Goal: Information Seeking & Learning: Find specific fact

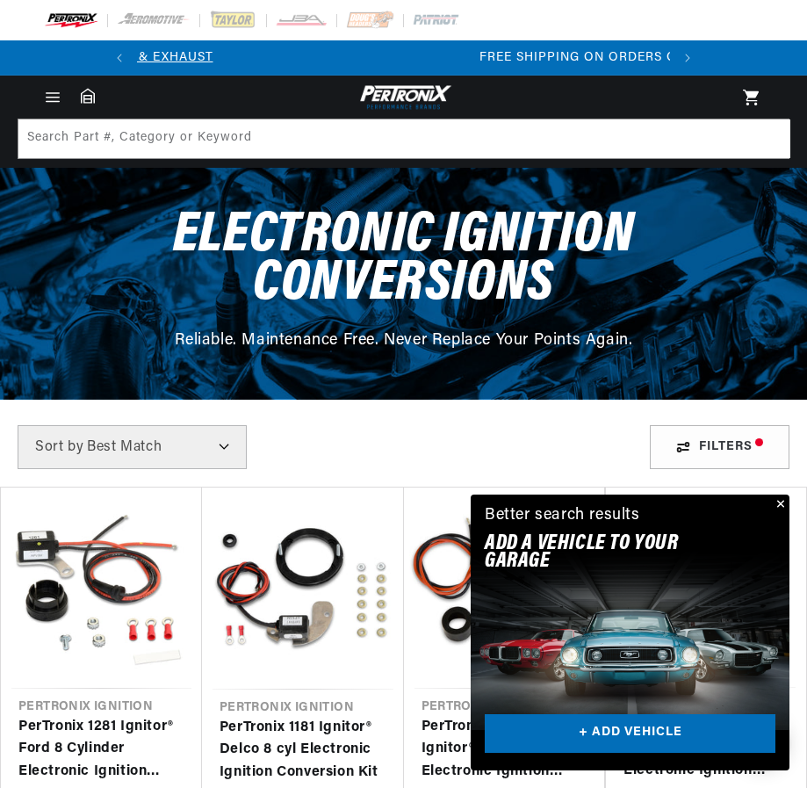
scroll to position [0, 532]
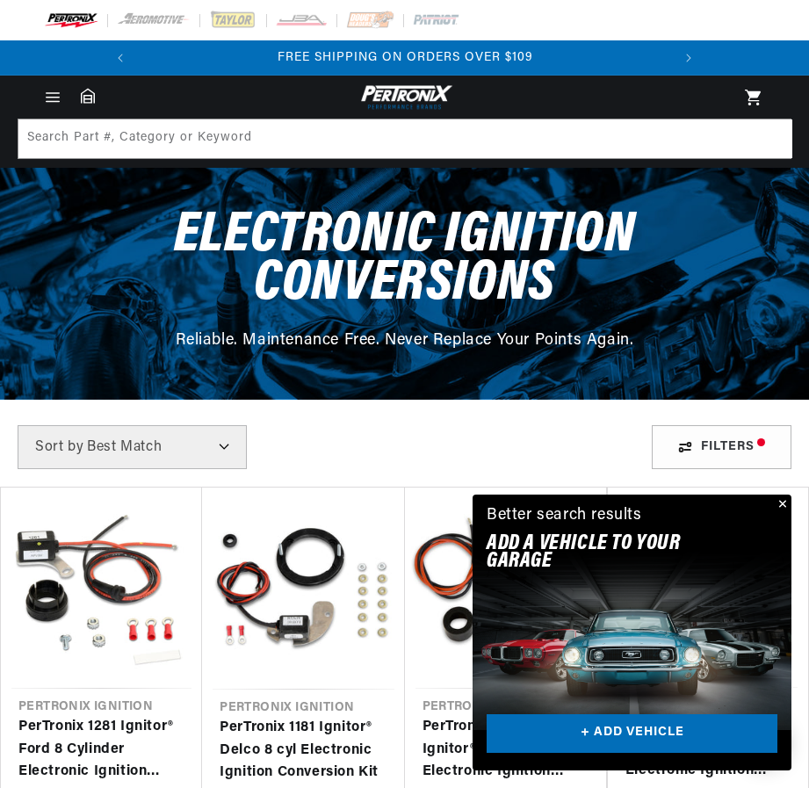
click at [784, 499] on div "Close dialog FIND THE RIGHT PARTS Take our quick quiz using the button below, a…" at bounding box center [404, 394] width 809 height 788
click at [784, 499] on button "Close" at bounding box center [779, 505] width 21 height 21
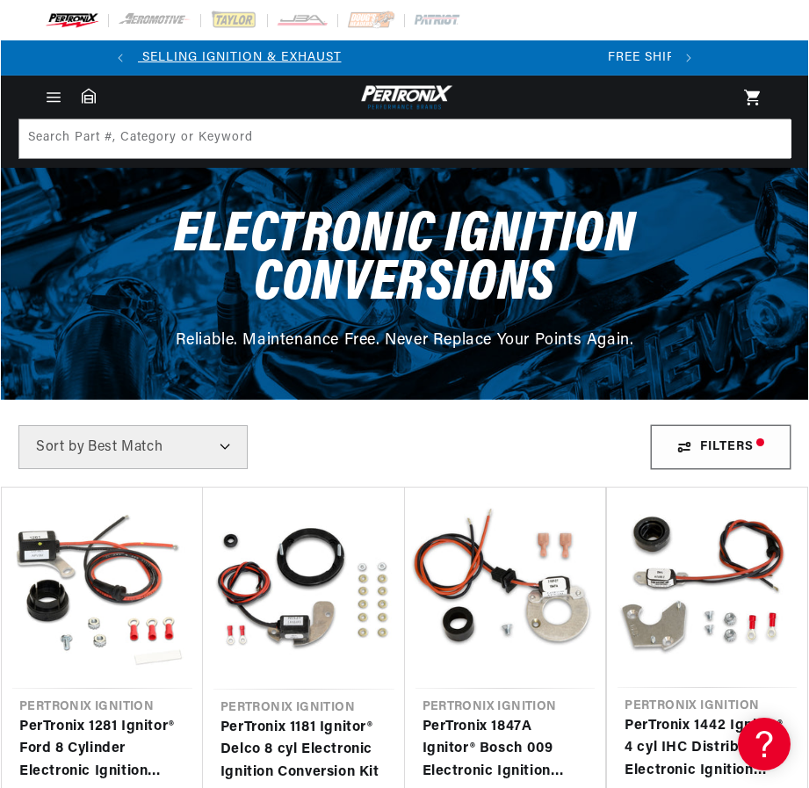
scroll to position [0, 0]
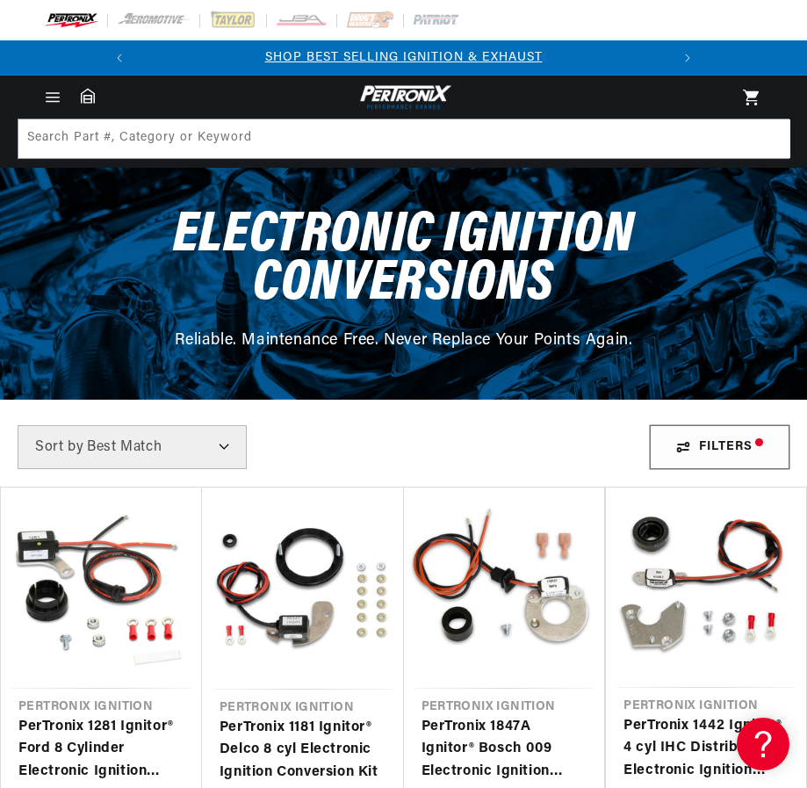
click at [691, 450] on div "Filters" at bounding box center [720, 447] width 140 height 44
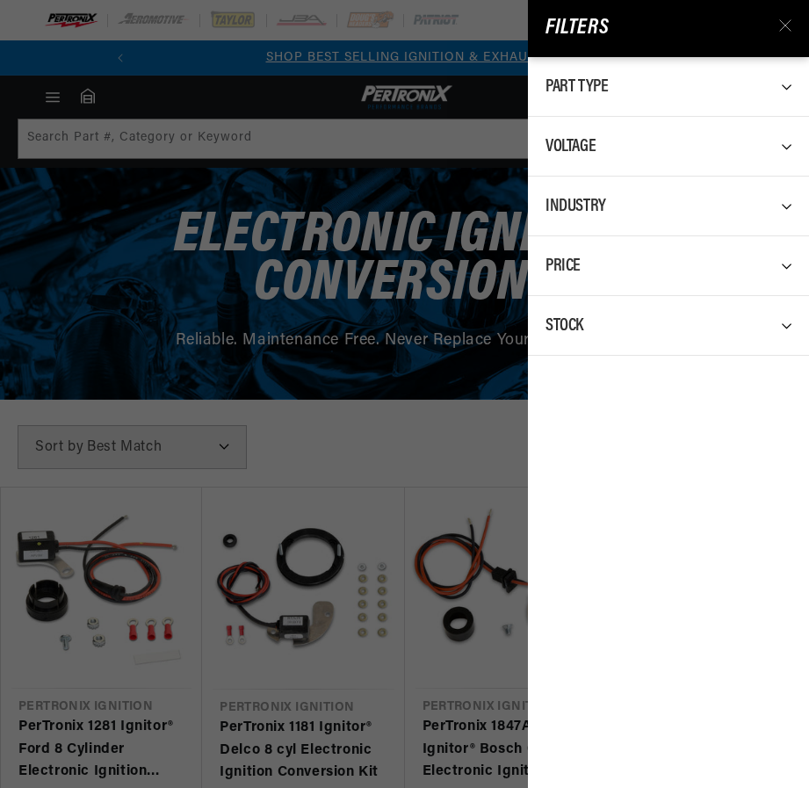
click at [784, 143] on icon at bounding box center [793, 146] width 24 height 24
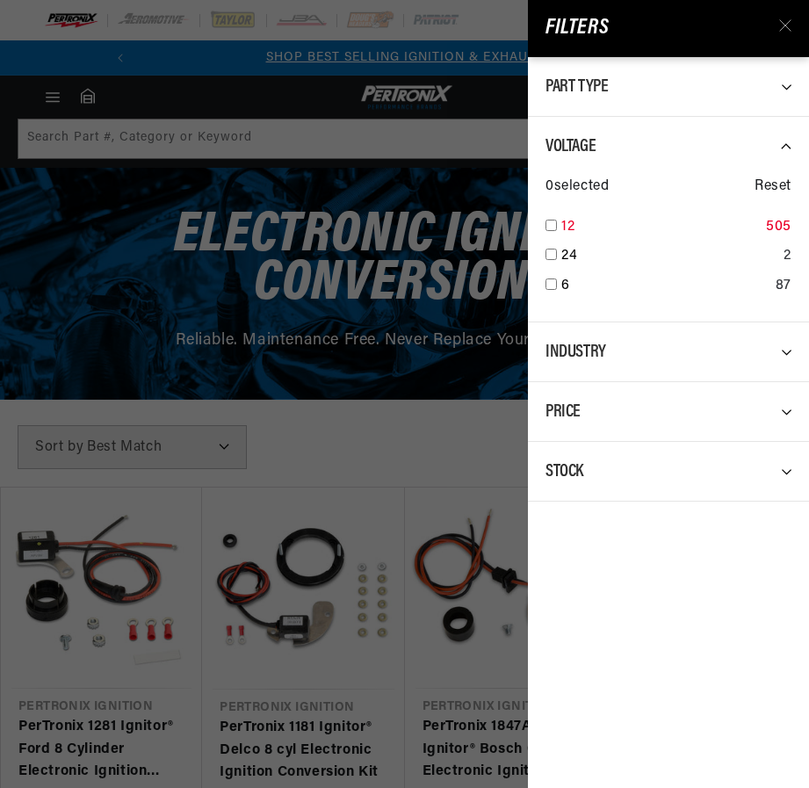
click at [552, 222] on input "checkbox" at bounding box center [551, 225] width 11 height 11
checkbox input "true"
click at [778, 147] on div "Voltage" at bounding box center [669, 146] width 246 height 24
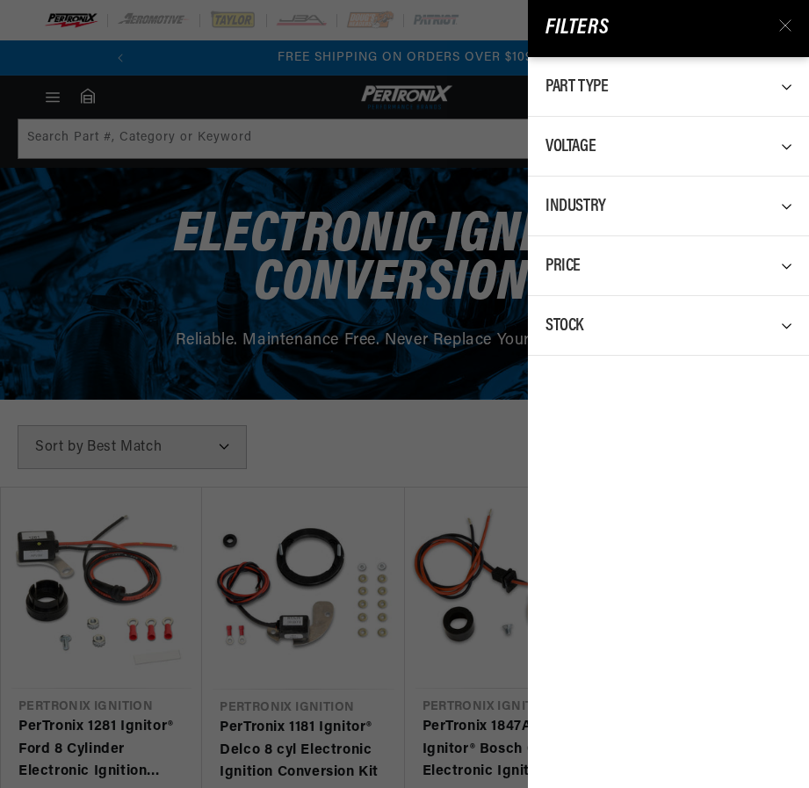
click at [785, 80] on icon at bounding box center [793, 87] width 24 height 24
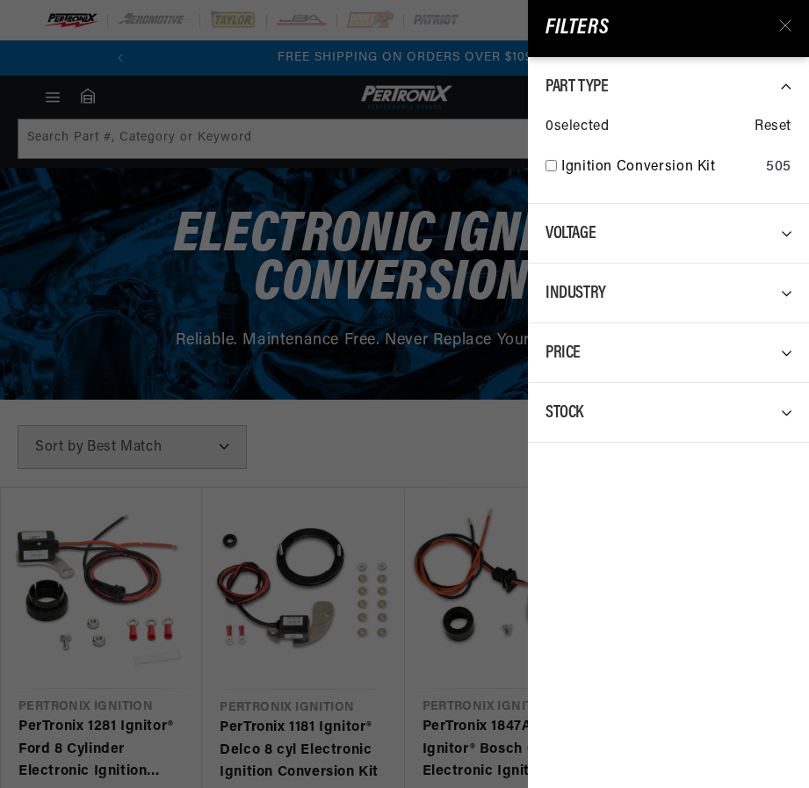
click at [782, 91] on icon at bounding box center [793, 87] width 24 height 24
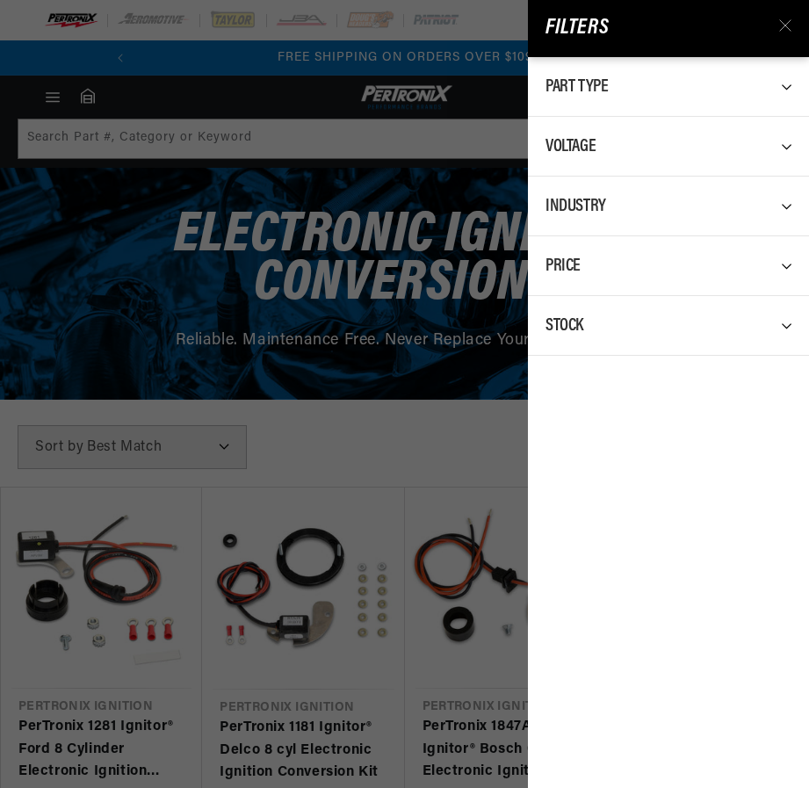
scroll to position [0, 202]
click at [779, 206] on div "Industry" at bounding box center [669, 206] width 246 height 24
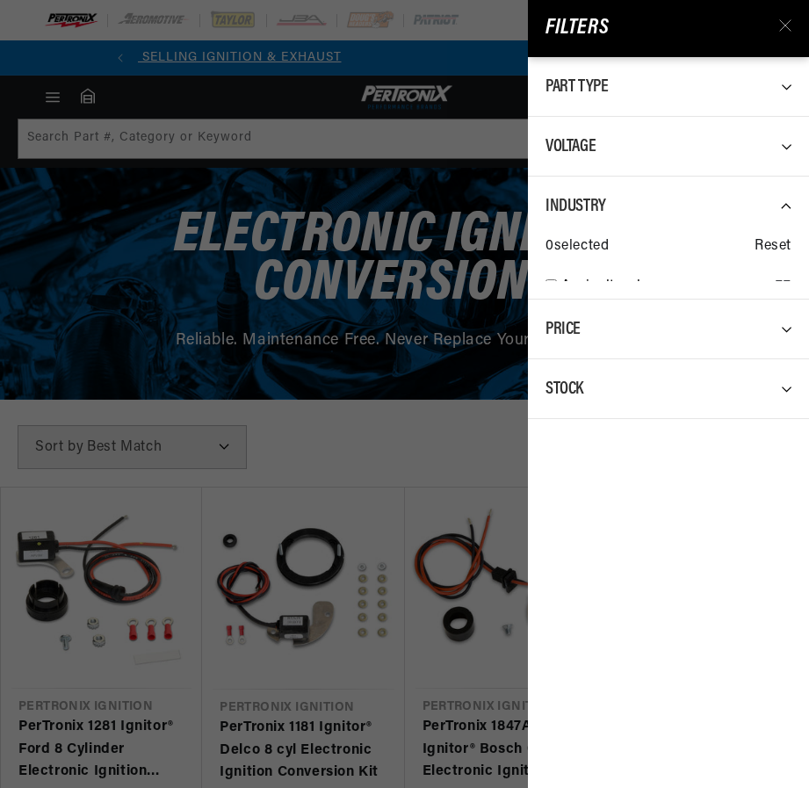
scroll to position [0, 0]
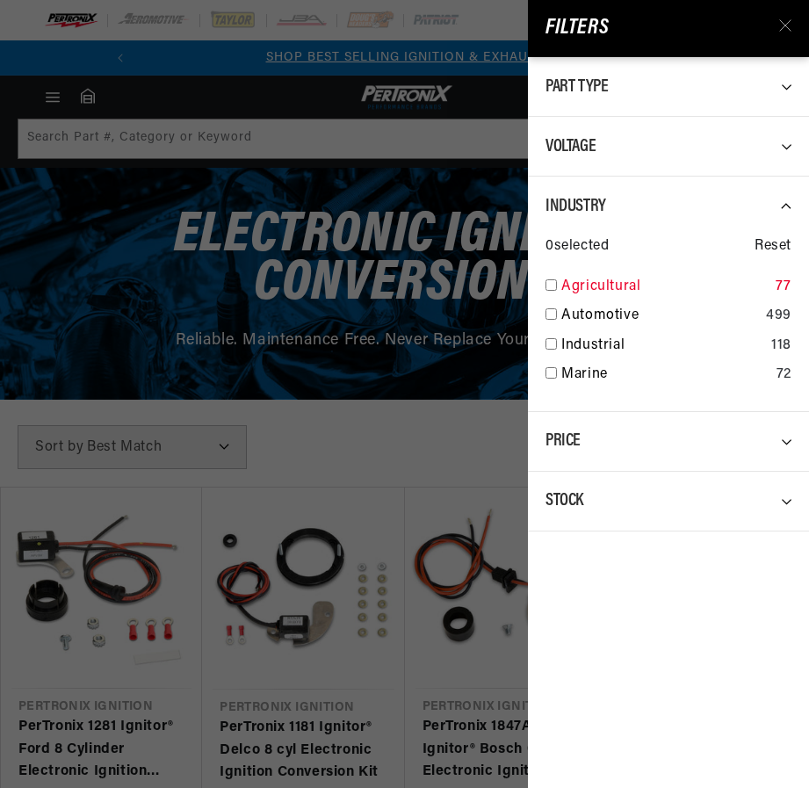
click at [553, 286] on input "checkbox" at bounding box center [551, 284] width 11 height 11
checkbox input "true"
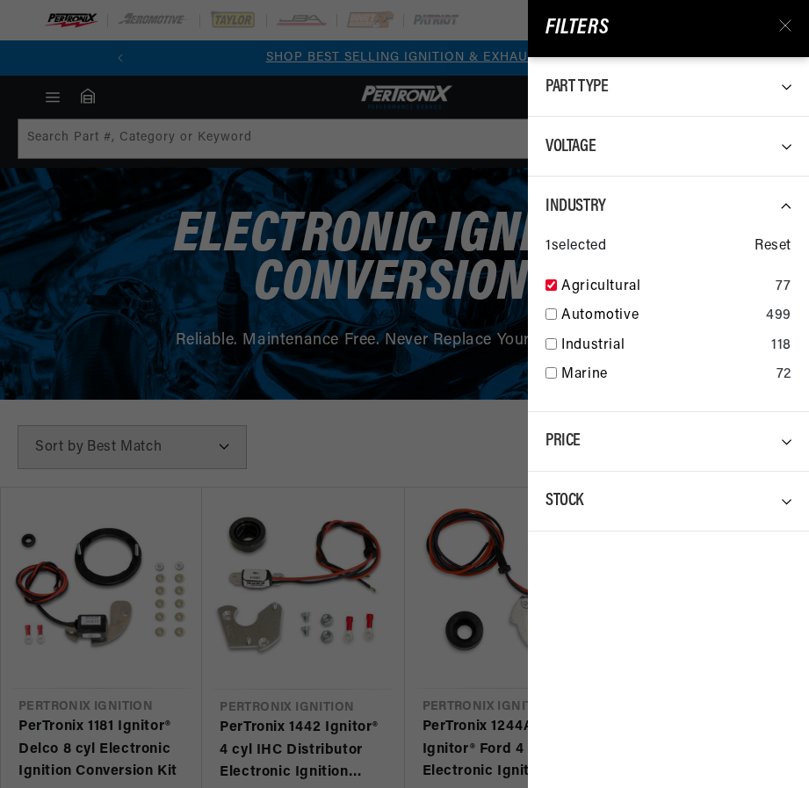
click at [787, 204] on icon at bounding box center [793, 206] width 24 height 24
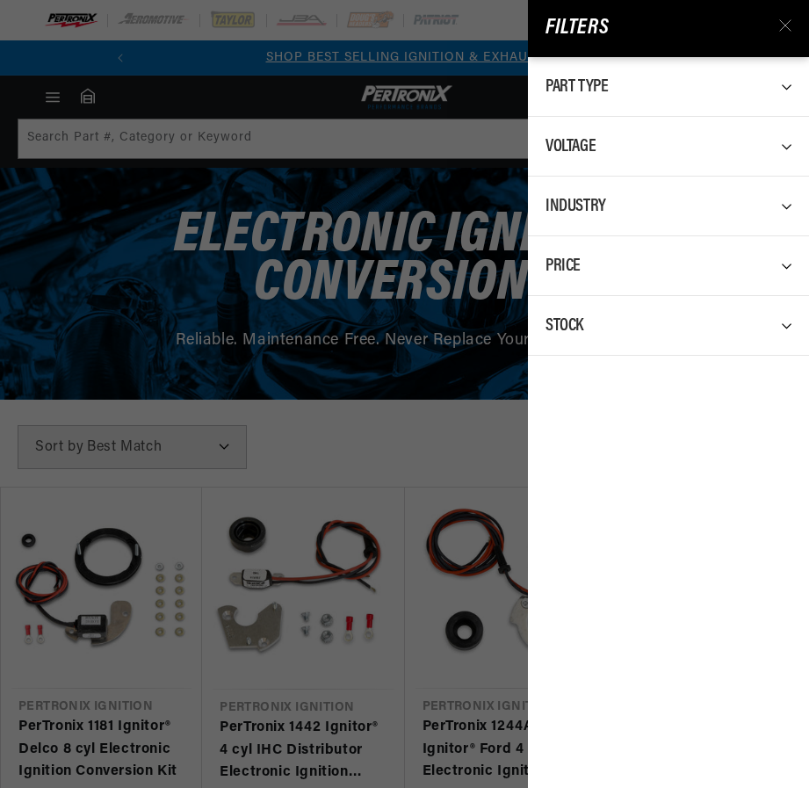
click at [782, 261] on icon at bounding box center [793, 266] width 24 height 24
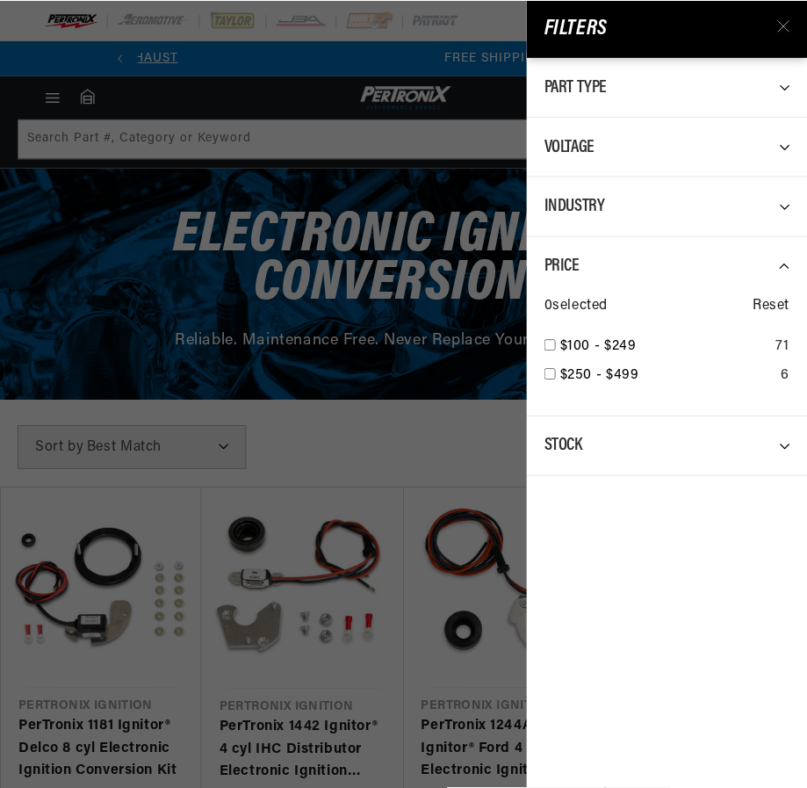
scroll to position [0, 532]
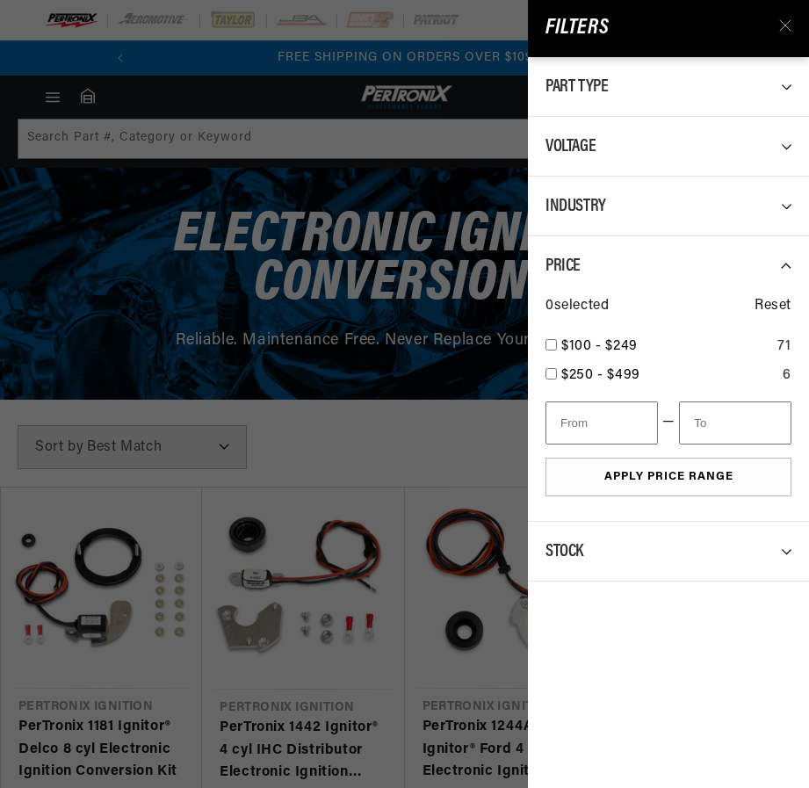
click at [782, 261] on icon at bounding box center [793, 266] width 24 height 24
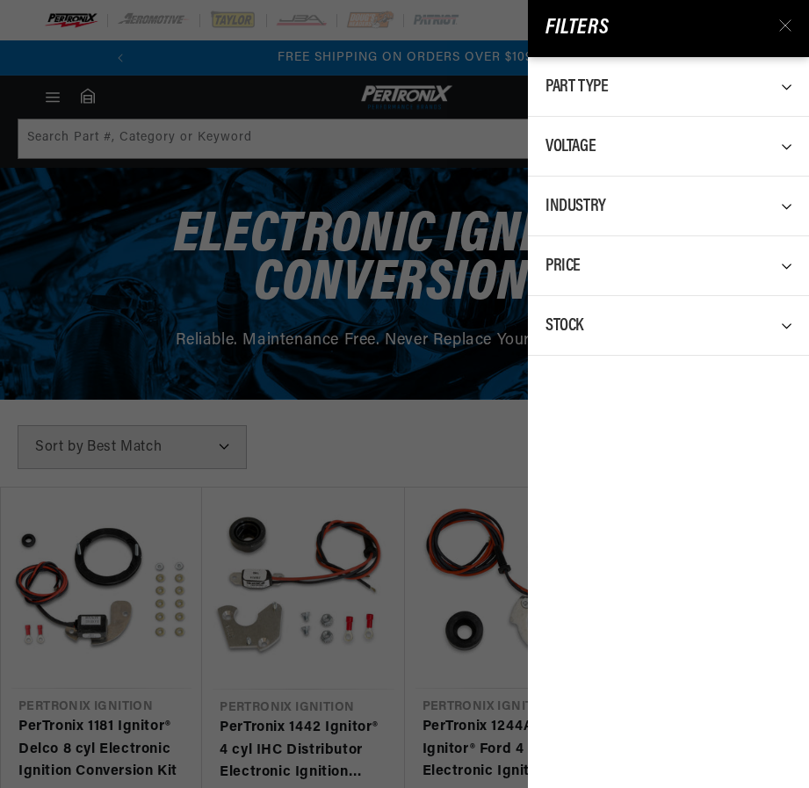
click at [461, 416] on div "Filters All Products Voltage : 12 Industry : Agricultural Part Type 0 selected …" at bounding box center [404, 394] width 809 height 788
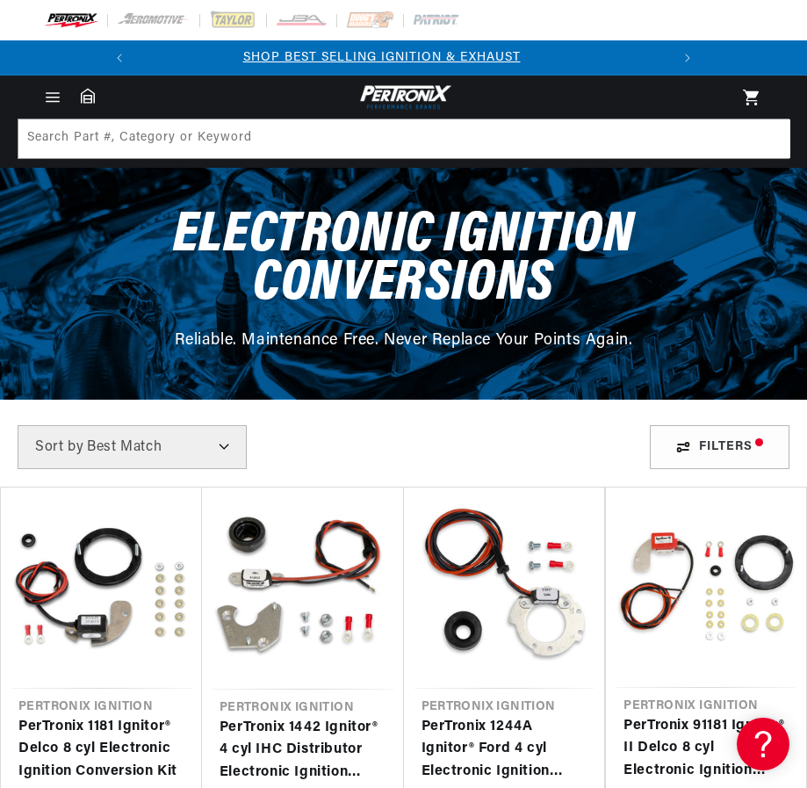
scroll to position [0, 0]
click at [226, 445] on select "Best Match Featured Name, A-Z Name, Z-A Price, Low to High Price, High to Low" at bounding box center [132, 447] width 229 height 44
click at [351, 452] on div "Filters 77 results Show Universal Parts Sort by Best Match Featured Name, A-Z N…" at bounding box center [403, 447] width 807 height 44
click at [231, 453] on select "Best Match Featured Name, A-Z Name, Z-A Price, Low to High Price, High to Low" at bounding box center [132, 447] width 229 height 44
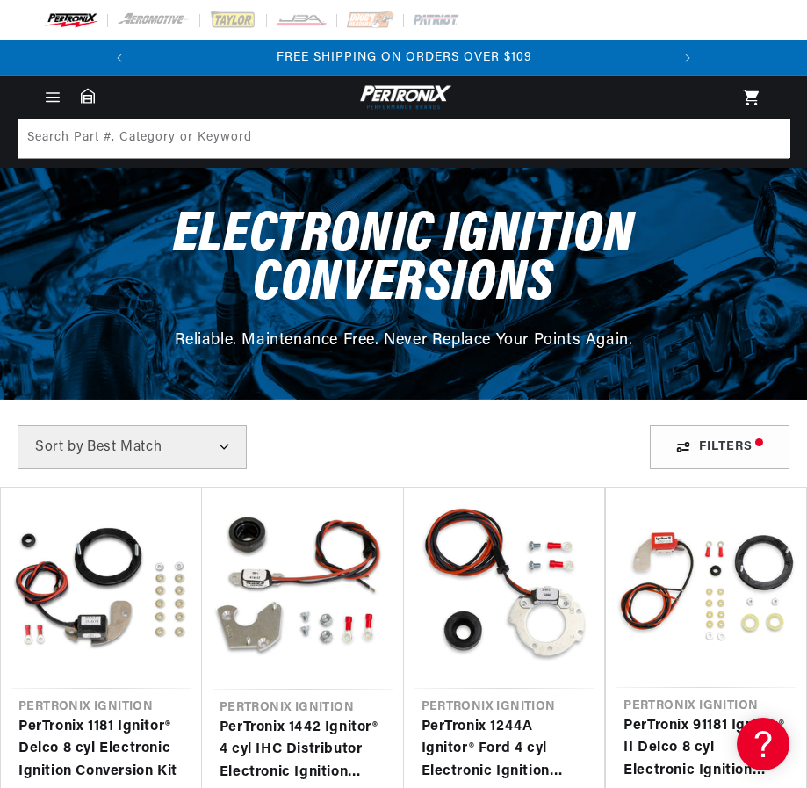
select select "title"
click at [18, 425] on select "Best Match Featured Name, A-Z Name, Z-A Price, Low to High Price, High to Low" at bounding box center [132, 447] width 229 height 44
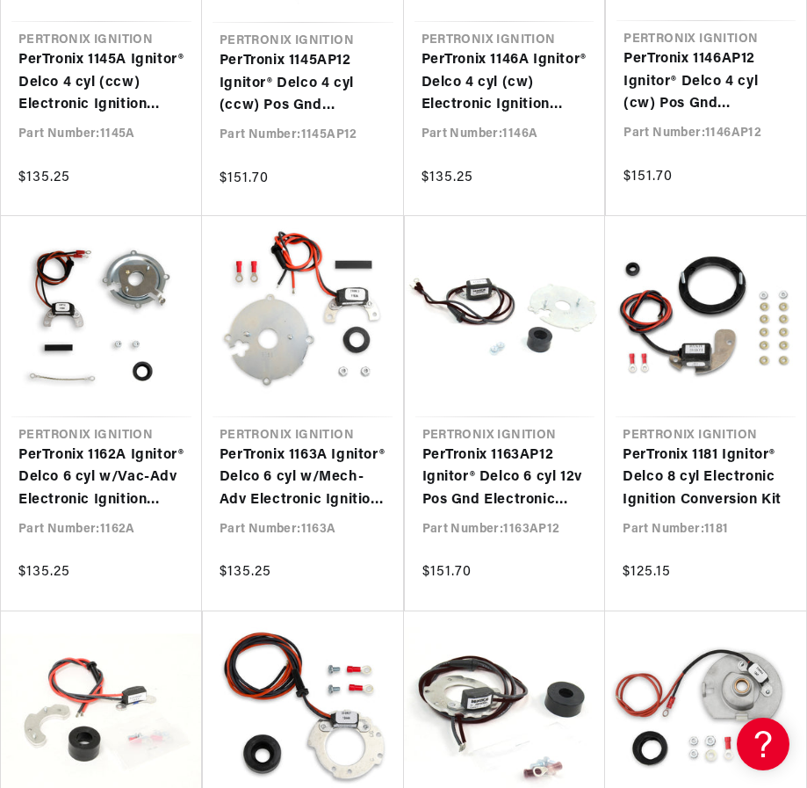
scroll to position [2108, 0]
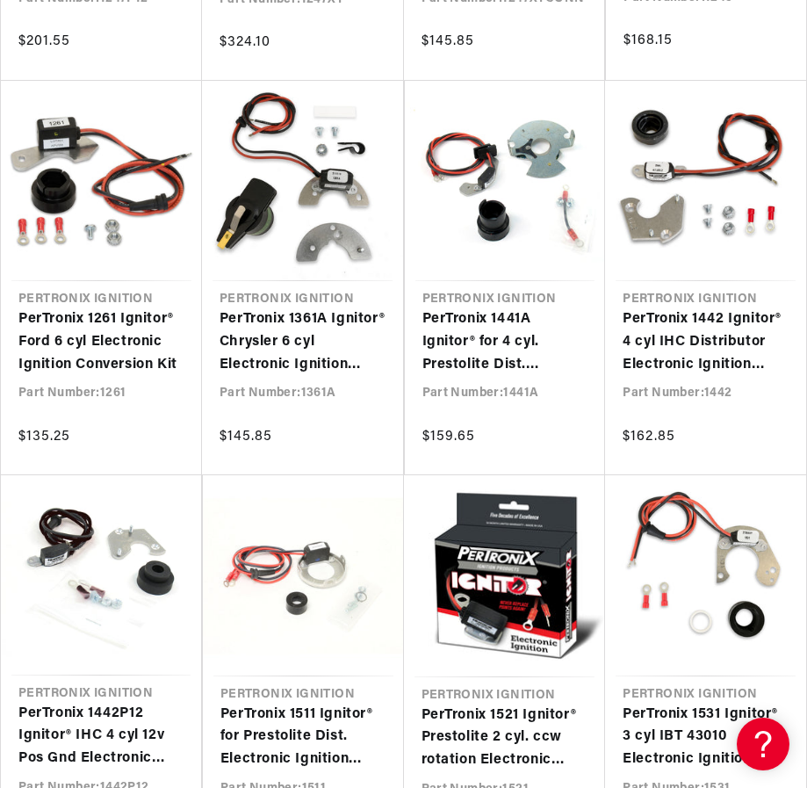
scroll to position [3290, 0]
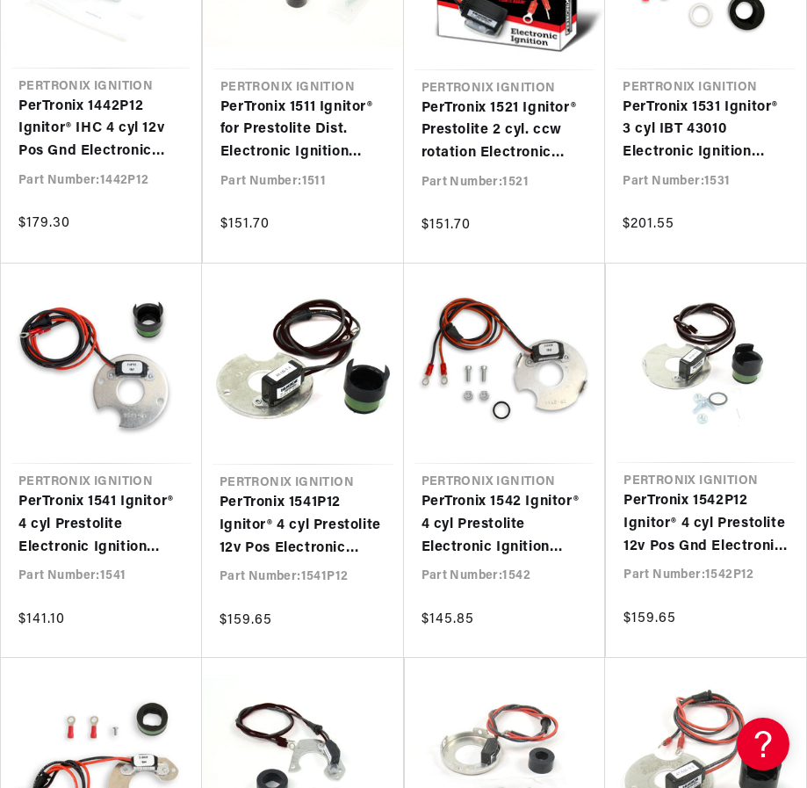
click at [96, 517] on link "PerTronix 1541 Ignitor® 4 cyl Prestolite Electronic Ignition Conversion Kit" at bounding box center [101, 525] width 166 height 68
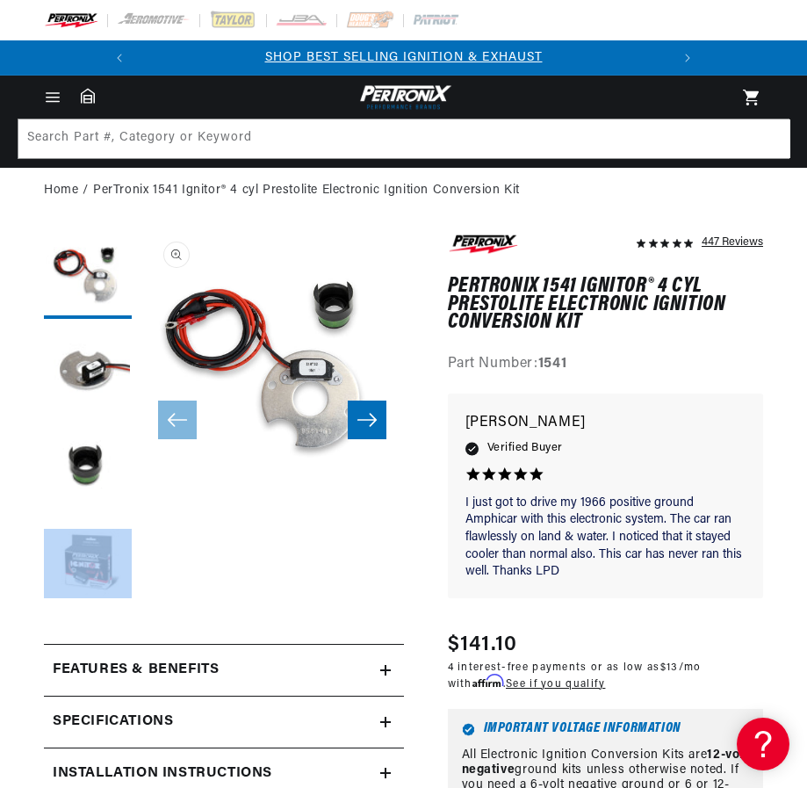
click at [367, 412] on icon "Slide right" at bounding box center [367, 420] width 21 height 18
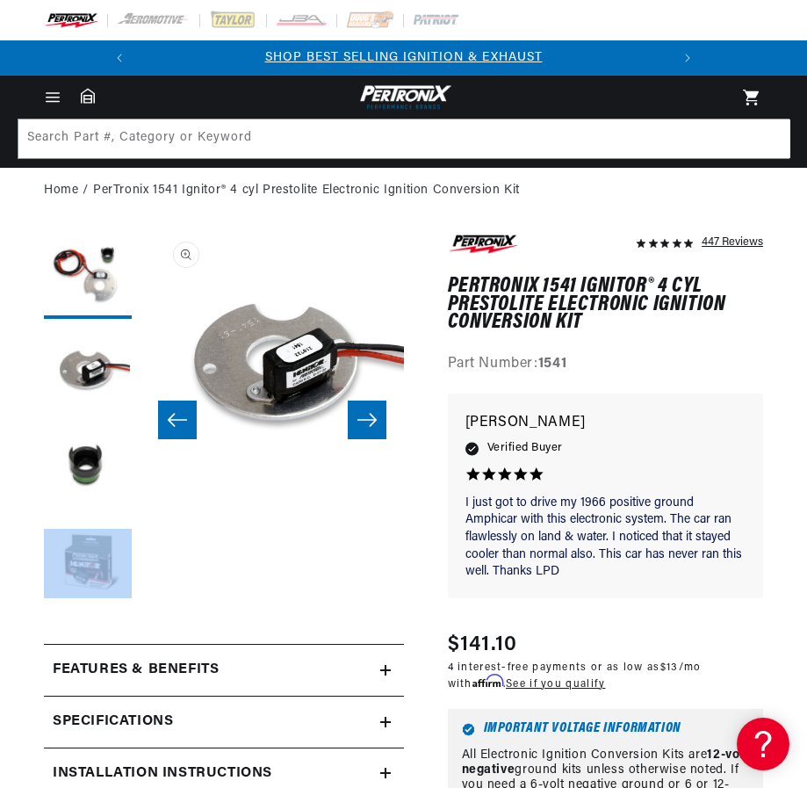
scroll to position [0, 264]
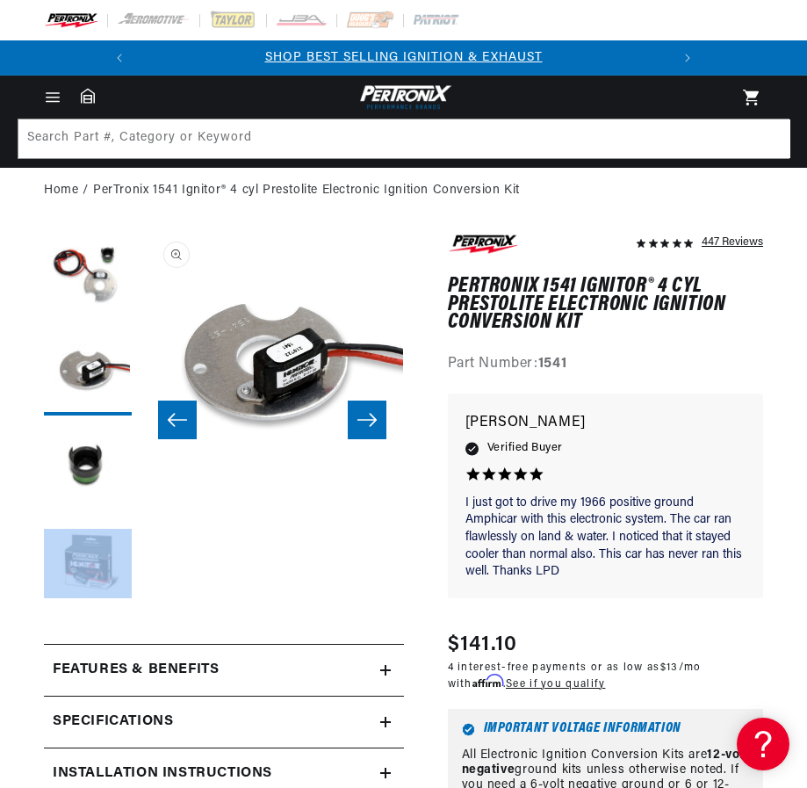
click at [367, 412] on icon "Slide right" at bounding box center [367, 420] width 21 height 18
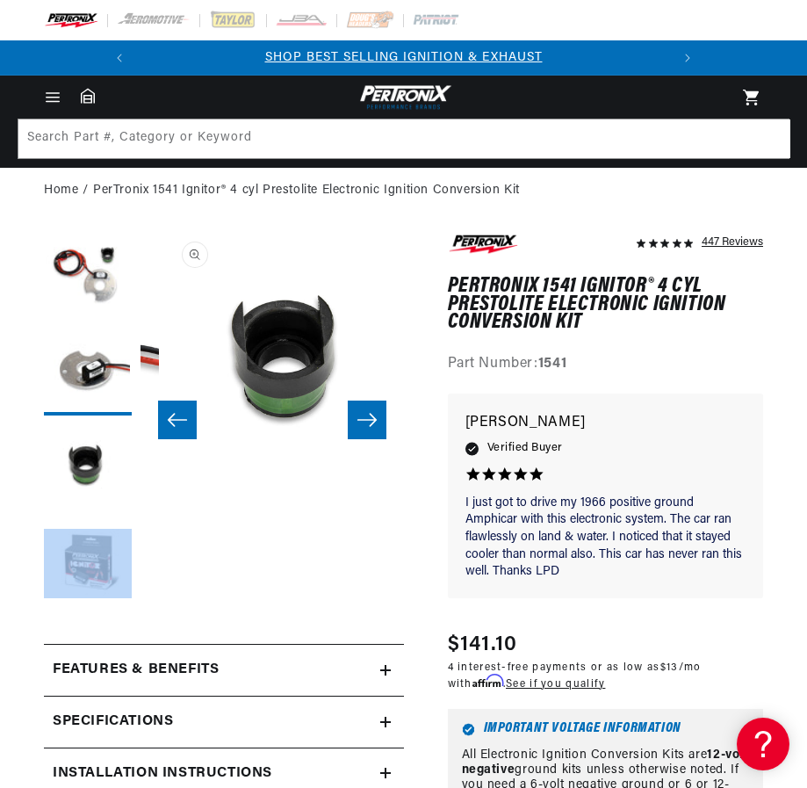
scroll to position [0, 526]
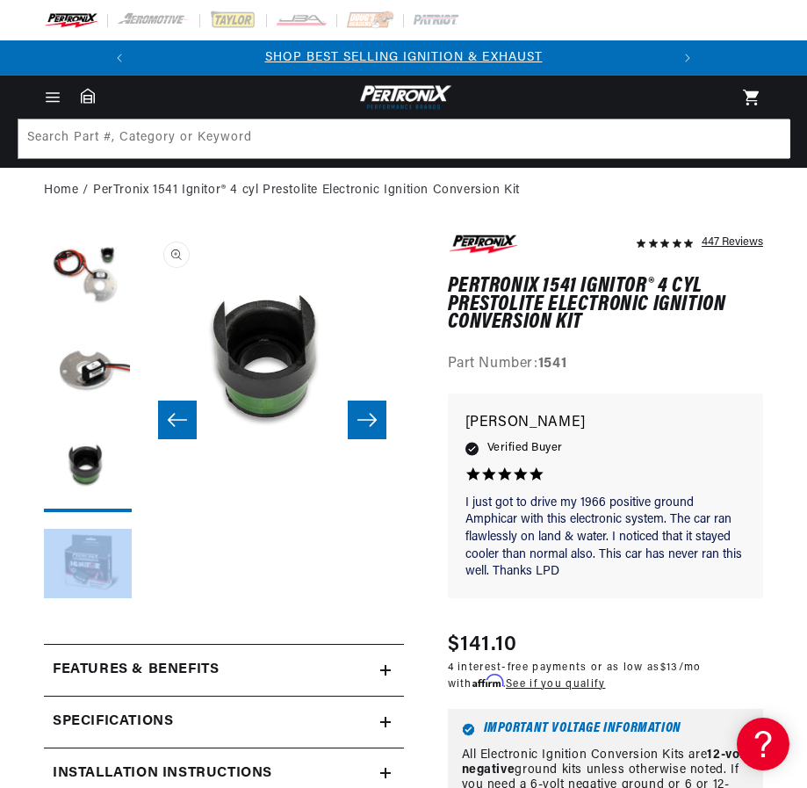
click at [367, 412] on icon "Slide right" at bounding box center [367, 420] width 21 height 18
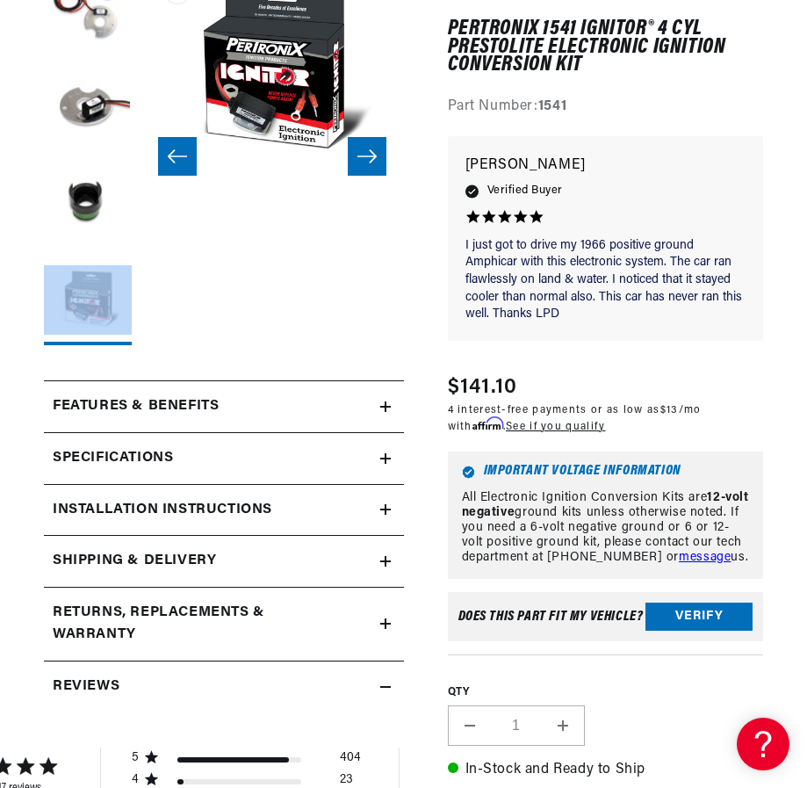
scroll to position [0, 0]
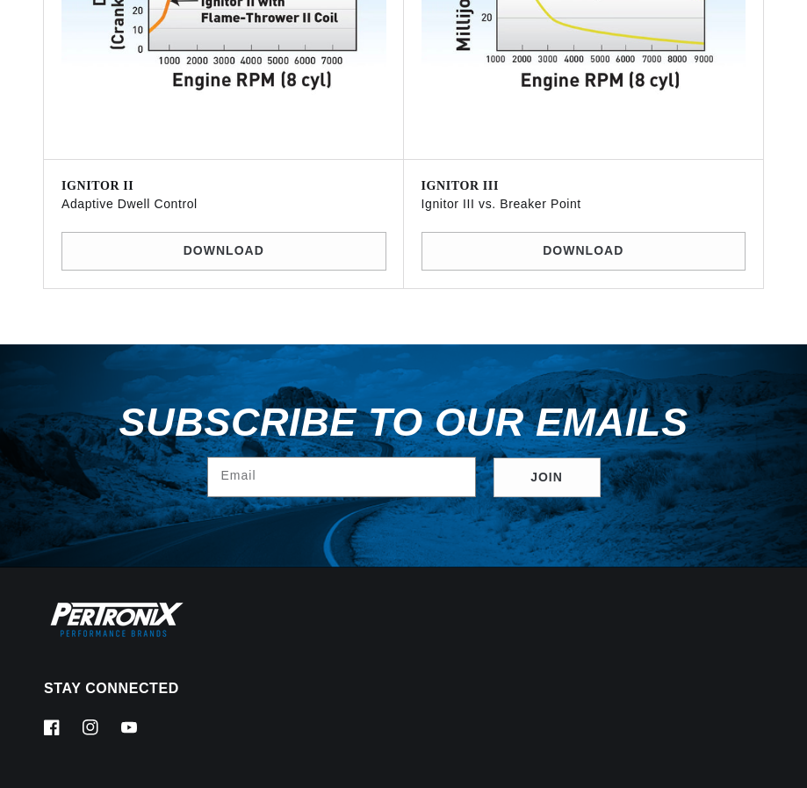
select select "title"
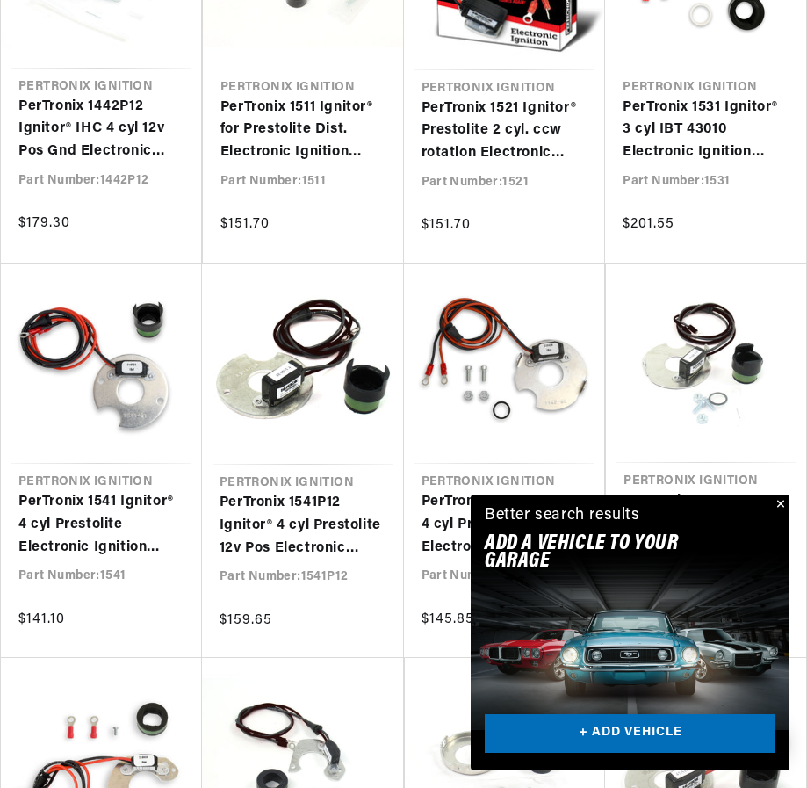
click at [784, 500] on button "Close" at bounding box center [779, 505] width 21 height 21
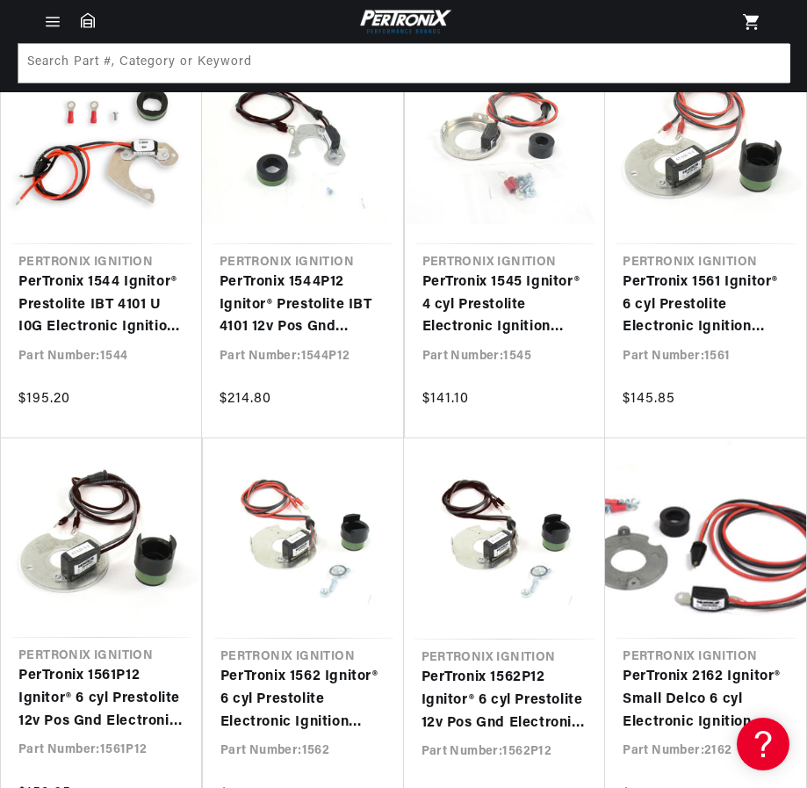
scroll to position [4305, 0]
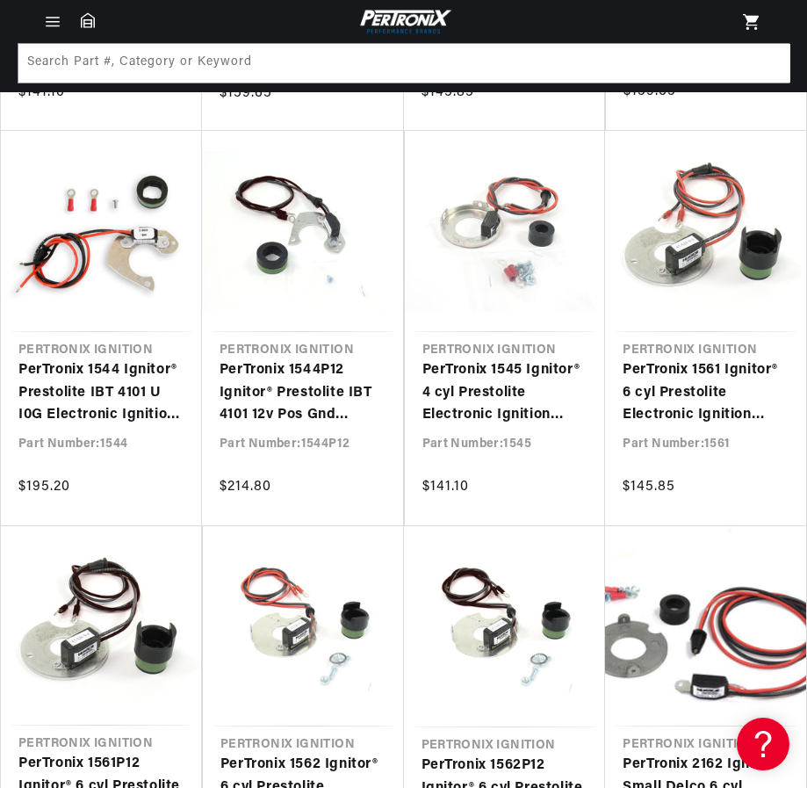
click at [488, 384] on link "PerTronix 1545 Ignitor® 4 cyl Prestolite Electronic Ignition Conversion Kit" at bounding box center [506, 393] width 166 height 68
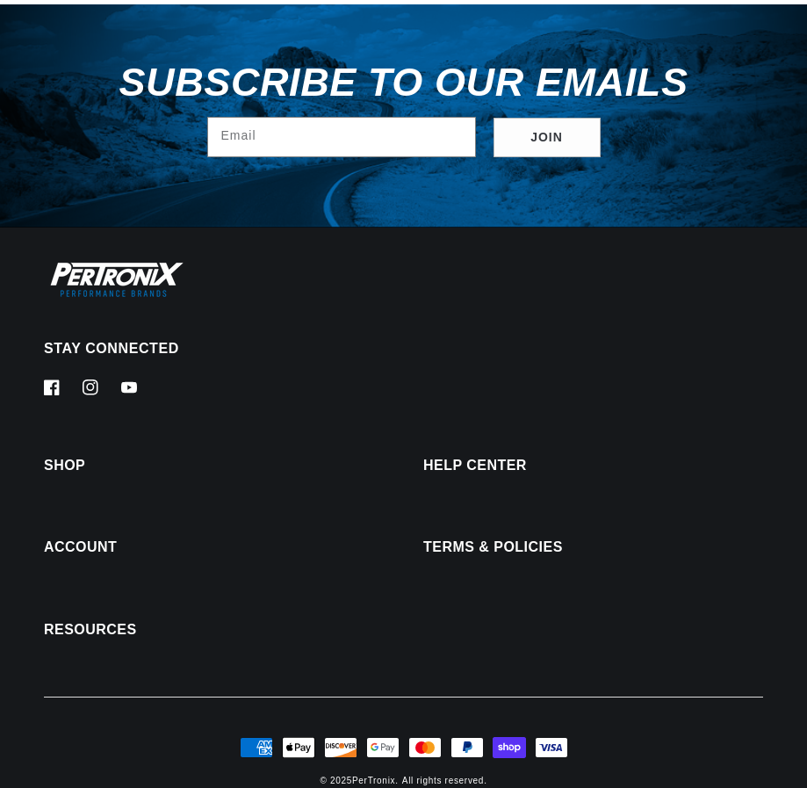
select select "title"
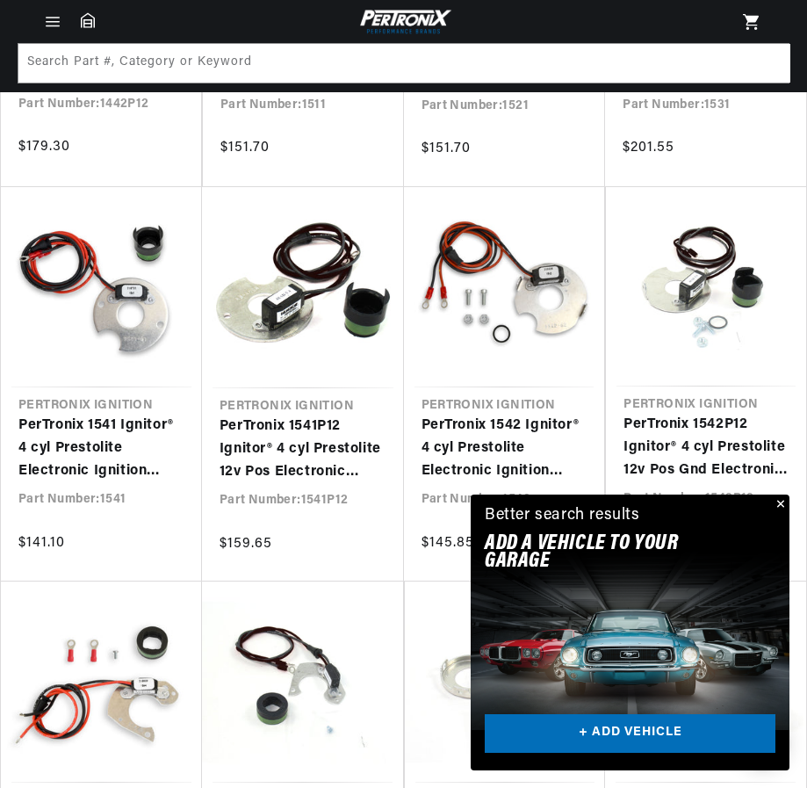
scroll to position [3766, 0]
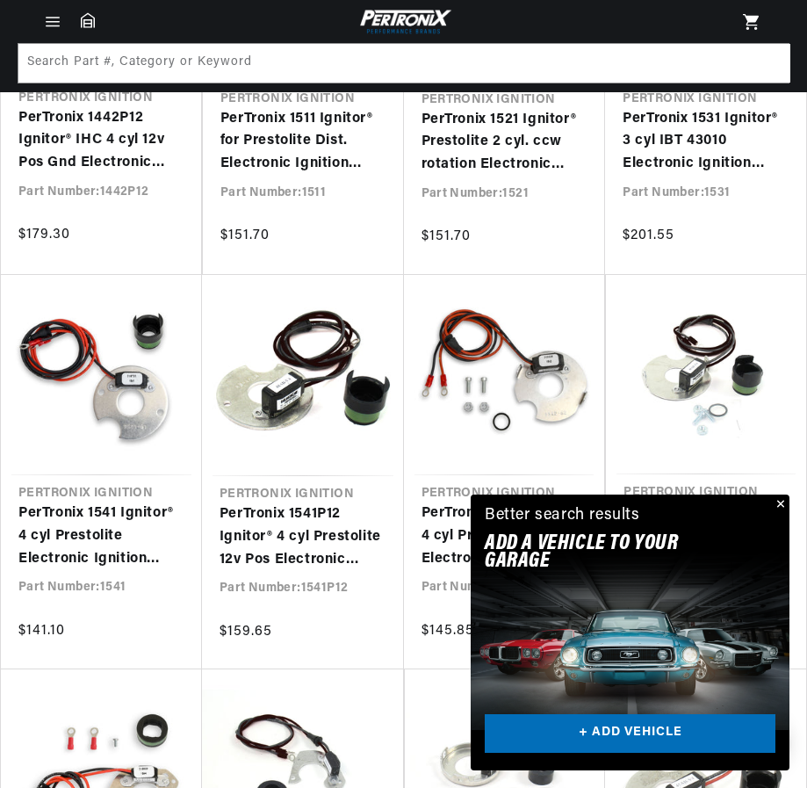
click at [778, 503] on button "Close" at bounding box center [779, 505] width 21 height 21
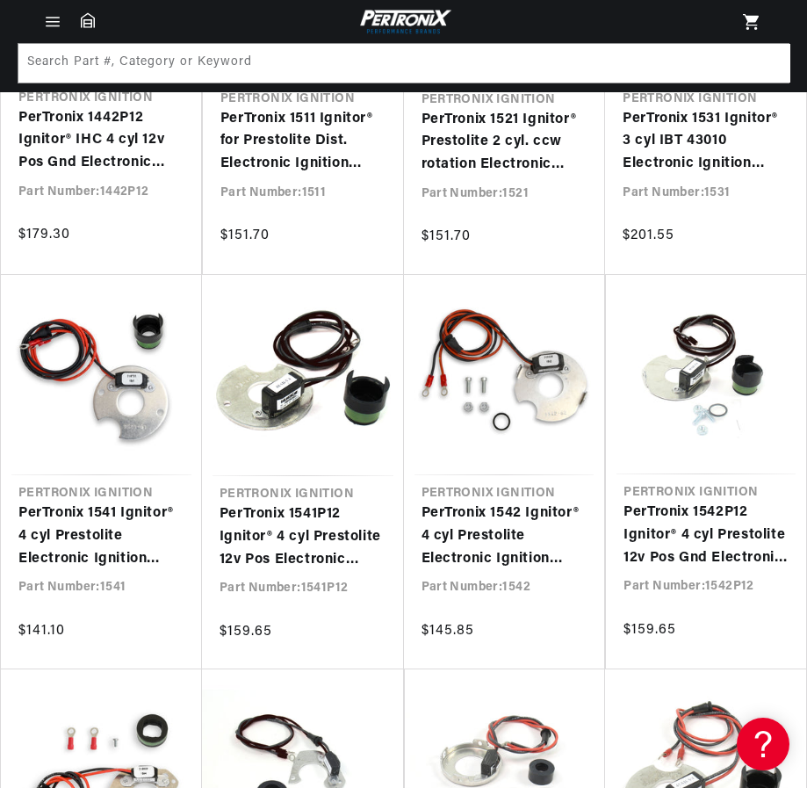
scroll to position [0, 532]
click at [477, 535] on link "PerTronix 1542 Ignitor® 4 cyl Prestolite Electronic Ignition Conversion Kit" at bounding box center [505, 537] width 166 height 68
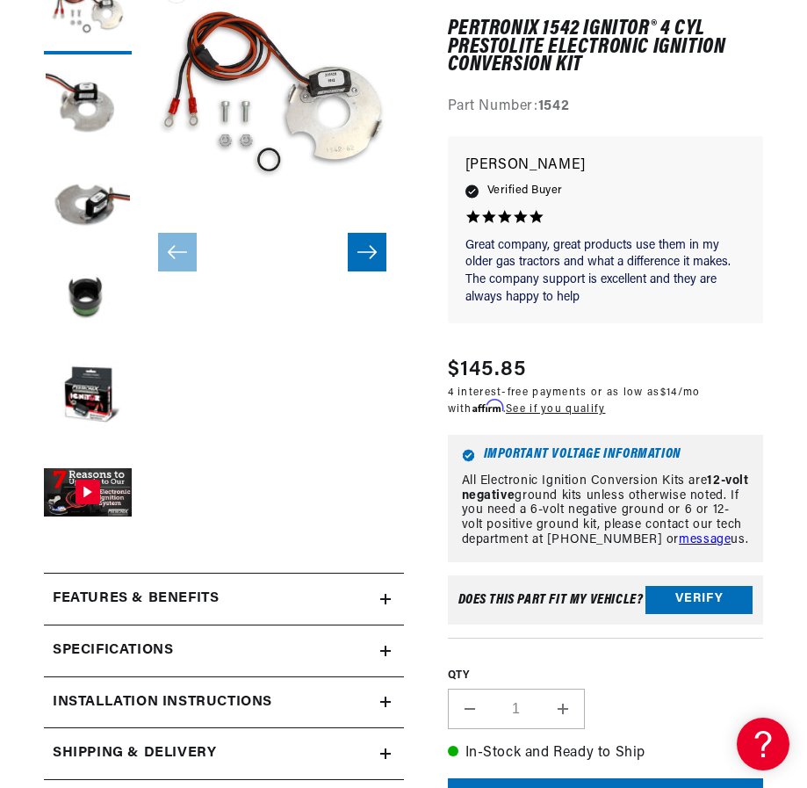
scroll to position [351, 0]
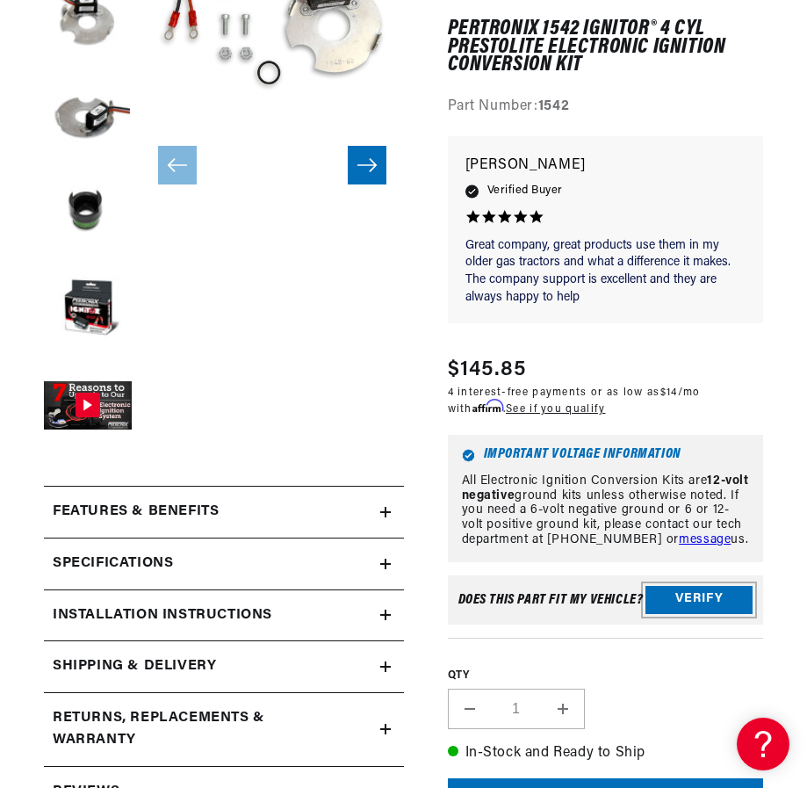
click at [698, 609] on button "Verify" at bounding box center [699, 599] width 107 height 28
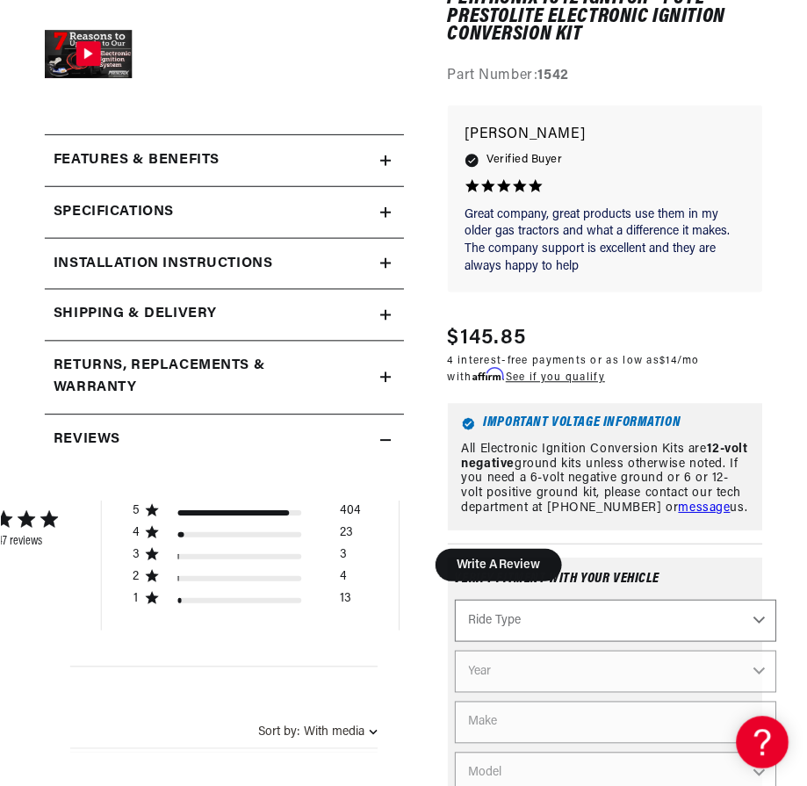
scroll to position [0, 0]
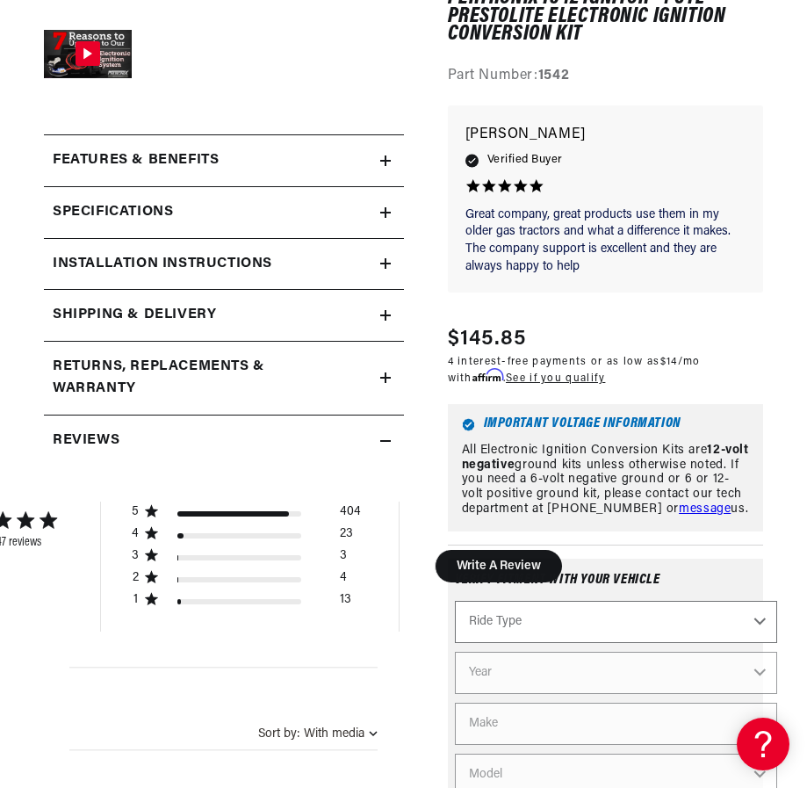
click at [763, 628] on select "Ride Type Automotive Agricultural Industrial Marine Motorcycle" at bounding box center [616, 622] width 323 height 42
select select "Agricultural"
click at [455, 605] on select "Ride Type Automotive Agricultural Industrial Marine Motorcycle" at bounding box center [616, 622] width 323 height 42
select select "Agricultural"
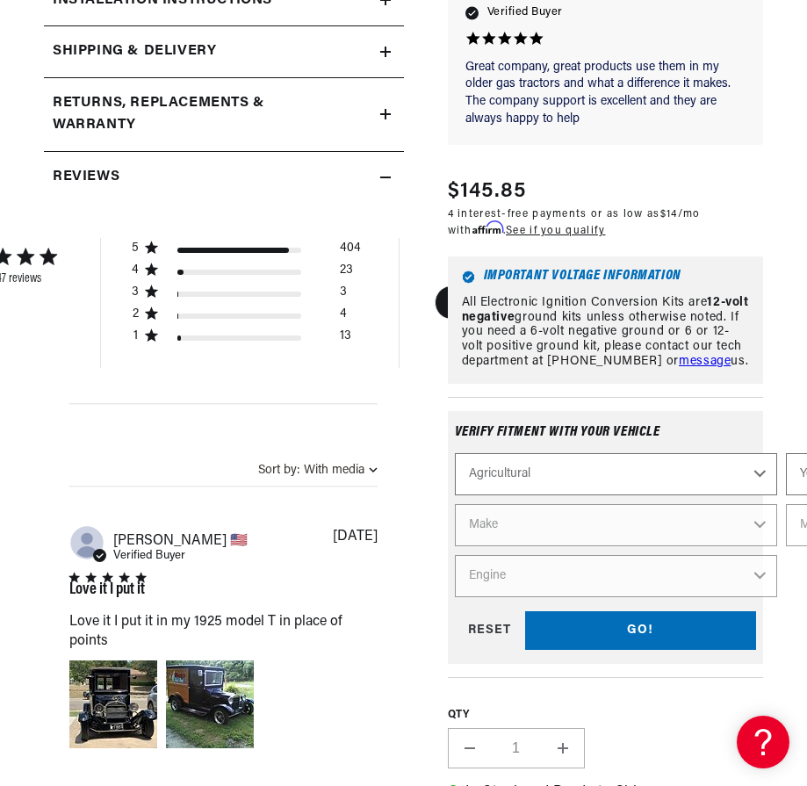
scroll to position [0, 532]
select select "1959"
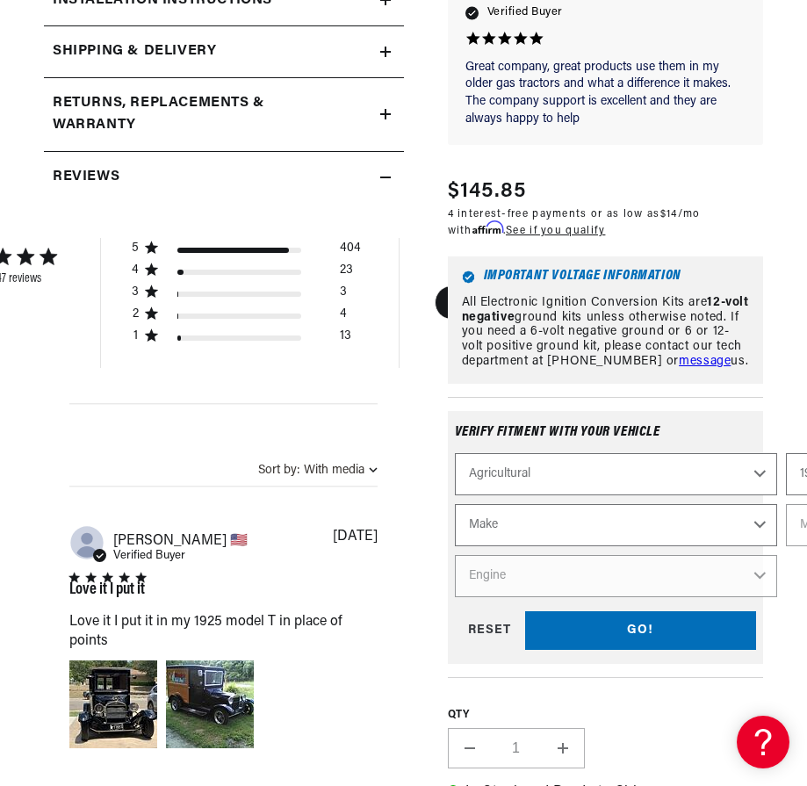
click at [761, 523] on select "Make International Harvester" at bounding box center [616, 525] width 323 height 42
select select "International-Harvester"
click at [455, 508] on select "Make International Harvester" at bounding box center [616, 525] width 323 height 42
select select "International-Harvester"
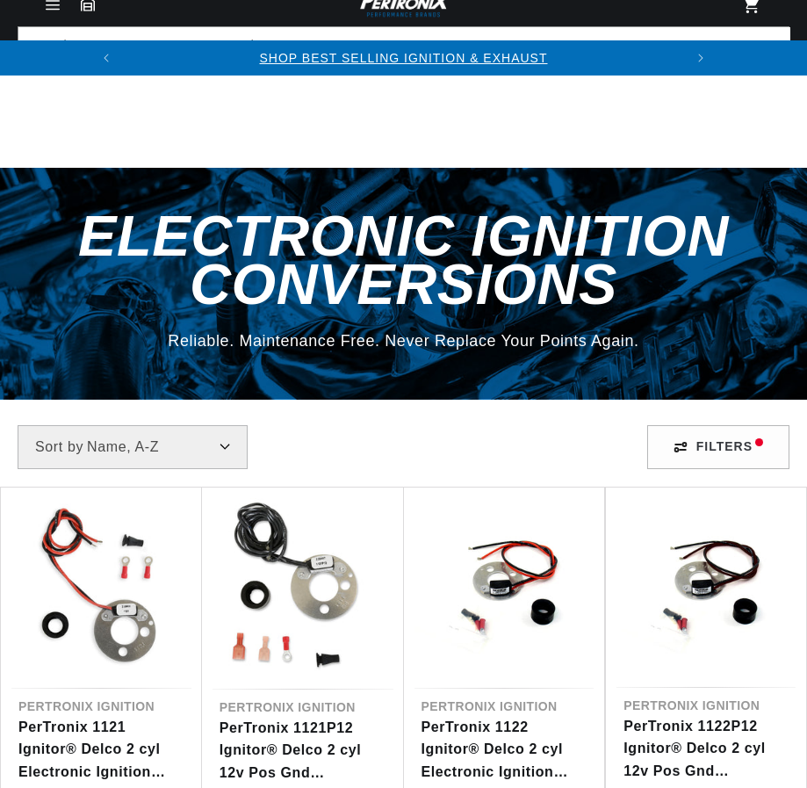
select select "title"
select select "Accel"
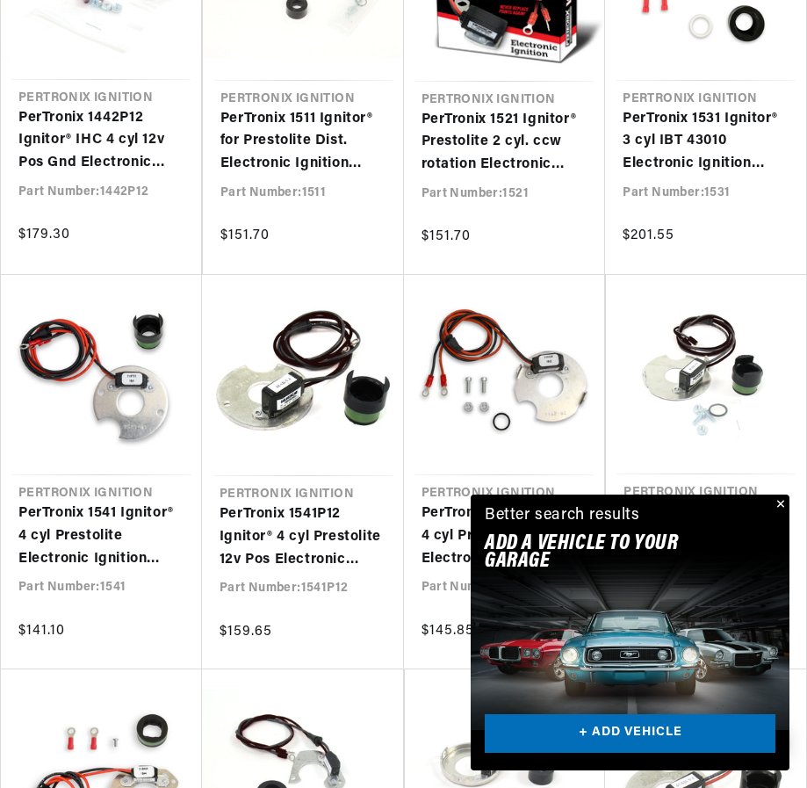
click at [780, 501] on button "Close" at bounding box center [779, 505] width 21 height 21
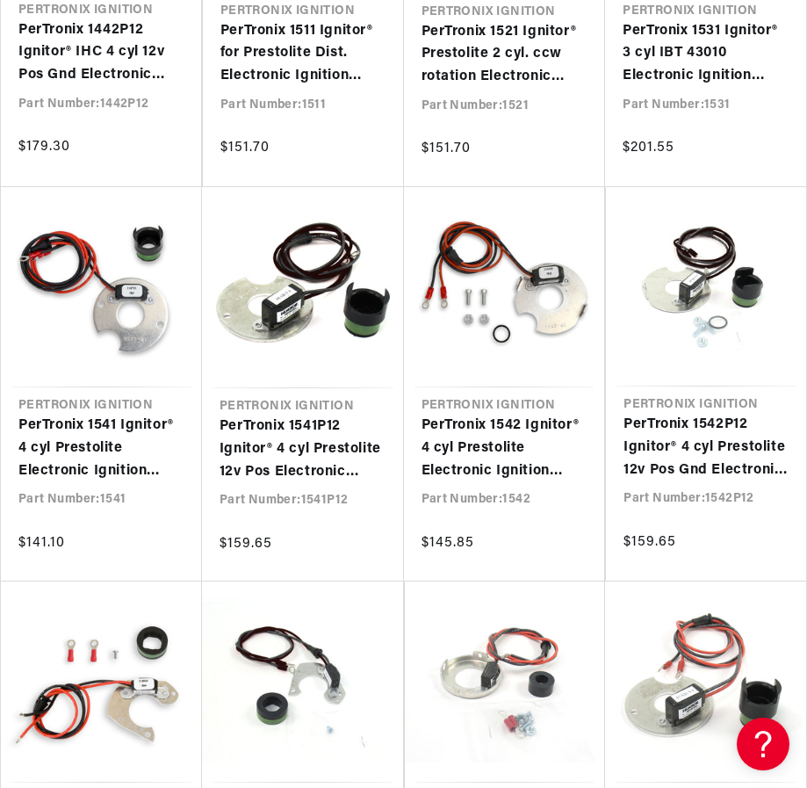
click at [478, 438] on link "PerTronix 1542 Ignitor® 4 cyl Prestolite Electronic Ignition Conversion Kit" at bounding box center [505, 449] width 166 height 68
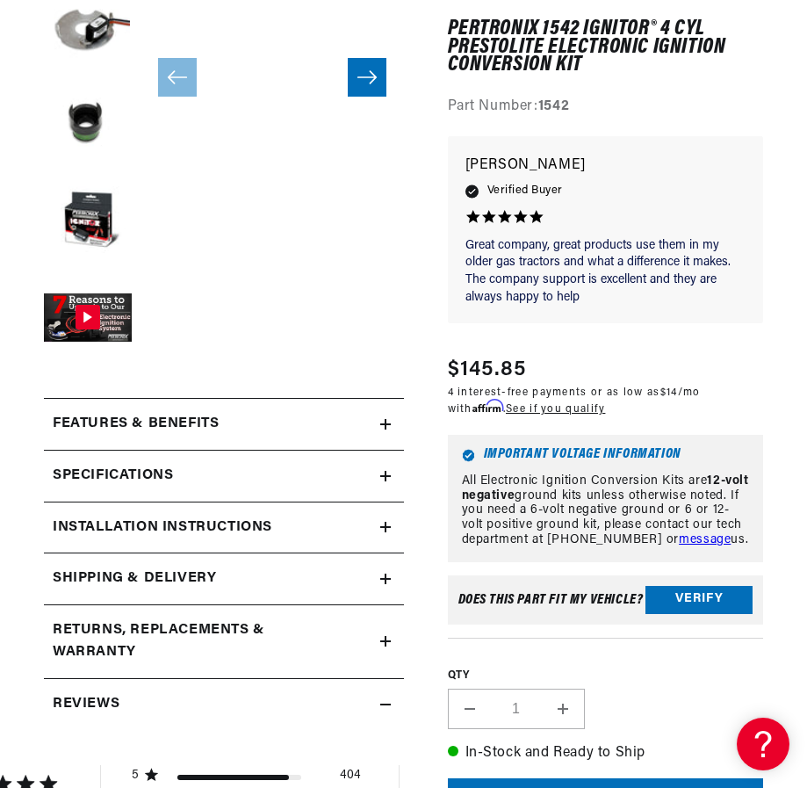
click at [387, 420] on icon at bounding box center [385, 424] width 11 height 11
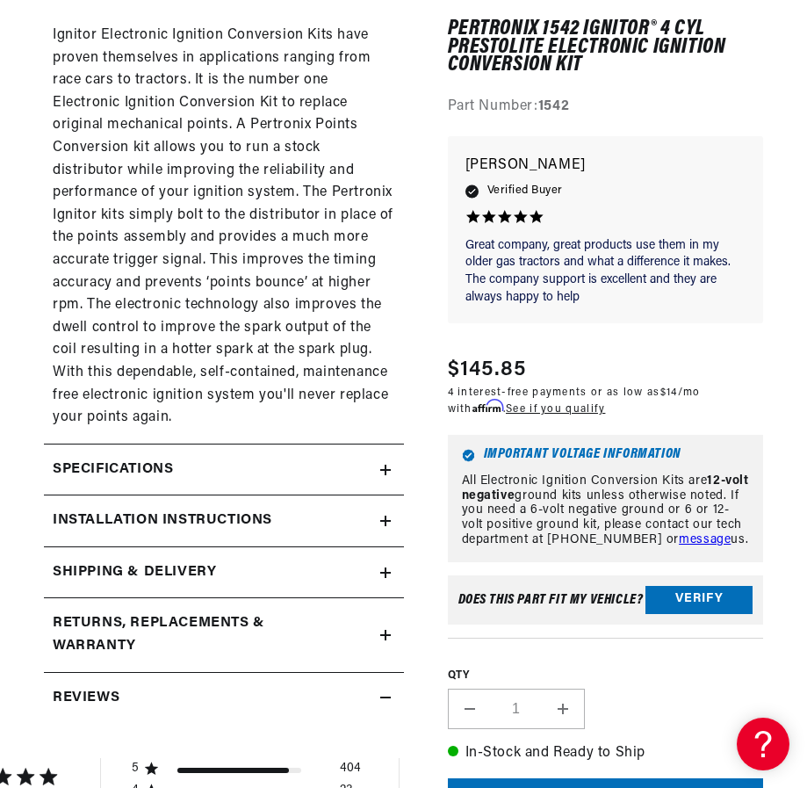
scroll to position [1581, 0]
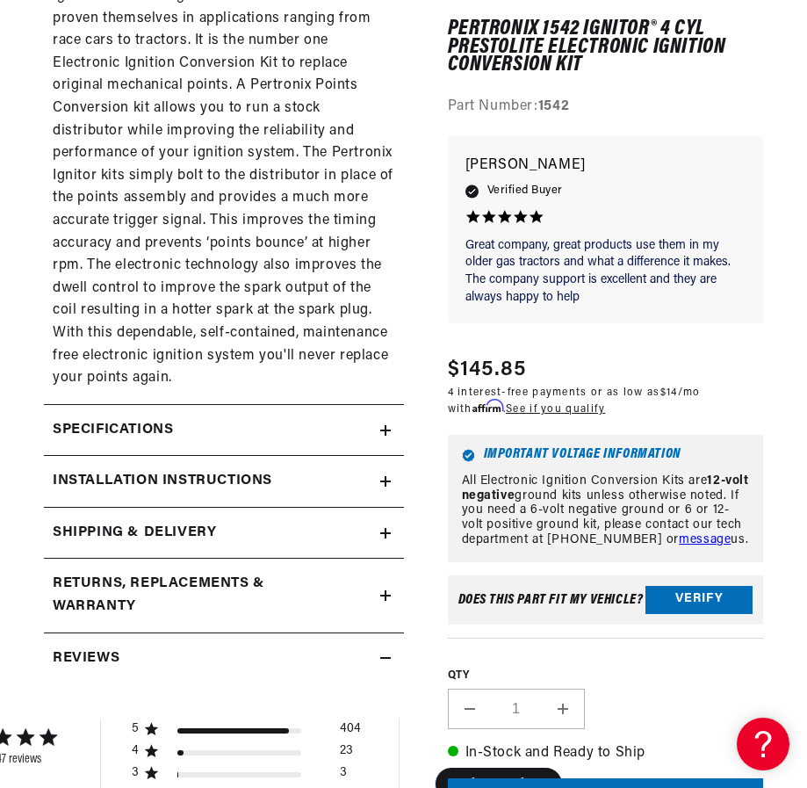
click at [392, 414] on summary "Specifications" at bounding box center [224, 430] width 360 height 51
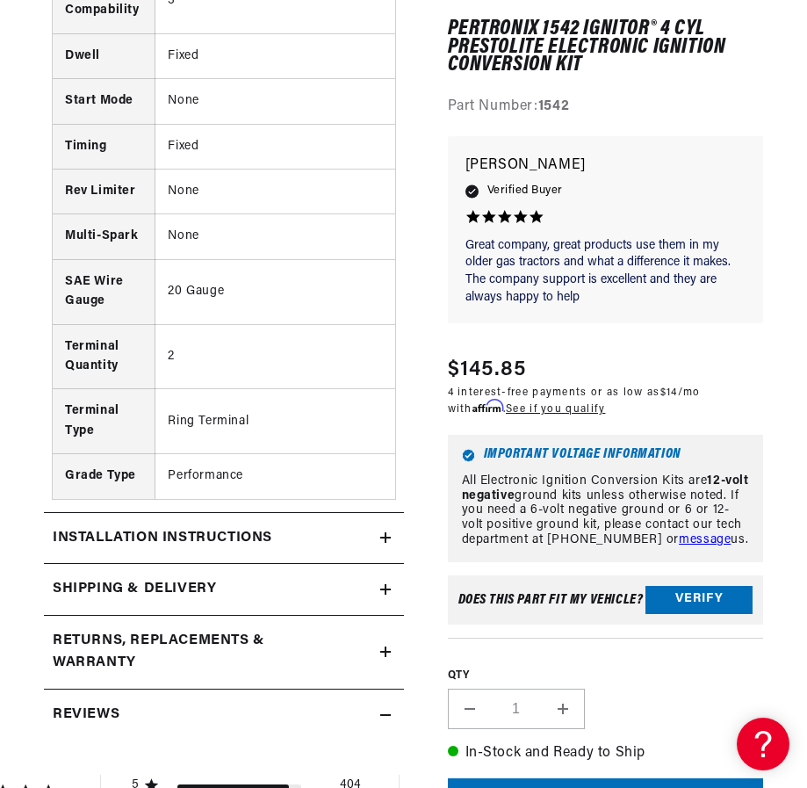
scroll to position [2372, 0]
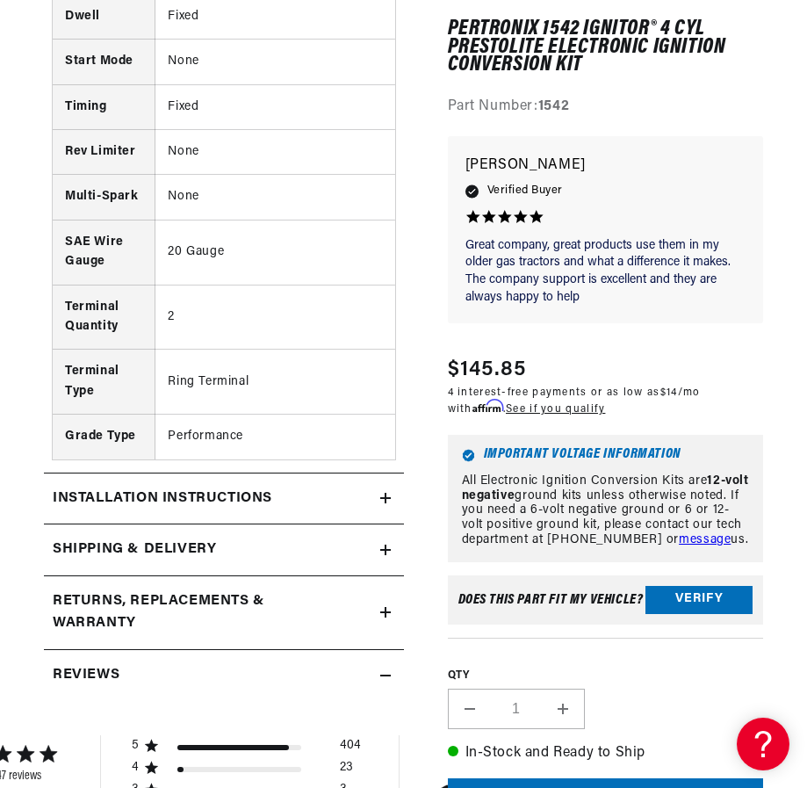
click at [384, 495] on icon at bounding box center [385, 498] width 11 height 11
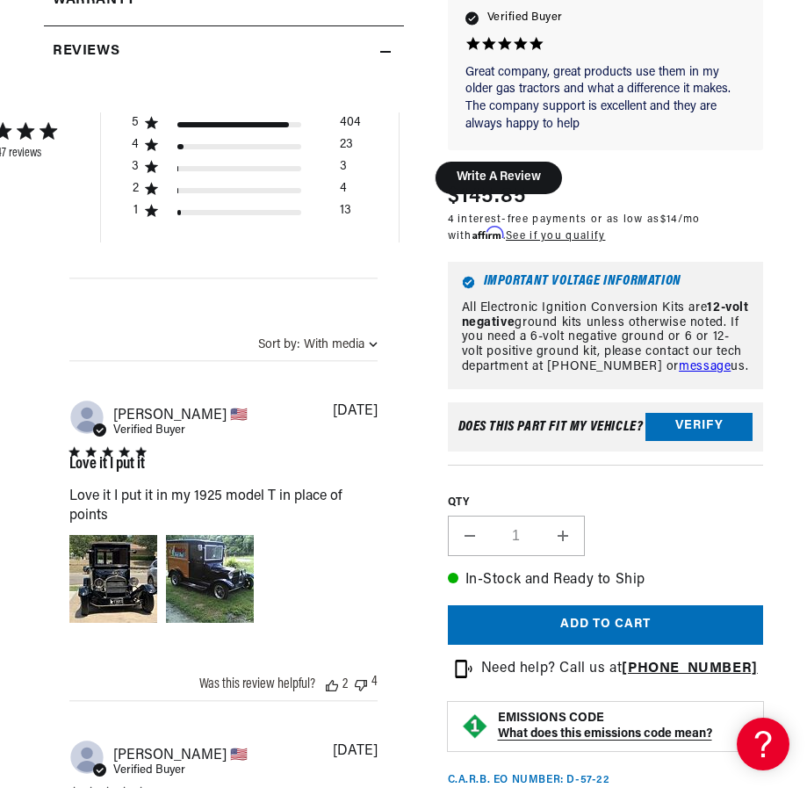
scroll to position [3163, 0]
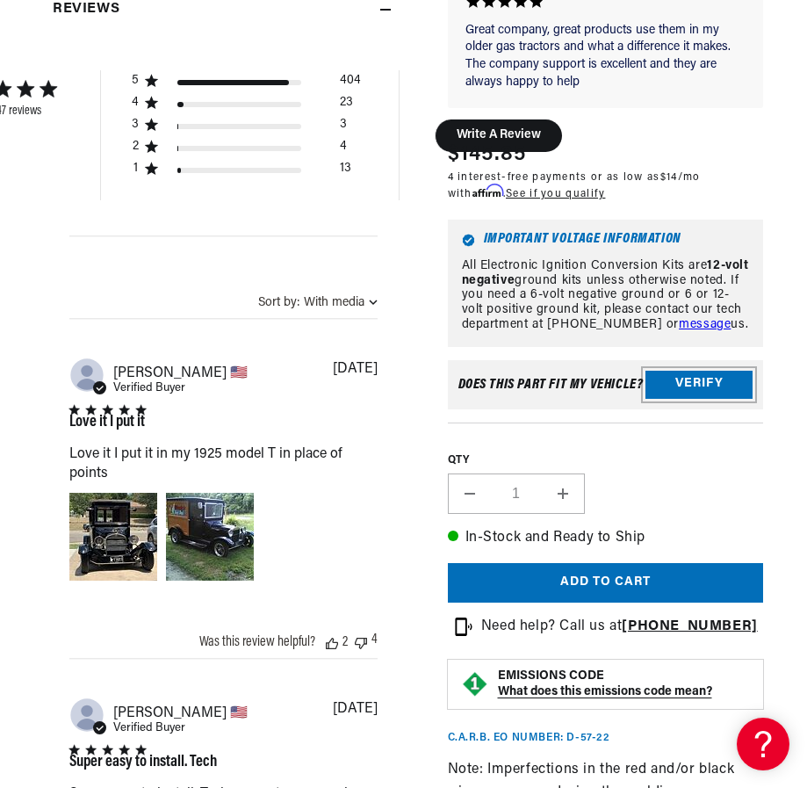
click at [697, 378] on button "Verify" at bounding box center [699, 385] width 107 height 28
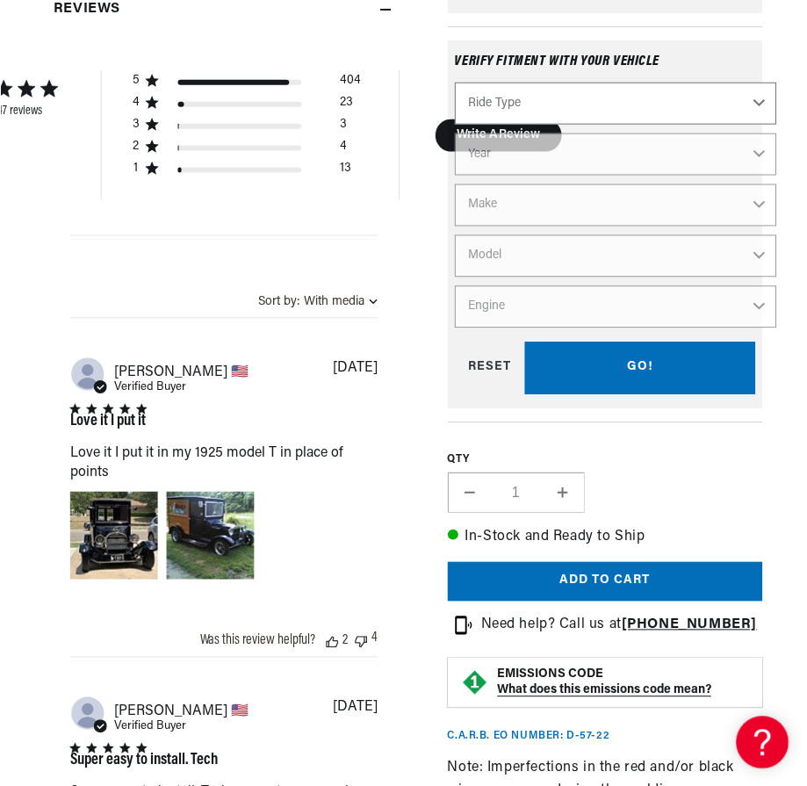
scroll to position [0, 0]
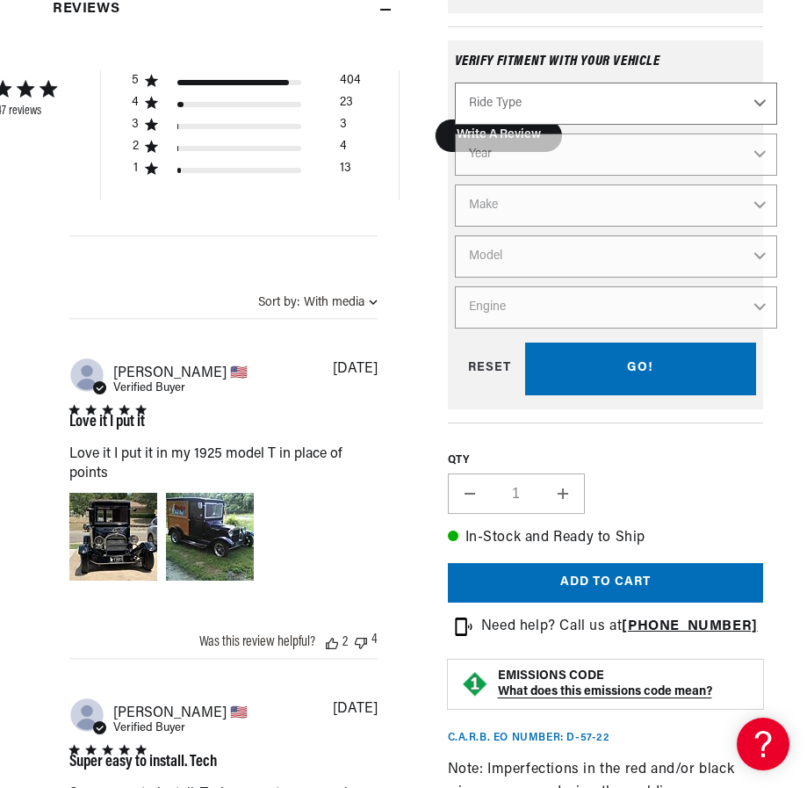
click at [753, 101] on select "Ride Type Automotive Agricultural Industrial Marine Motorcycle" at bounding box center [616, 104] width 323 height 42
select select "Agricultural"
click at [455, 83] on select "Ride Type Automotive Agricultural Industrial Marine Motorcycle" at bounding box center [616, 104] width 323 height 42
select select "Agricultural"
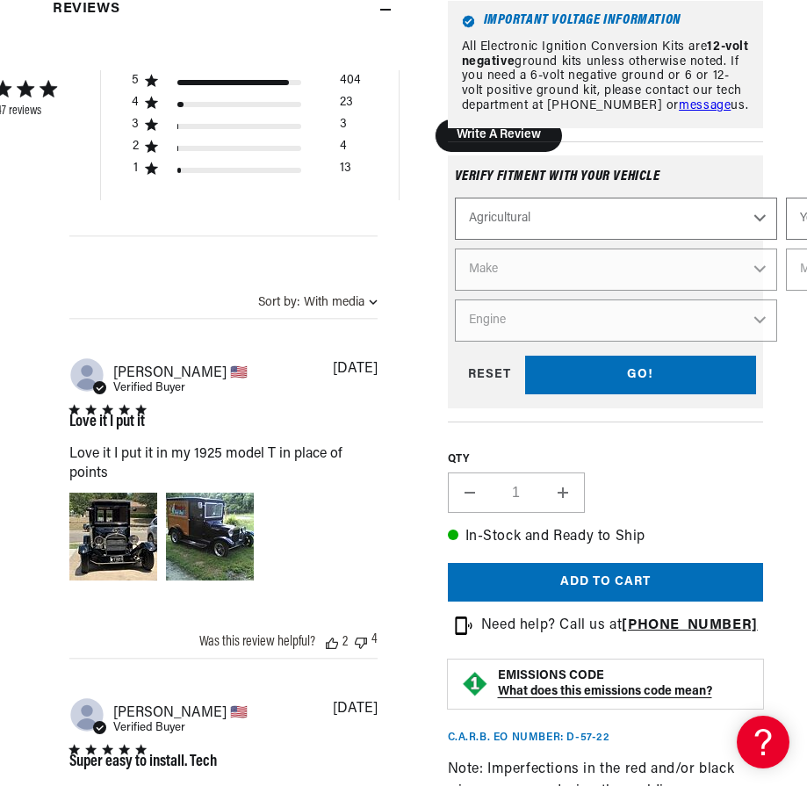
select select "1959"
click at [753, 271] on select "Make International Harvester" at bounding box center [616, 270] width 323 height 42
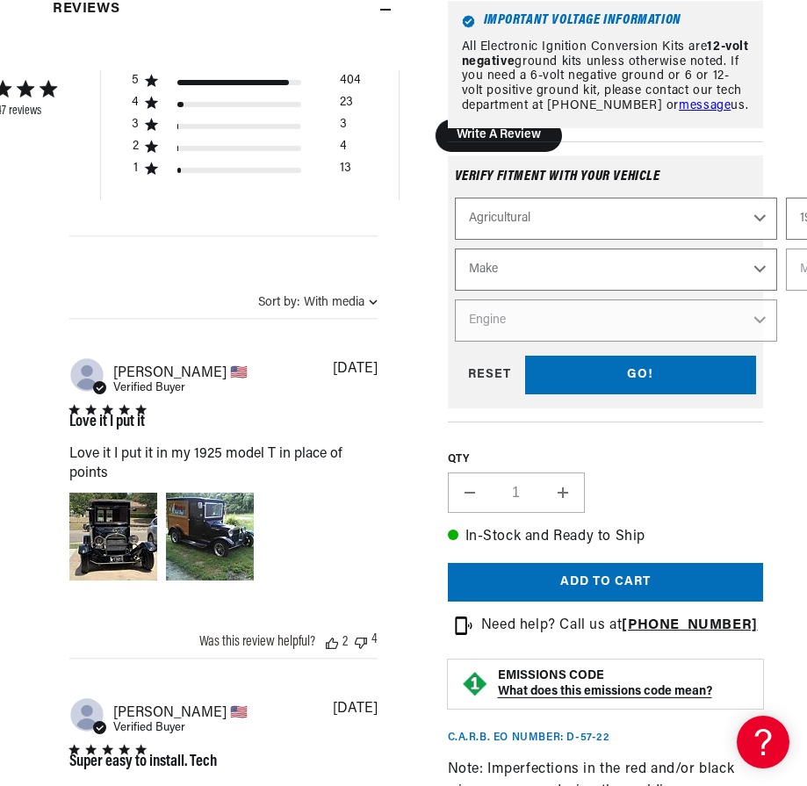
scroll to position [0, 532]
select select "International-Harvester"
click at [455, 250] on select "Make International Harvester" at bounding box center [616, 270] width 323 height 42
select select "International-Harvester"
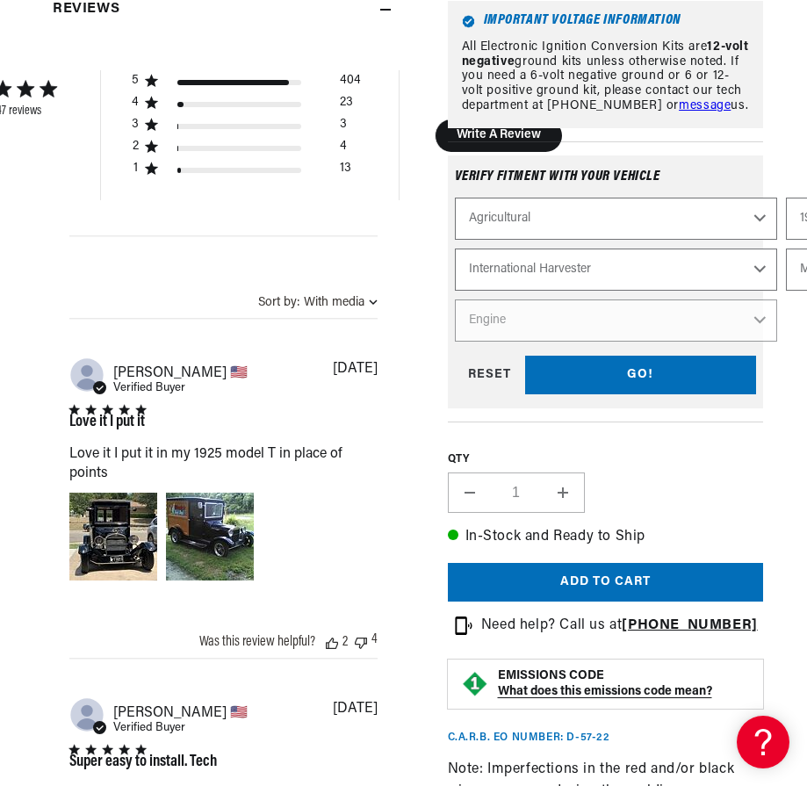
select select "UV-345"
click at [760, 322] on select "Engine 8" at bounding box center [616, 321] width 323 height 42
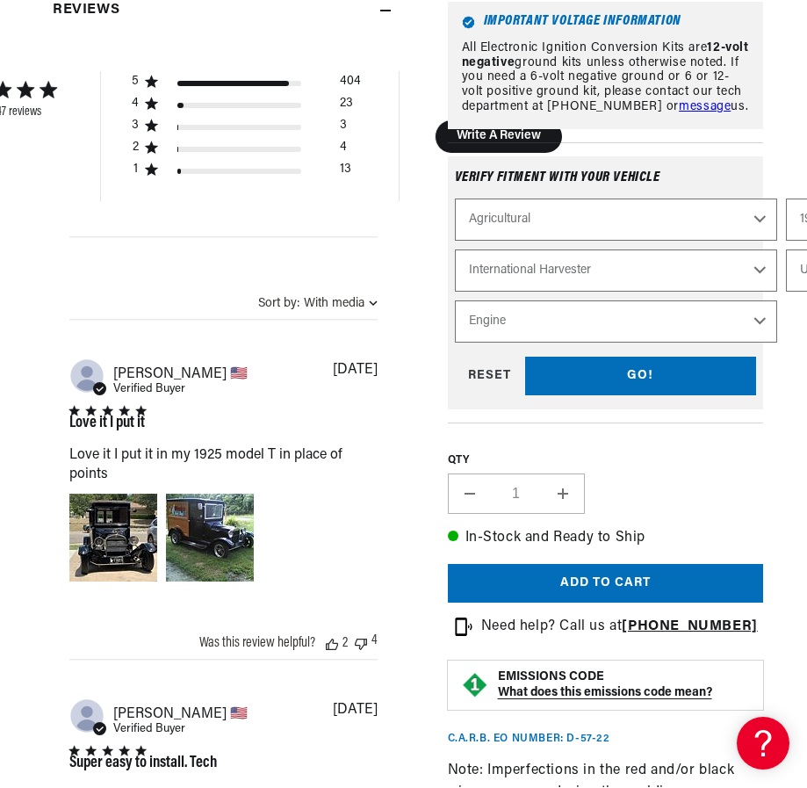
scroll to position [0, 0]
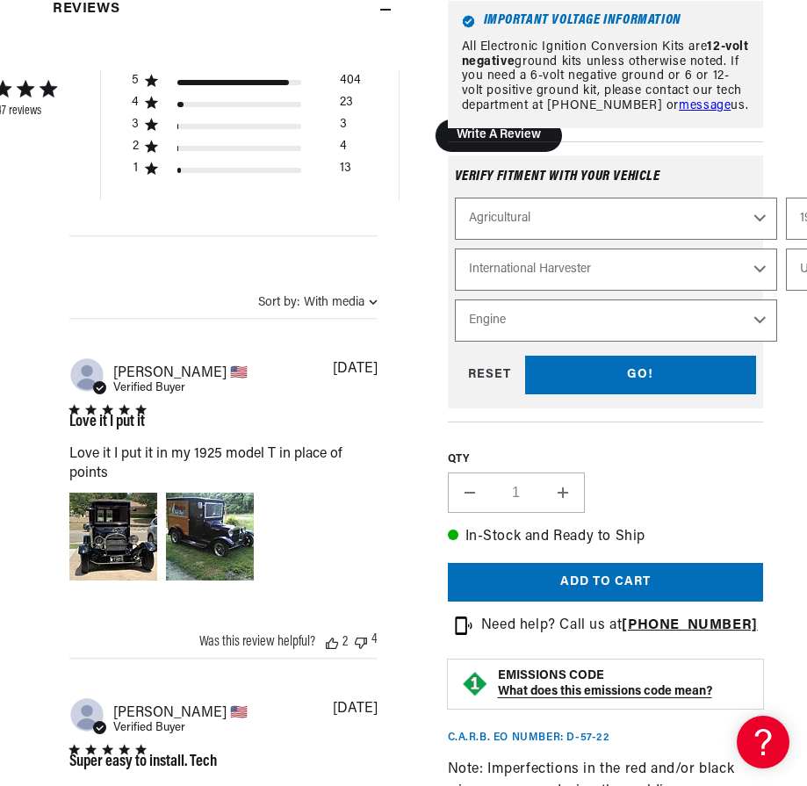
select select "UV-549-Power-Unit"
click at [756, 322] on select "Engine 8" at bounding box center [616, 321] width 323 height 42
select select "8"
click at [455, 300] on select "Engine 8" at bounding box center [616, 321] width 323 height 42
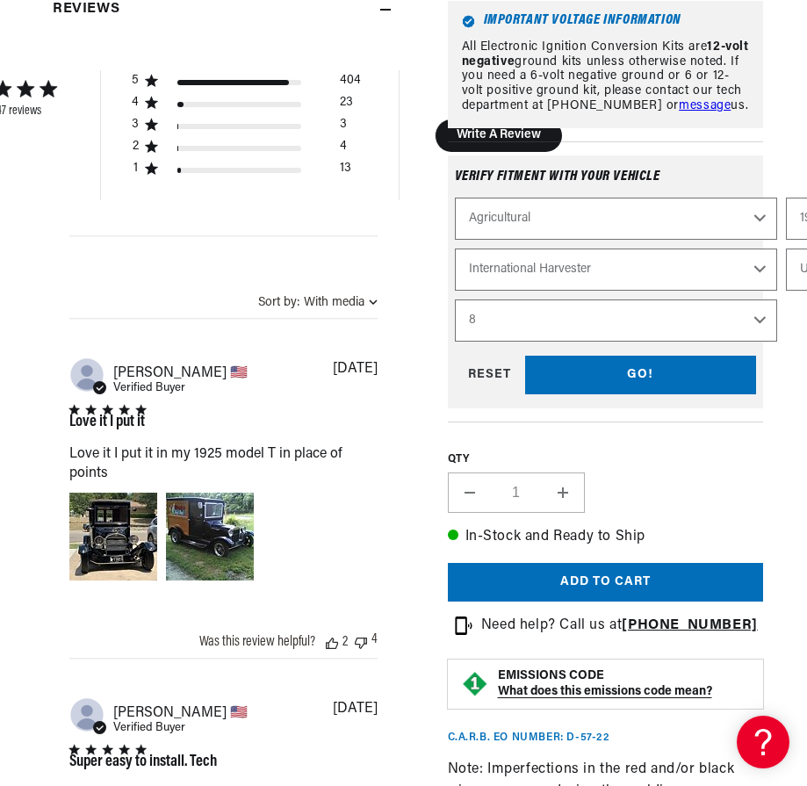
select select "Engine"
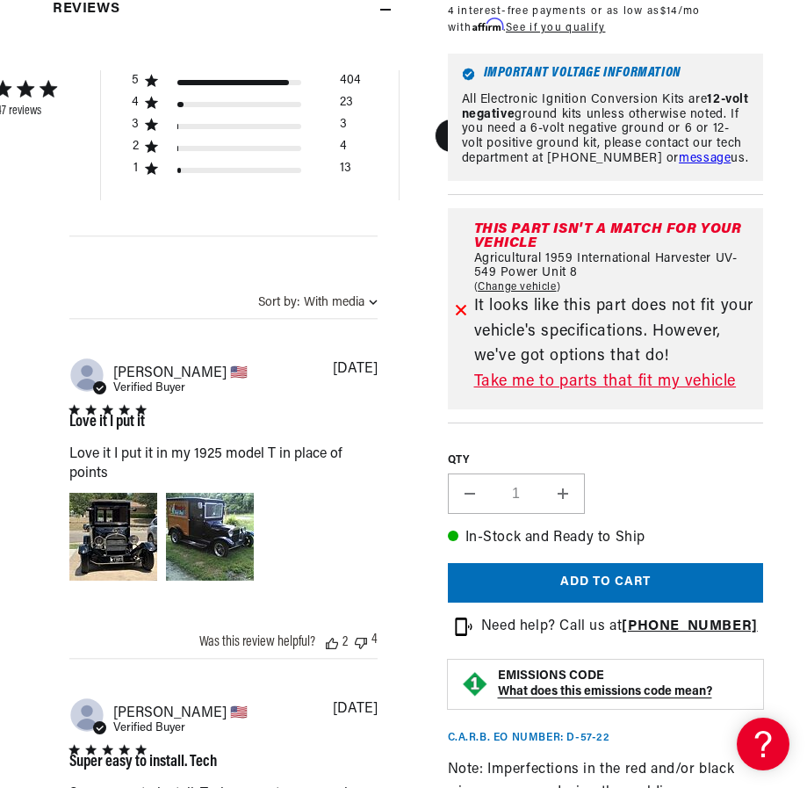
scroll to position [0, 532]
click at [609, 380] on link "Take me to parts that fit my vehicle" at bounding box center [615, 382] width 283 height 25
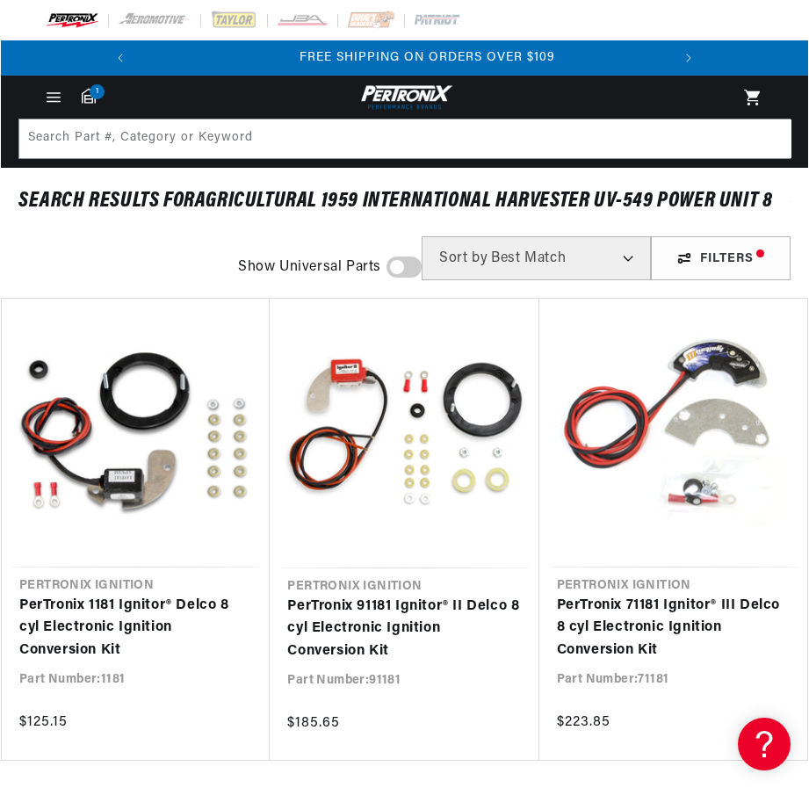
scroll to position [0, 532]
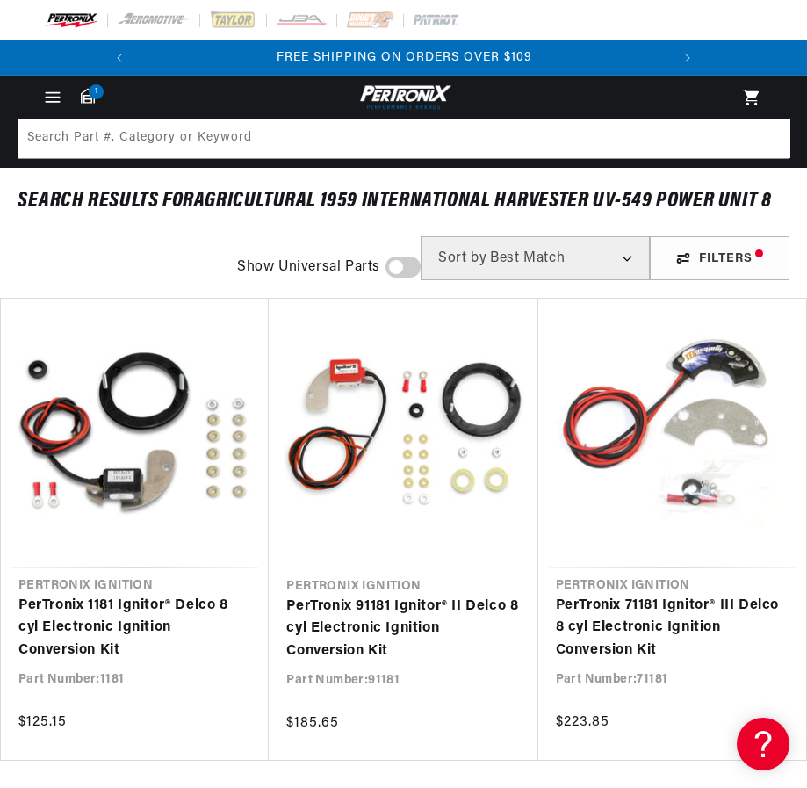
click at [50, 92] on icon "Menu" at bounding box center [52, 92] width 13 height 0
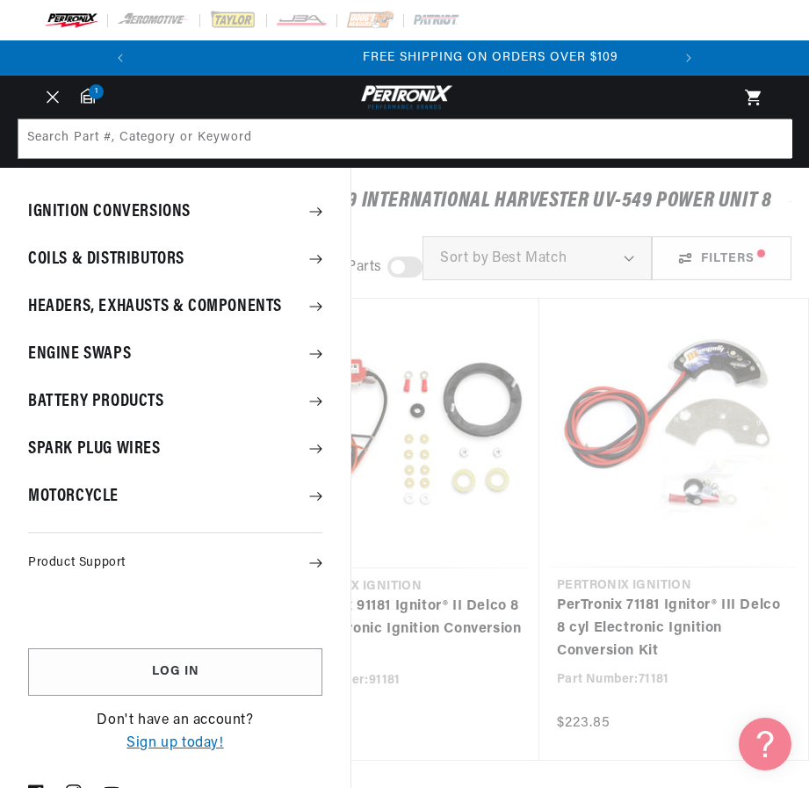
click at [112, 206] on summary "Ignition Conversions" at bounding box center [175, 212] width 351 height 46
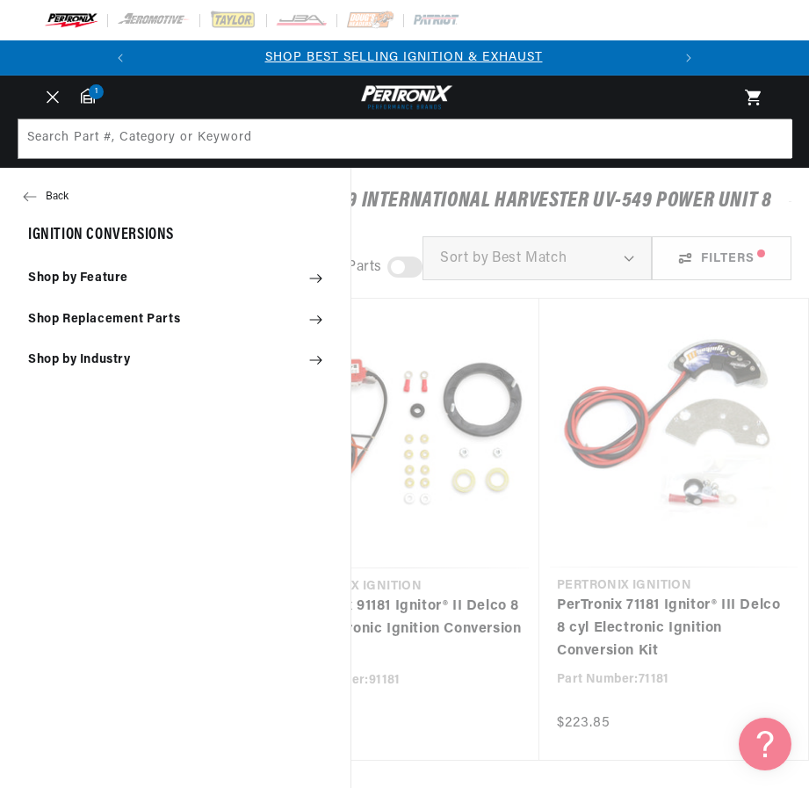
scroll to position [0, 0]
click at [122, 358] on summary "Shop by Industry" at bounding box center [175, 360] width 351 height 39
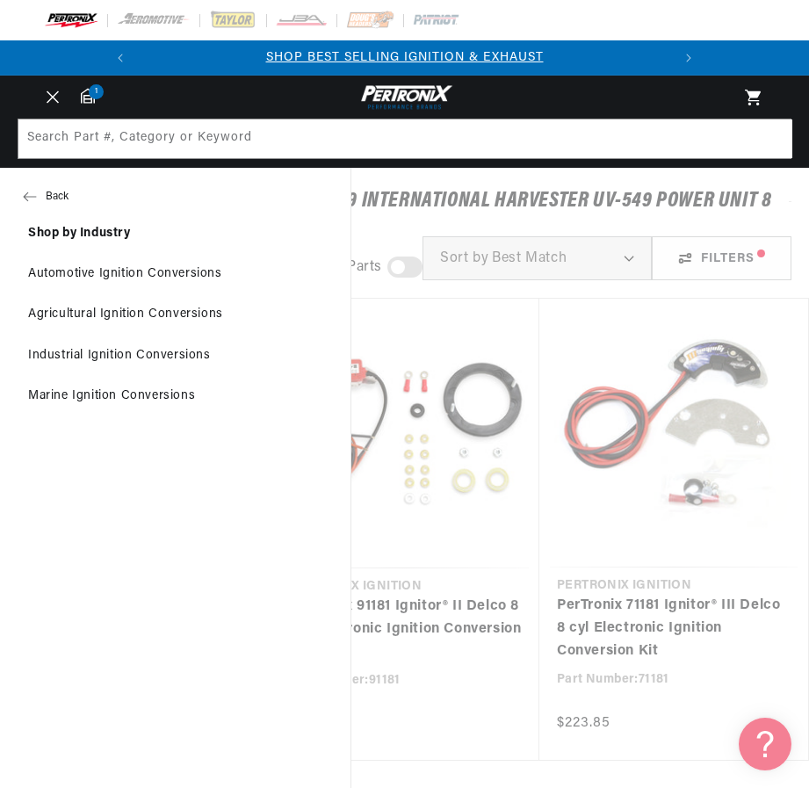
click at [135, 309] on link "Agricultural Ignition Conversions" at bounding box center [175, 314] width 351 height 39
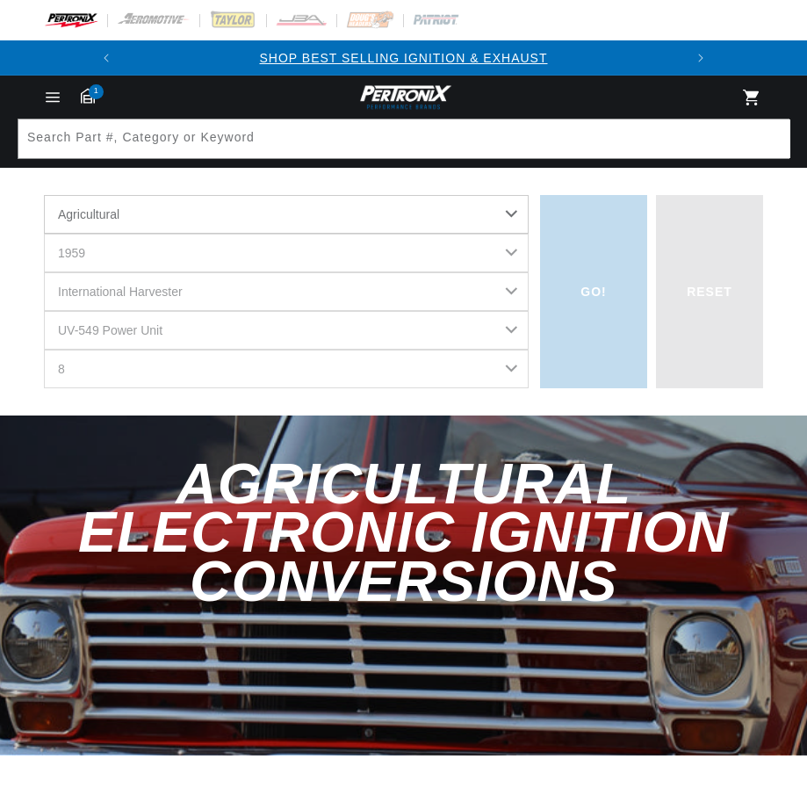
select select "Agricultural"
select select "1959"
select select "UV-549-Power-Unit"
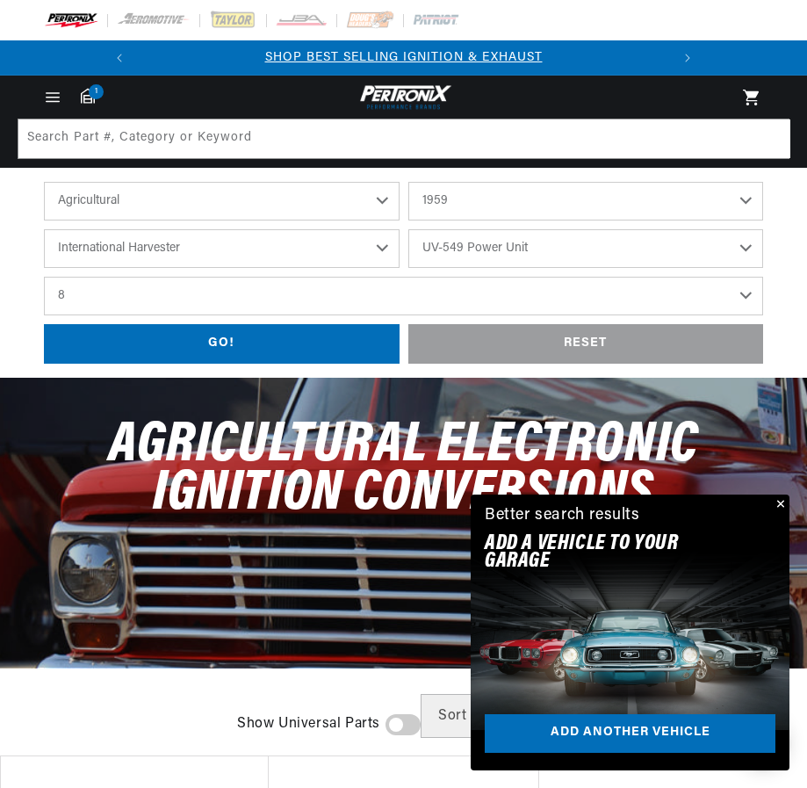
click at [380, 247] on select "International Harvester" at bounding box center [222, 248] width 356 height 39
click at [44, 229] on select "International Harvester" at bounding box center [222, 248] width 356 height 39
click at [752, 243] on select "UV-345 UV-549 Power Unit" at bounding box center [587, 248] width 356 height 39
click at [789, 289] on div "shop by vehicle What are you working on? Automotive Agricultural Industrial Mar…" at bounding box center [403, 273] width 807 height 182
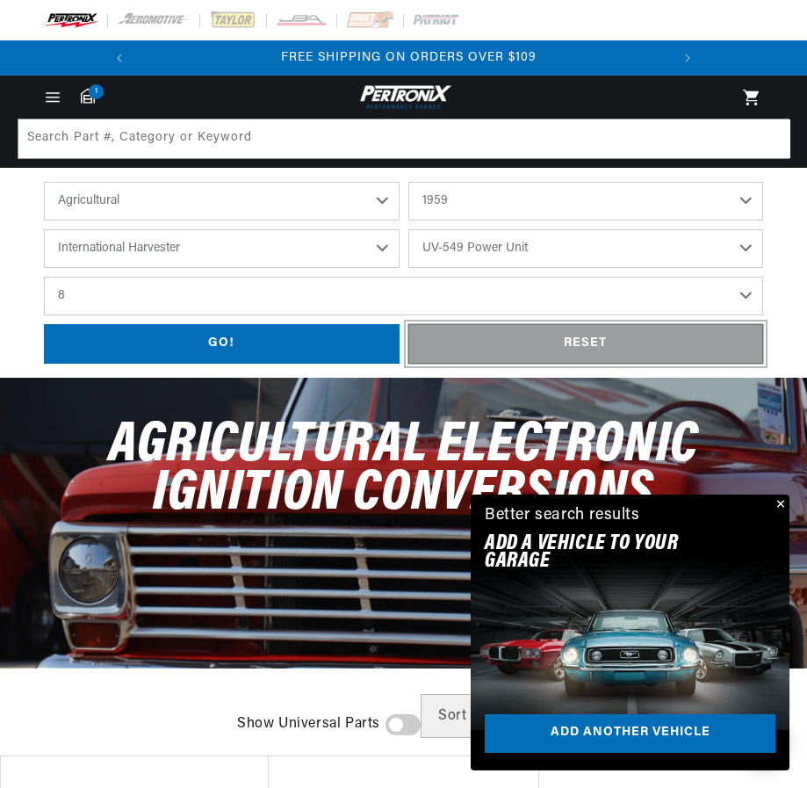
scroll to position [0, 532]
click at [589, 339] on div "RESET" at bounding box center [587, 344] width 356 height 40
select select "Automotive"
select select "Year"
select select "Make"
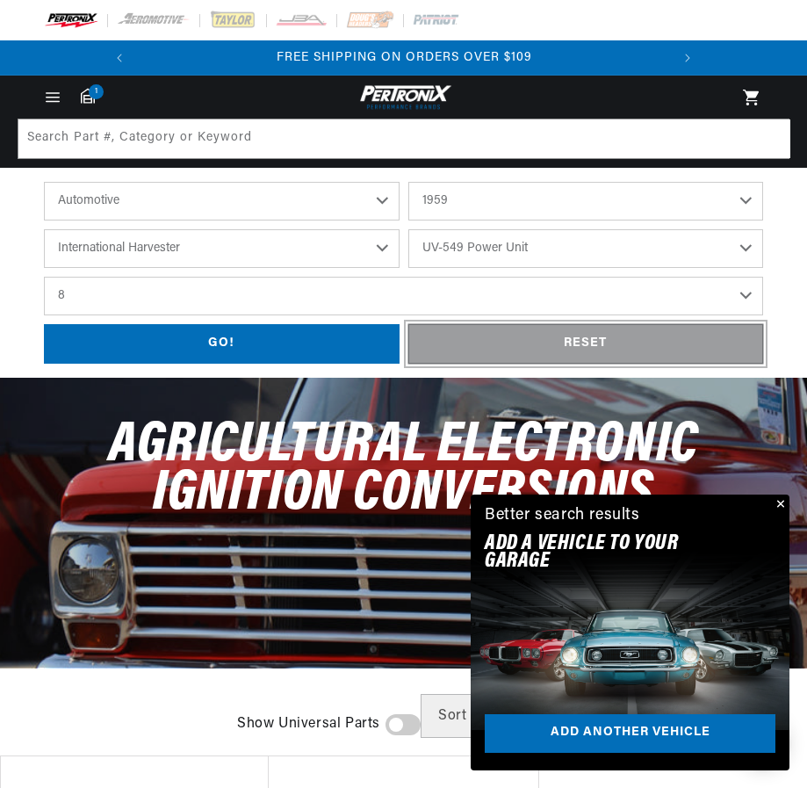
select select "Model"
select select "Engine"
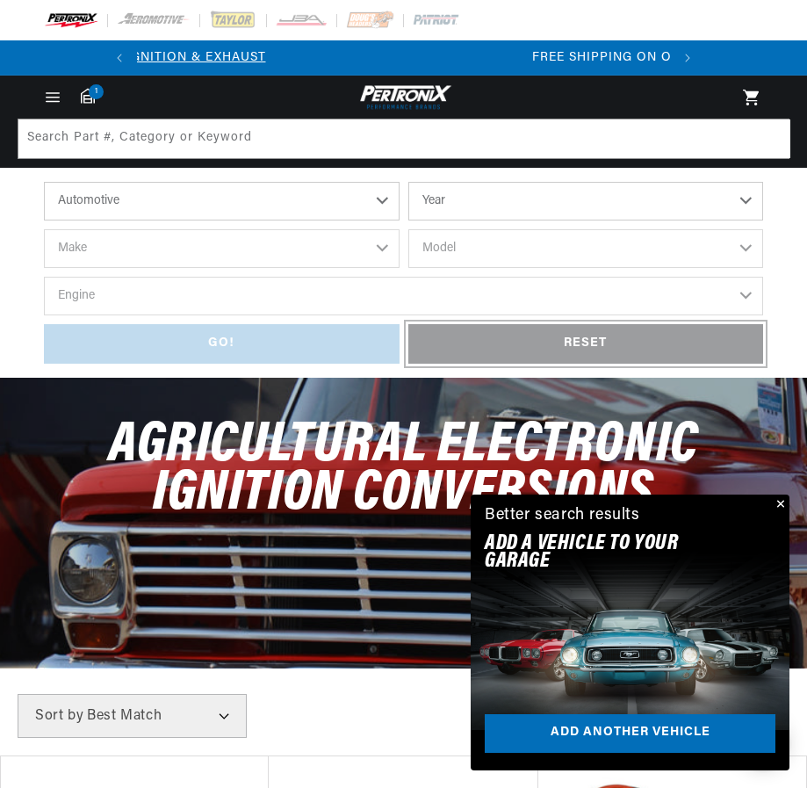
scroll to position [0, 0]
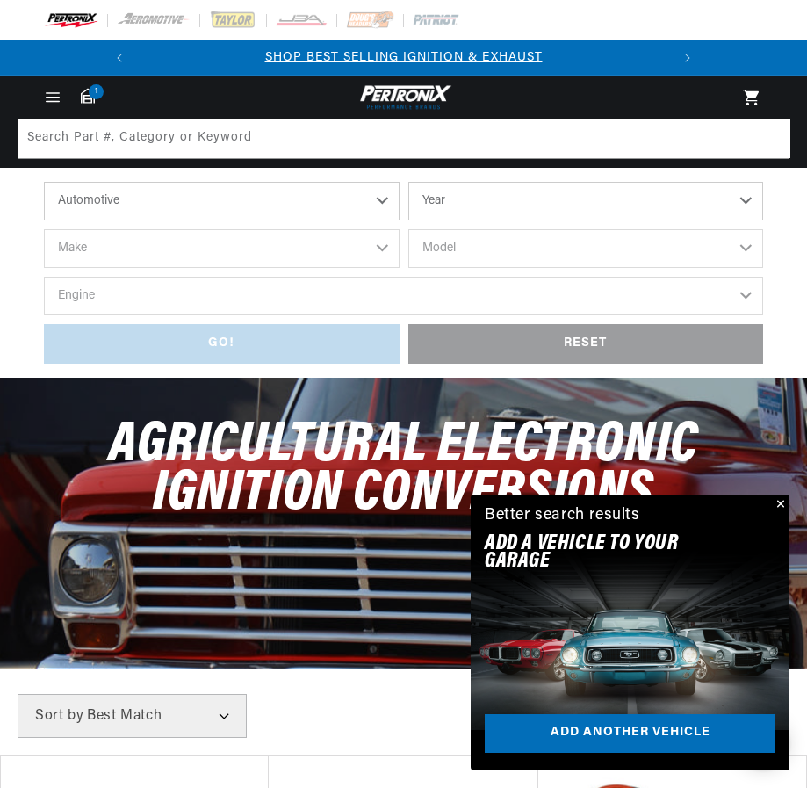
click at [784, 499] on button "Close" at bounding box center [779, 505] width 21 height 21
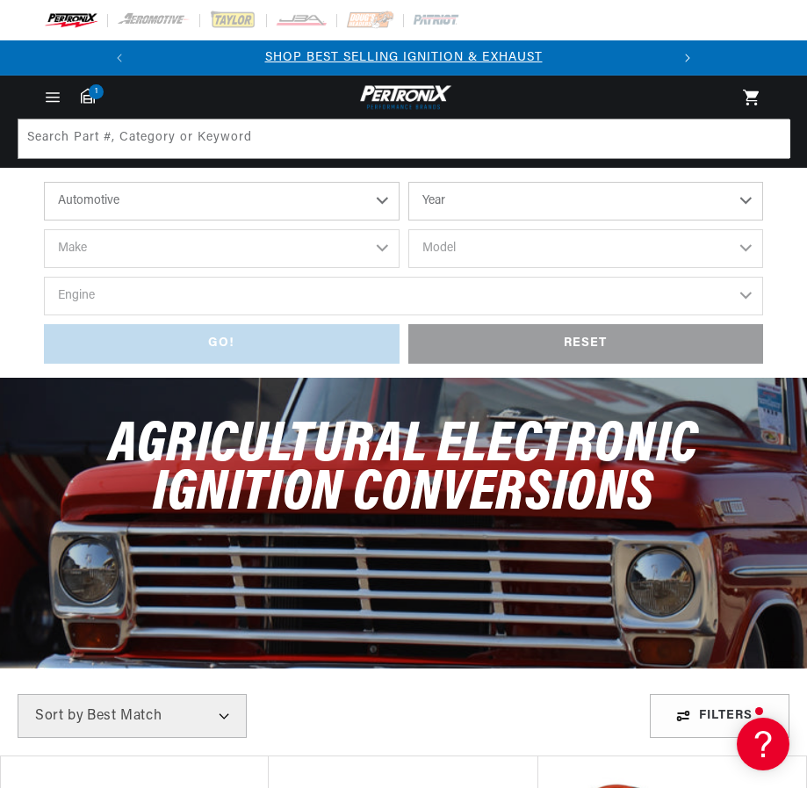
click at [683, 54] on button "Translation missing: en.sections.announcements.next_announcement" at bounding box center [687, 57] width 35 height 35
click at [47, 99] on icon "Menu" at bounding box center [52, 97] width 18 height 18
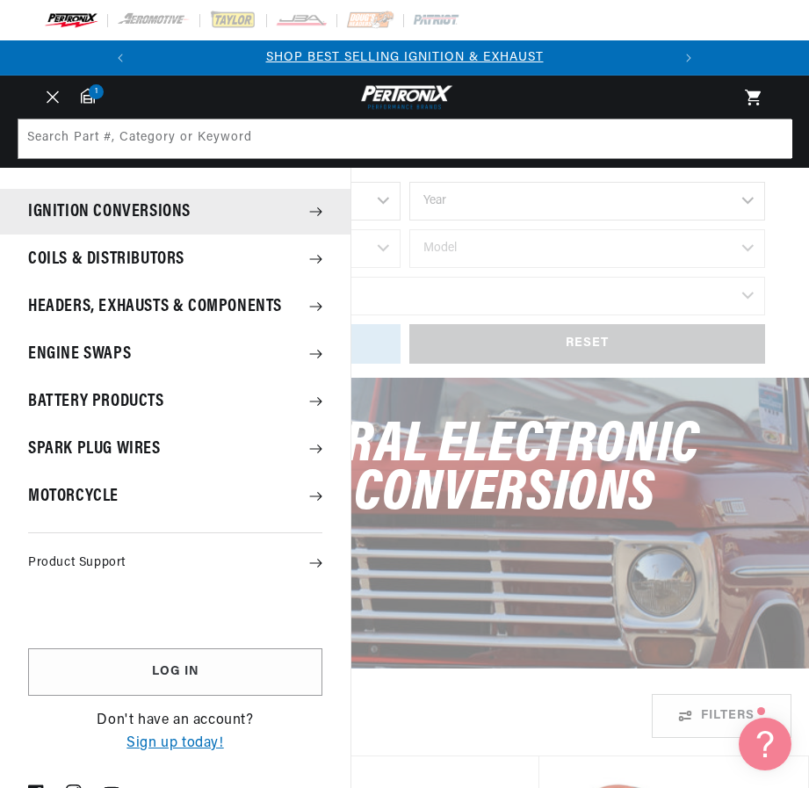
click at [315, 207] on icon at bounding box center [315, 212] width 13 height 13
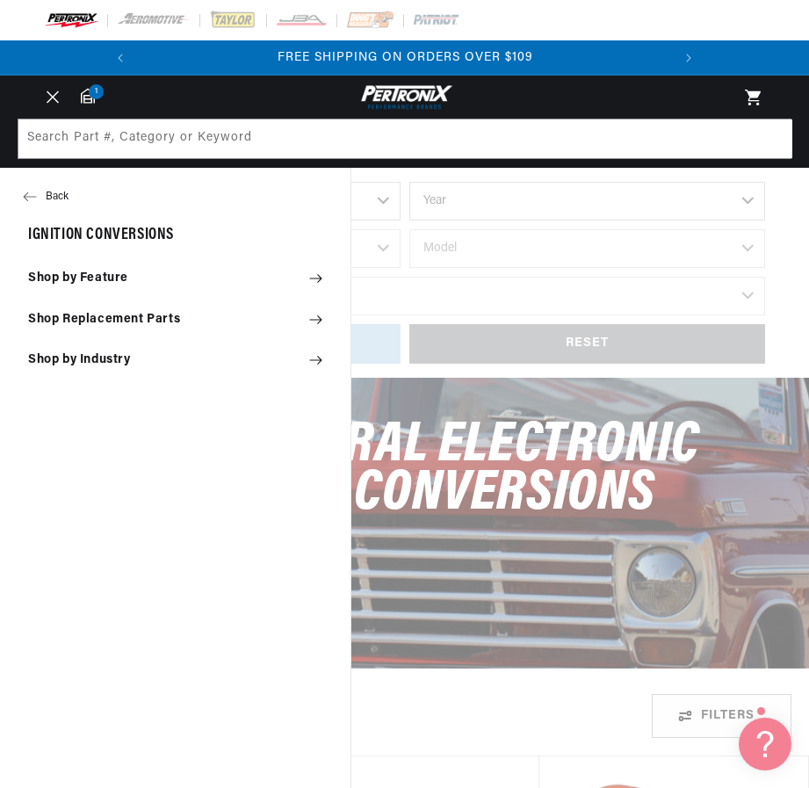
scroll to position [0, 276]
click at [318, 308] on summary "Shop Replacement Parts" at bounding box center [175, 319] width 351 height 39
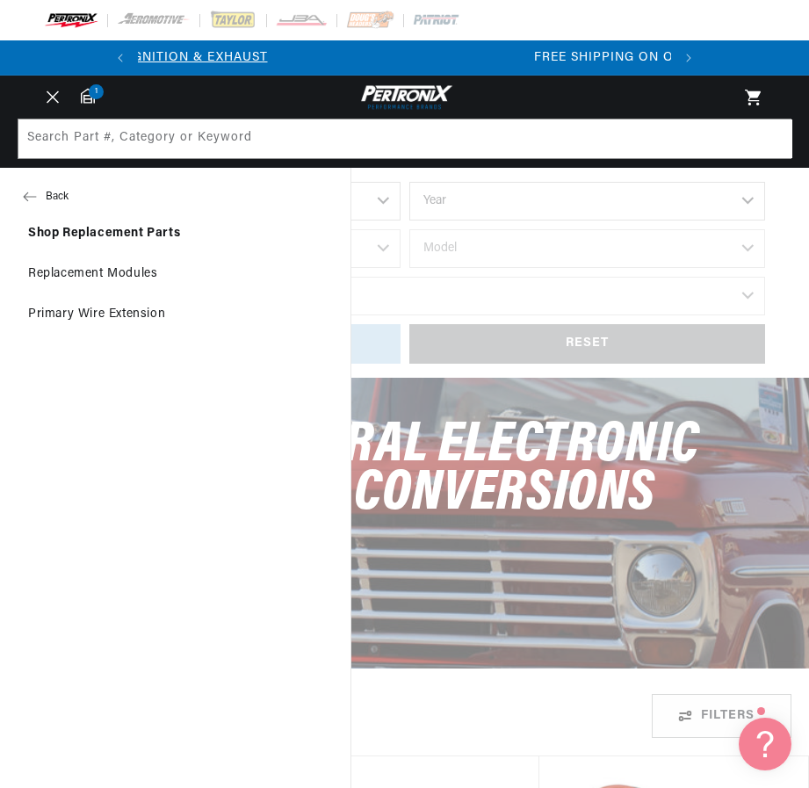
scroll to position [0, 0]
click at [39, 188] on button "Back" at bounding box center [175, 196] width 351 height 35
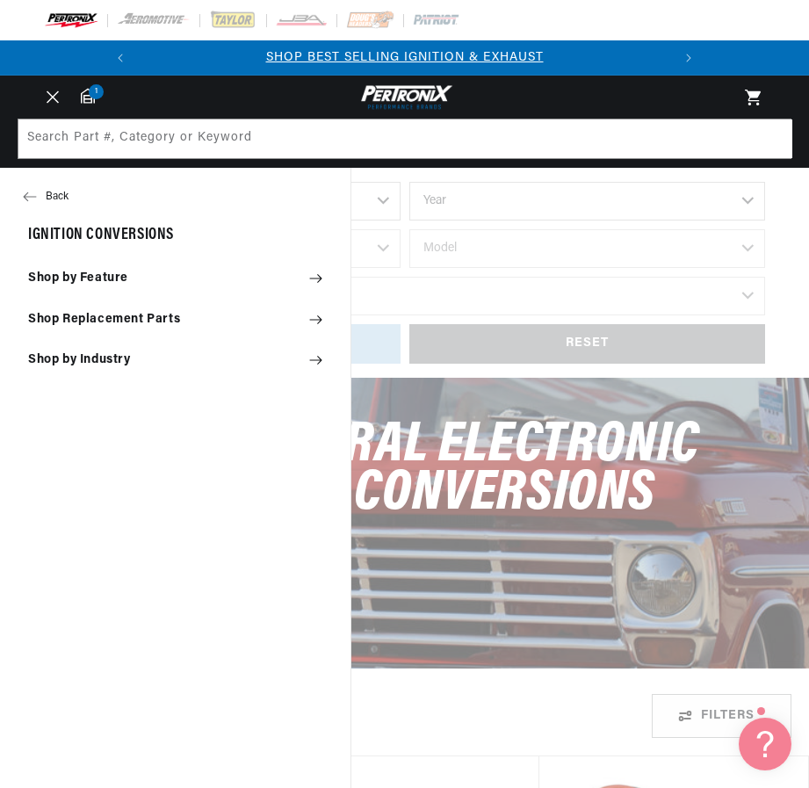
click at [73, 272] on summary "Shop by Feature" at bounding box center [175, 278] width 351 height 39
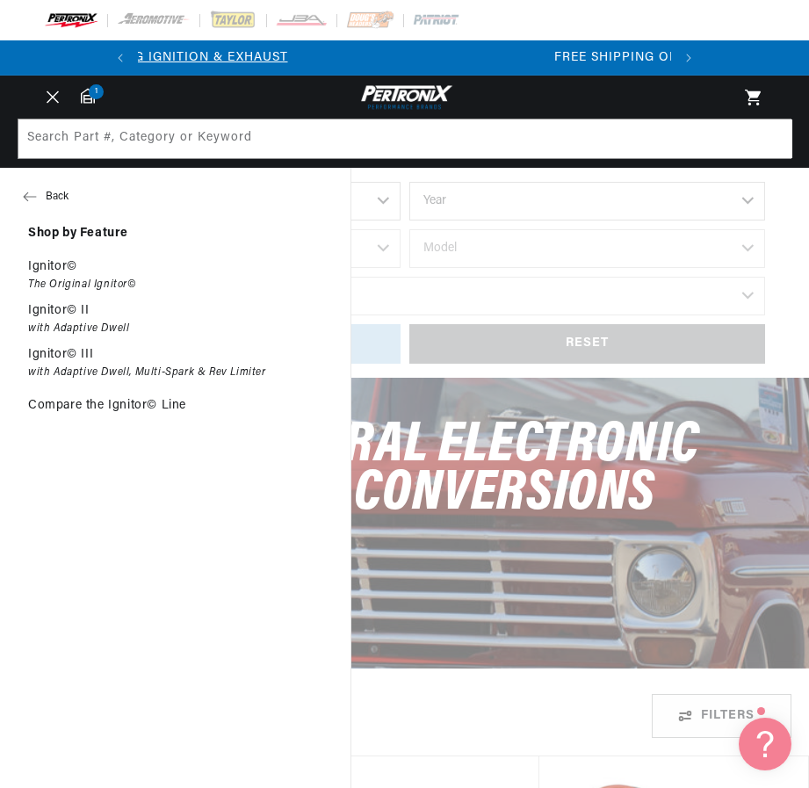
scroll to position [0, 532]
click at [73, 272] on p "Ignitor©" at bounding box center [52, 267] width 49 height 16
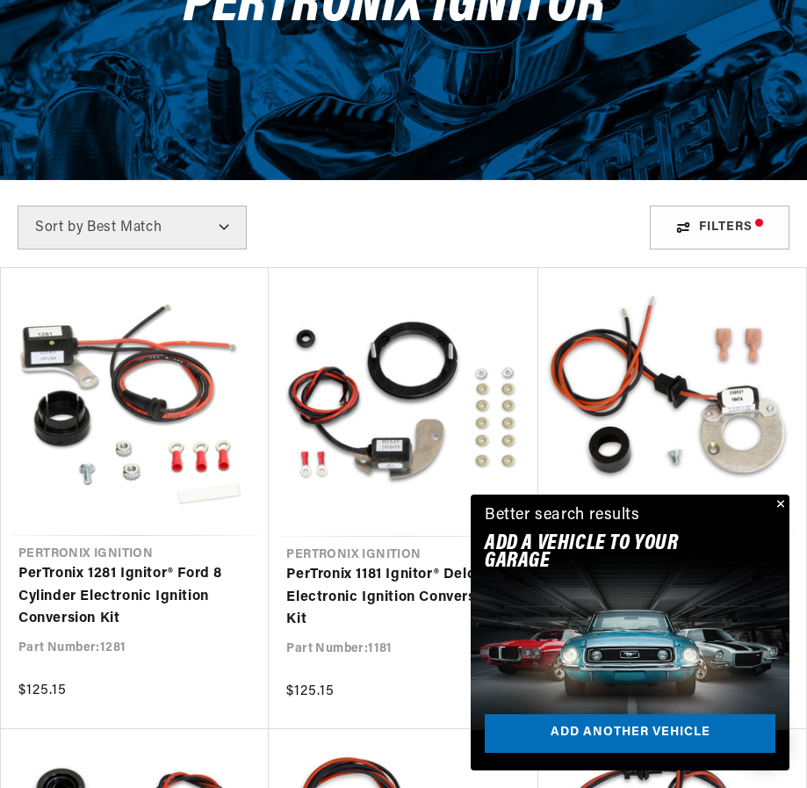
scroll to position [527, 0]
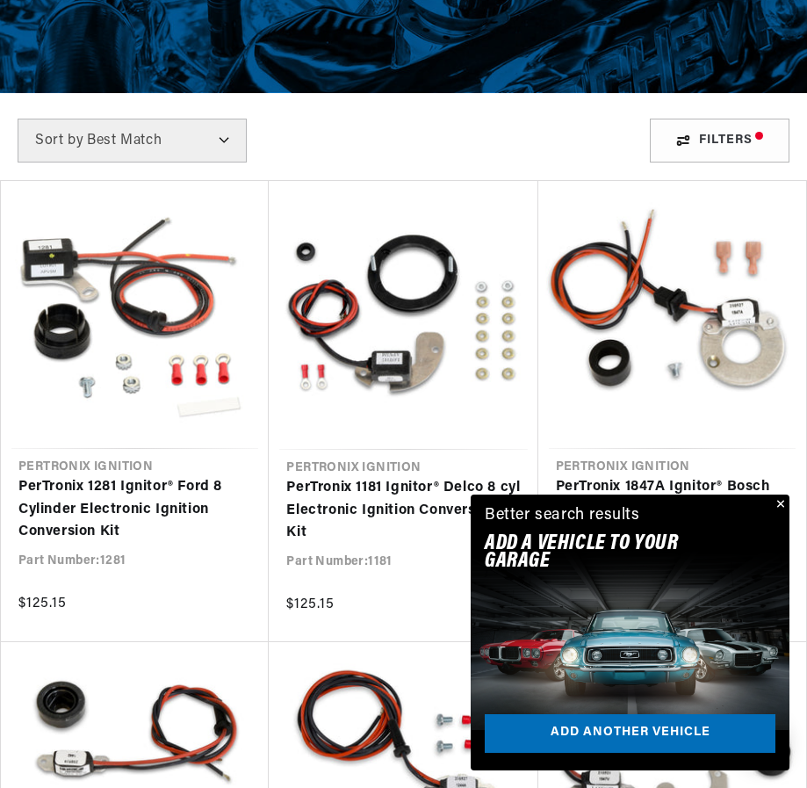
click at [780, 504] on button "Close" at bounding box center [779, 505] width 21 height 21
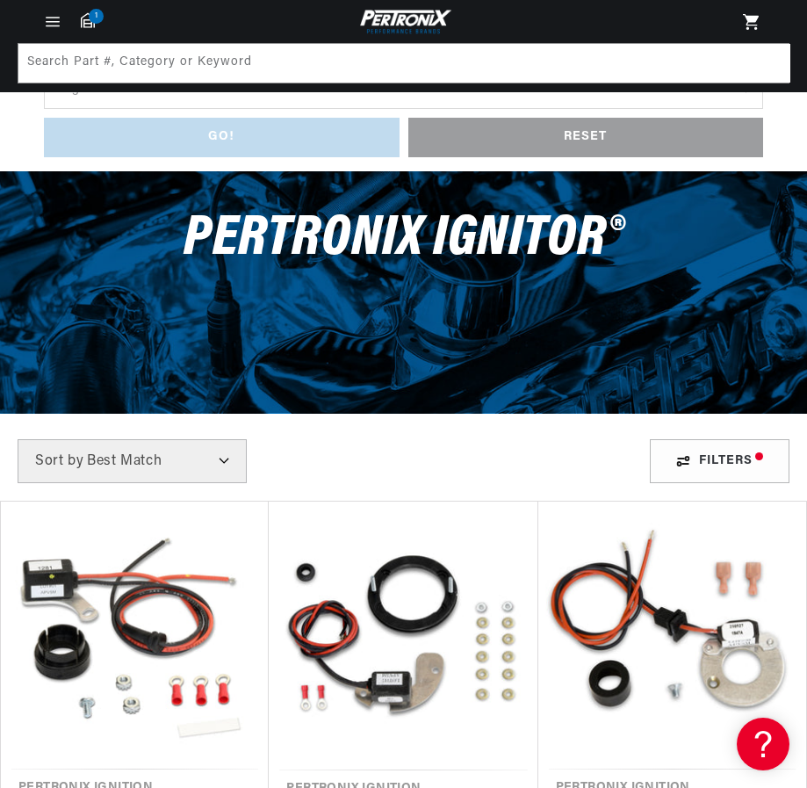
scroll to position [176, 0]
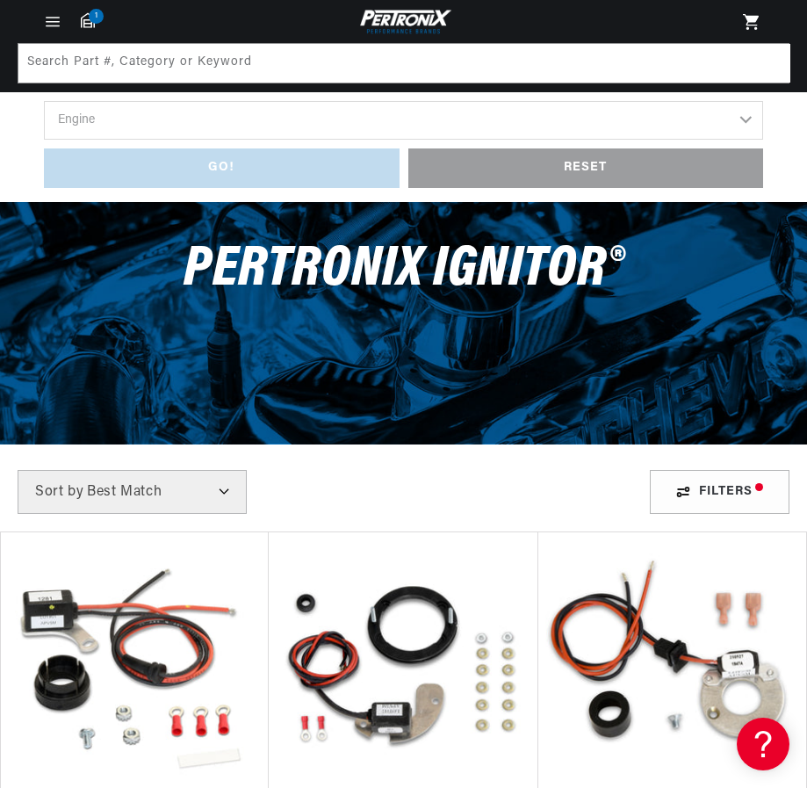
click at [224, 492] on select "Best Match Featured Name, A-Z Name, Z-A Price, Low to High Price, High to Low" at bounding box center [132, 492] width 229 height 44
select select "title"
click at [18, 470] on select "Best Match Featured Name, A-Z Name, Z-A Price, Low to High Price, High to Low" at bounding box center [132, 492] width 229 height 44
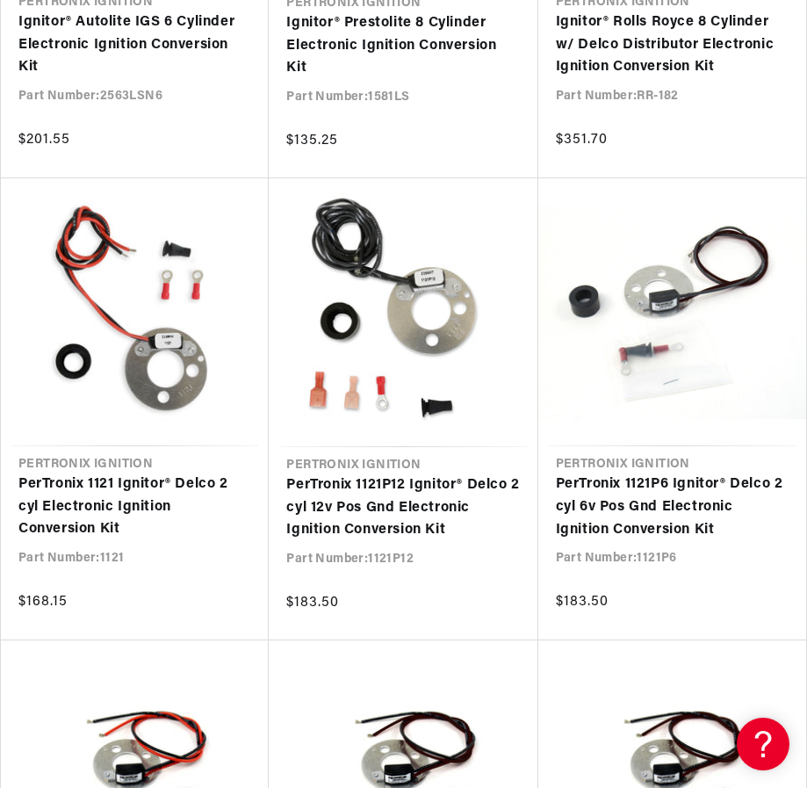
scroll to position [1625, 0]
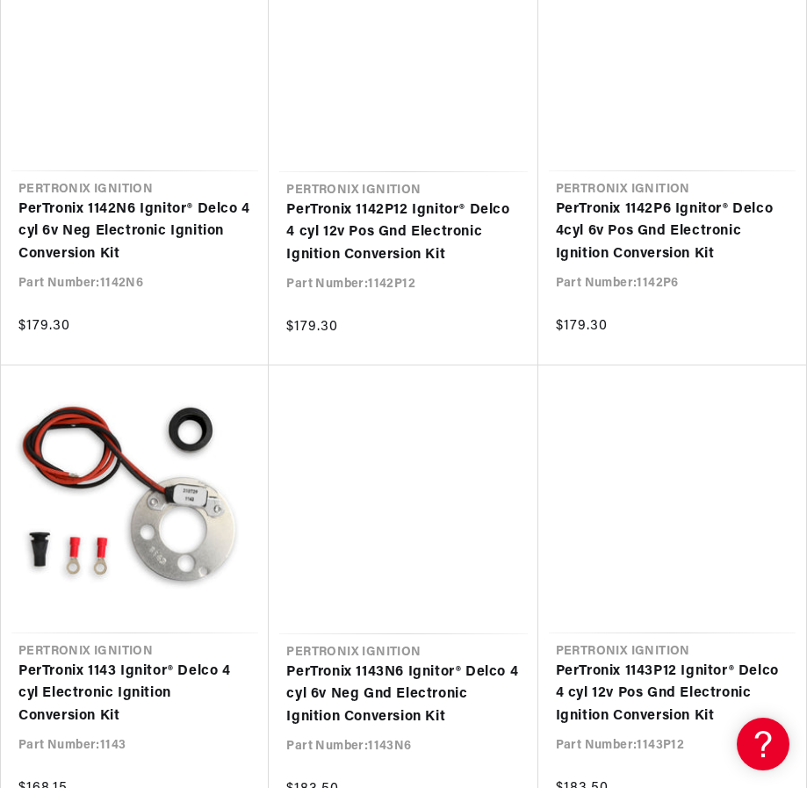
scroll to position [3602, 0]
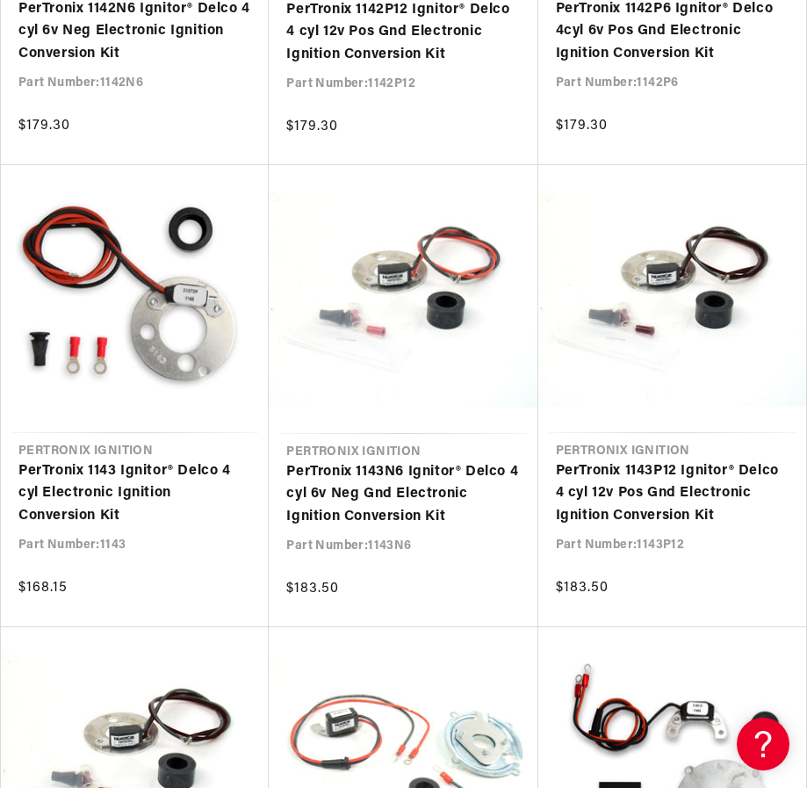
scroll to position [0, 532]
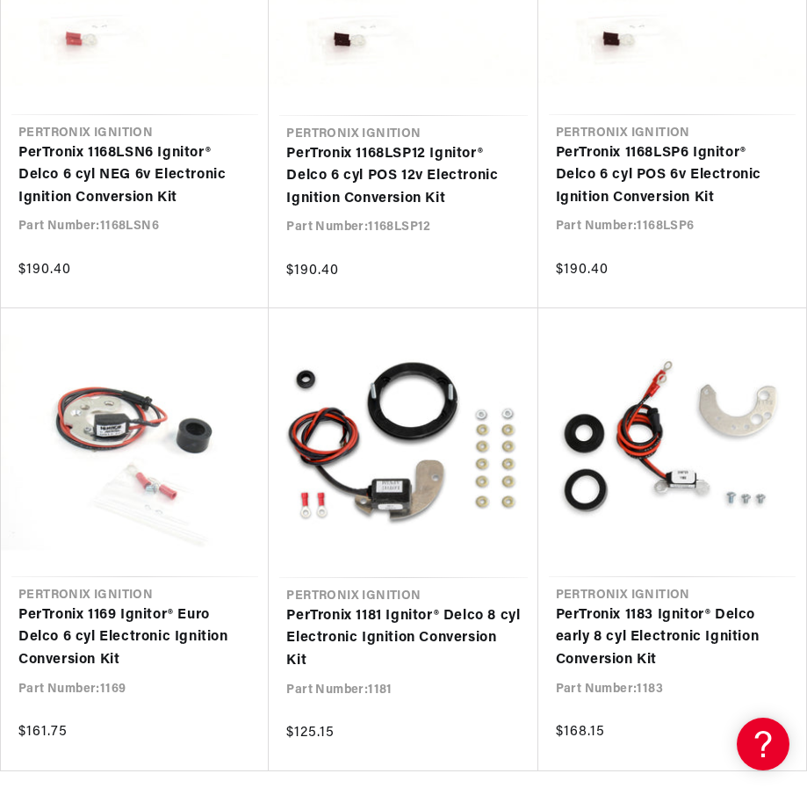
scroll to position [0, 442]
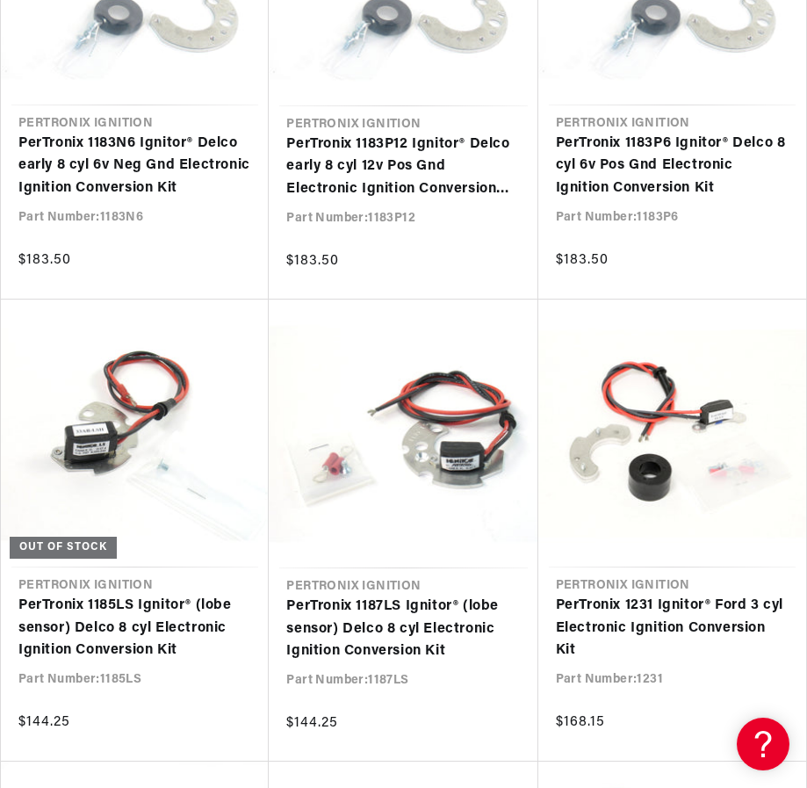
scroll to position [8434, 0]
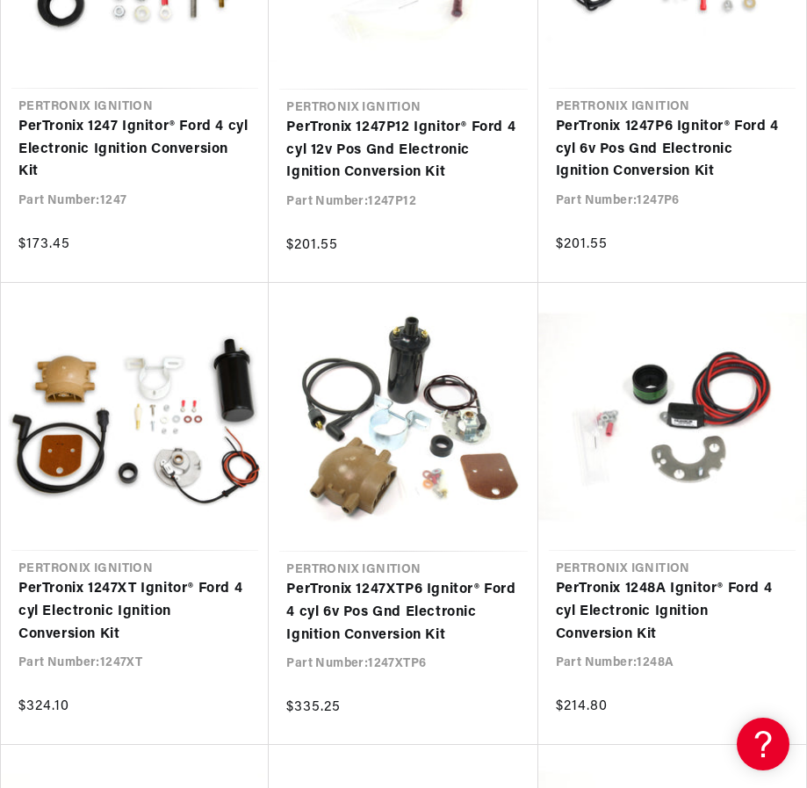
scroll to position [0, 532]
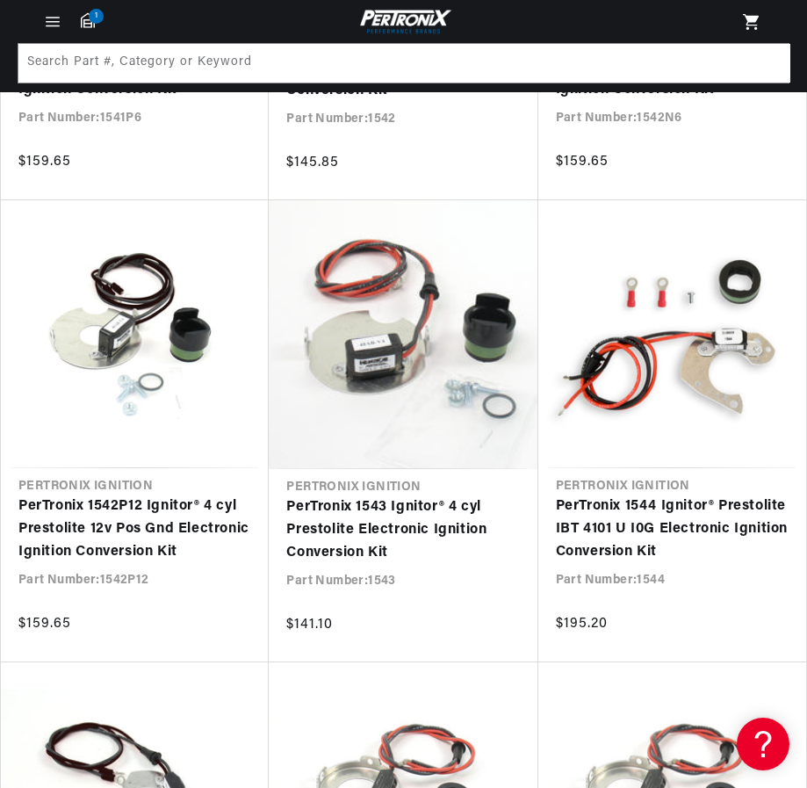
scroll to position [18976, 0]
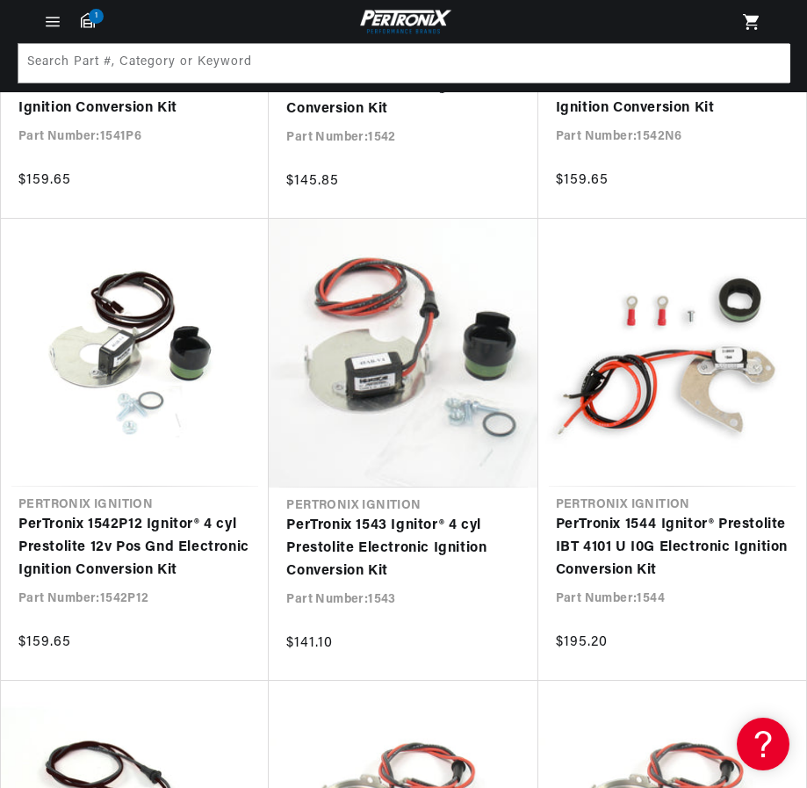
click at [352, 545] on link "PerTronix 1543 Ignitor® 4 cyl Prestolite Electronic Ignition Conversion Kit" at bounding box center [403, 549] width 234 height 68
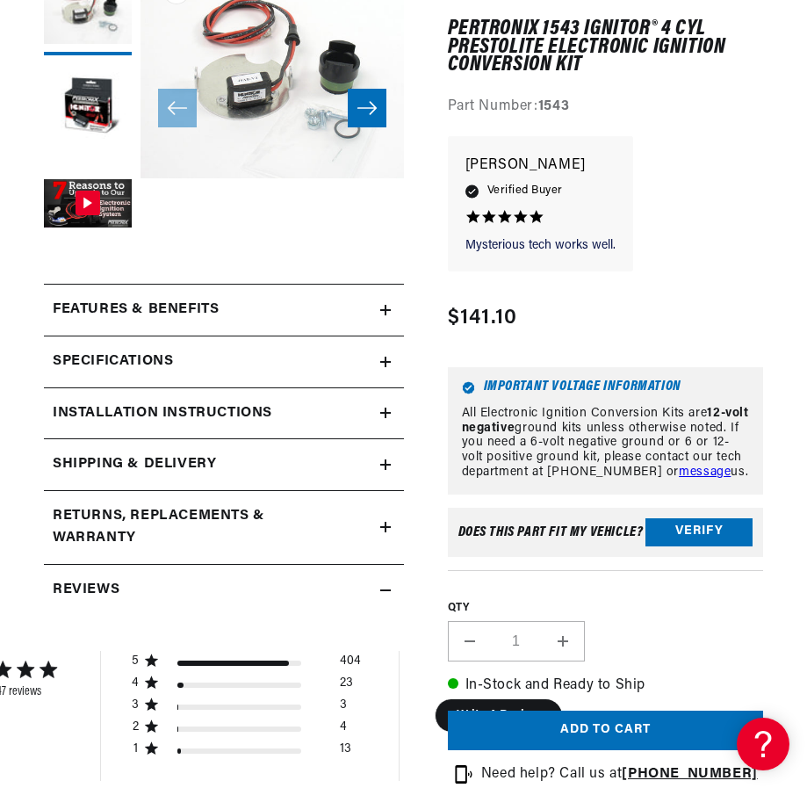
click at [385, 353] on summary "Specifications" at bounding box center [224, 361] width 360 height 51
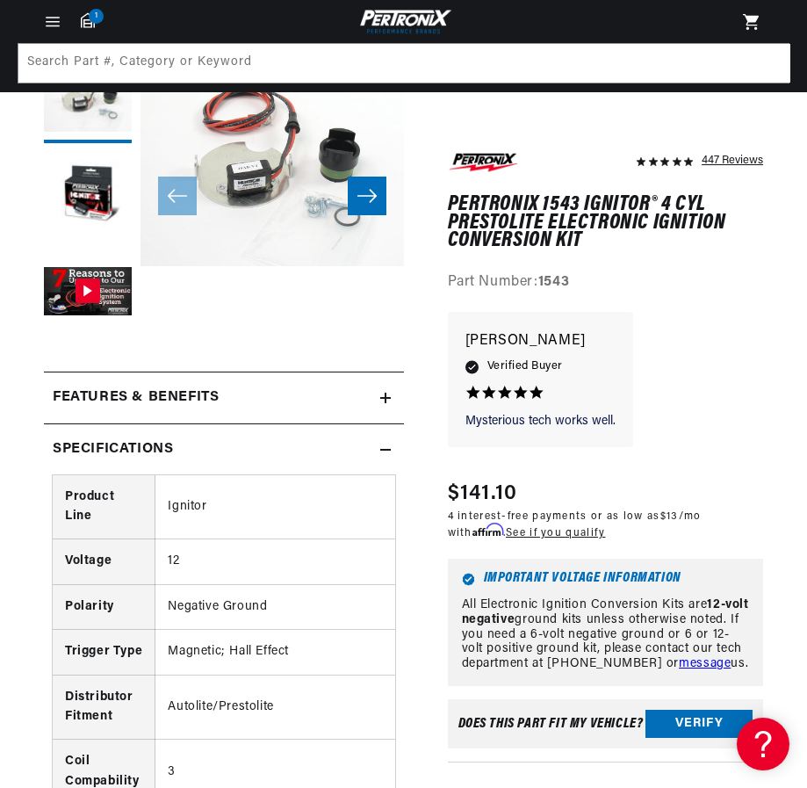
click at [387, 445] on icon at bounding box center [385, 450] width 11 height 11
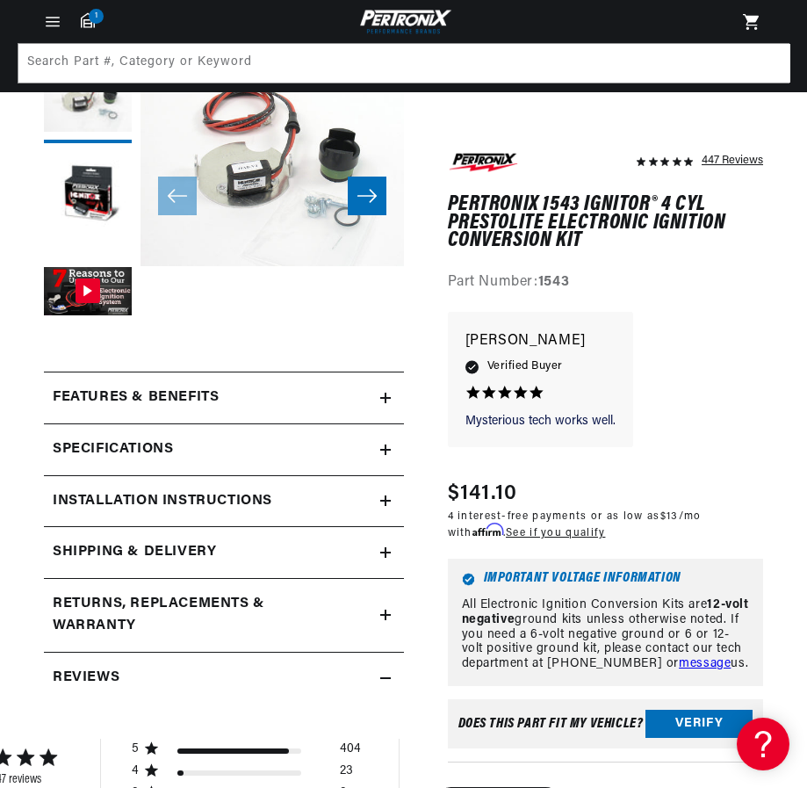
click at [388, 397] on icon at bounding box center [385, 398] width 11 height 11
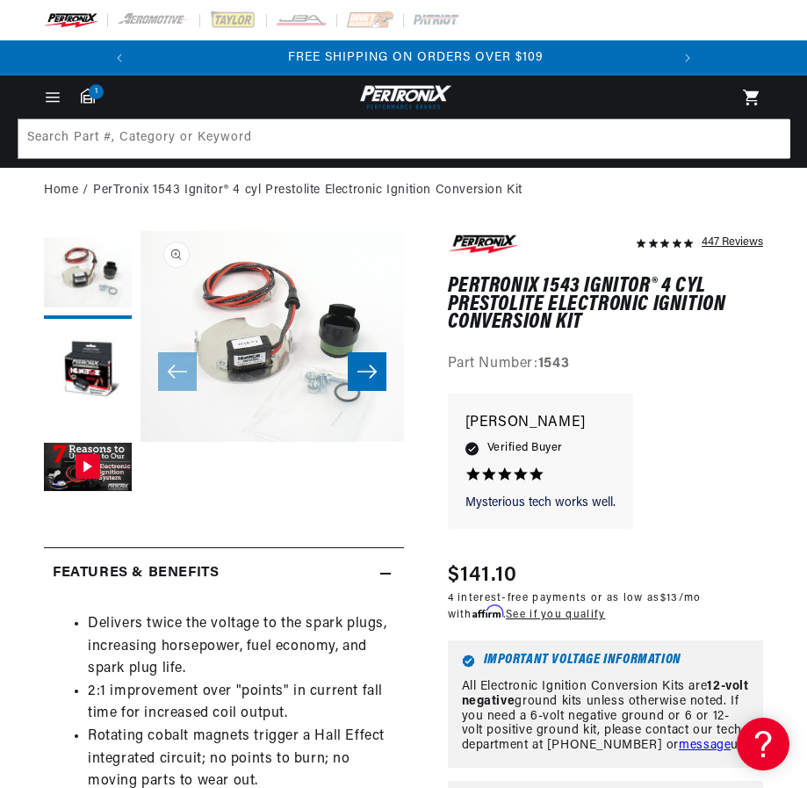
scroll to position [0, 532]
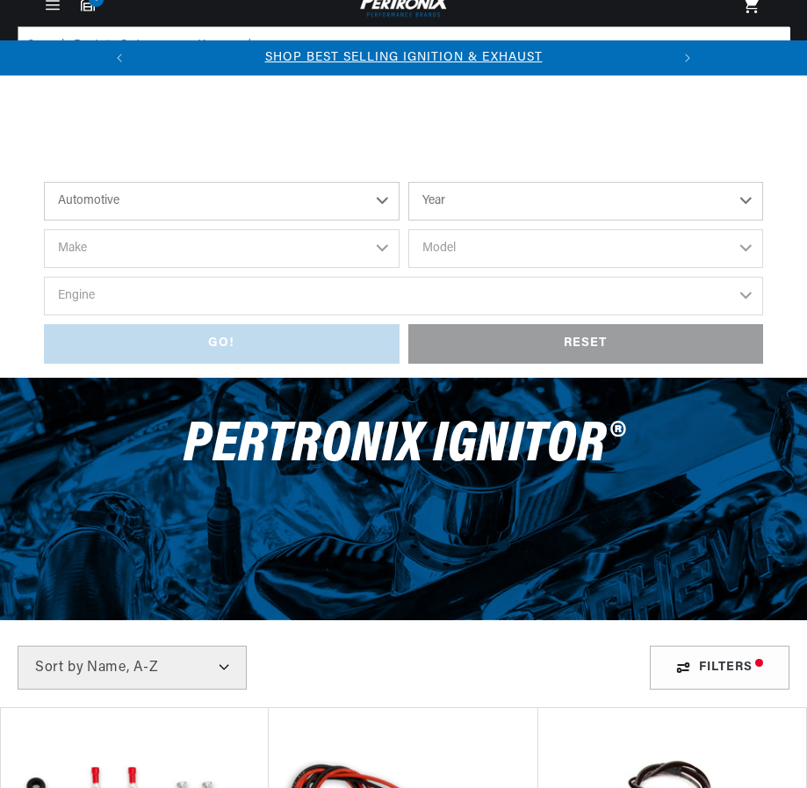
select select "title"
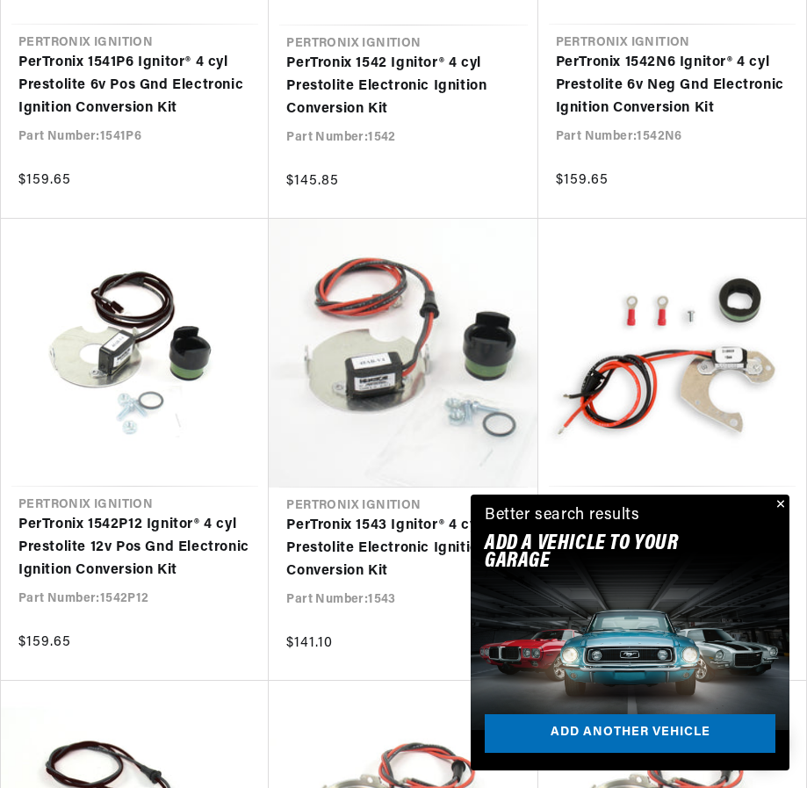
click at [778, 504] on button "Close" at bounding box center [779, 505] width 21 height 21
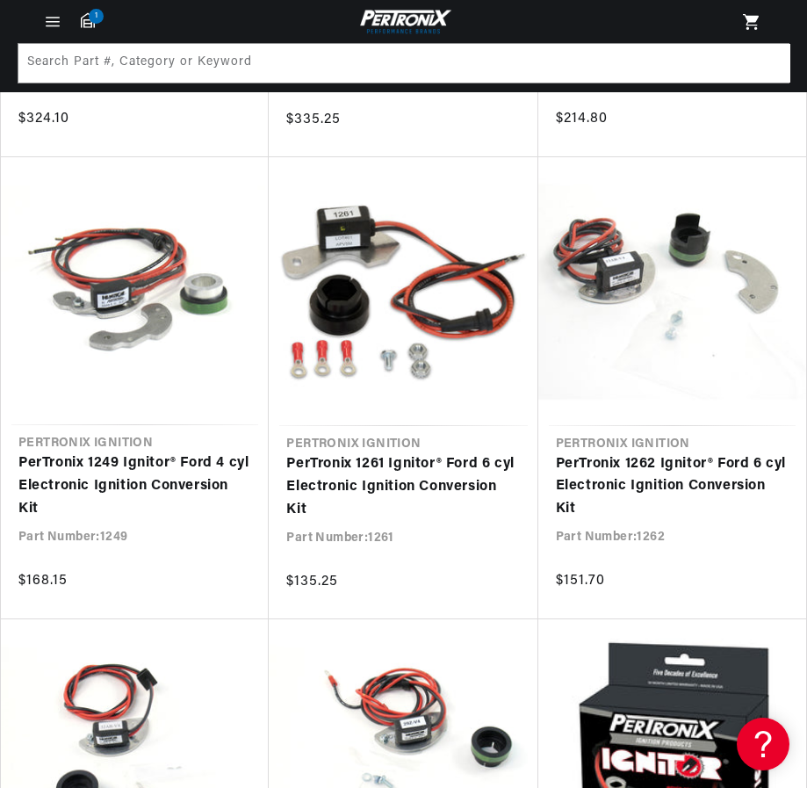
scroll to position [0, 532]
click at [416, 18] on img at bounding box center [404, 21] width 97 height 29
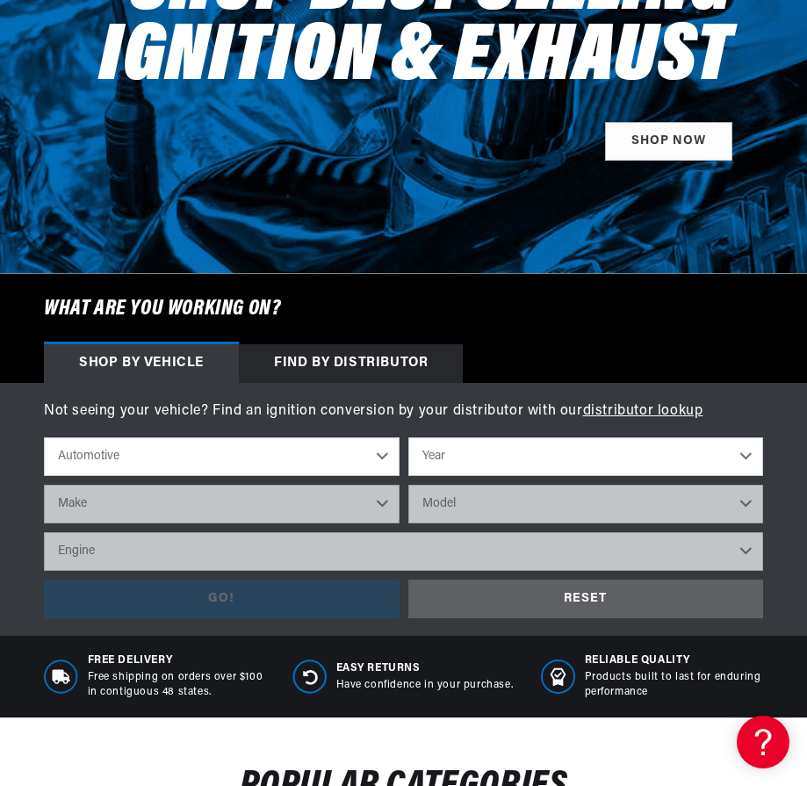
click at [351, 361] on div "Find by Distributor" at bounding box center [351, 363] width 224 height 39
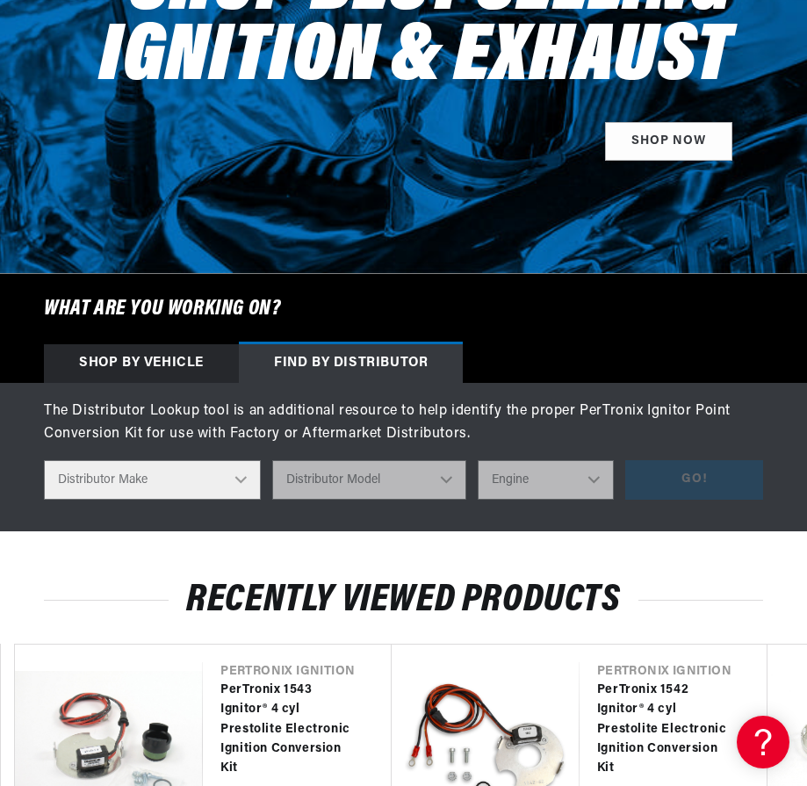
click at [242, 479] on select "Distributor Make Accel Aldon Autolite Bosch Century Chrysler Clark Colt Contine…" at bounding box center [152, 480] width 217 height 40
select select "Prestolite"
click at [44, 460] on select "Distributor Make Accel Aldon Autolite Bosch Century Chrysler Clark Colt Contine…" at bounding box center [152, 480] width 217 height 40
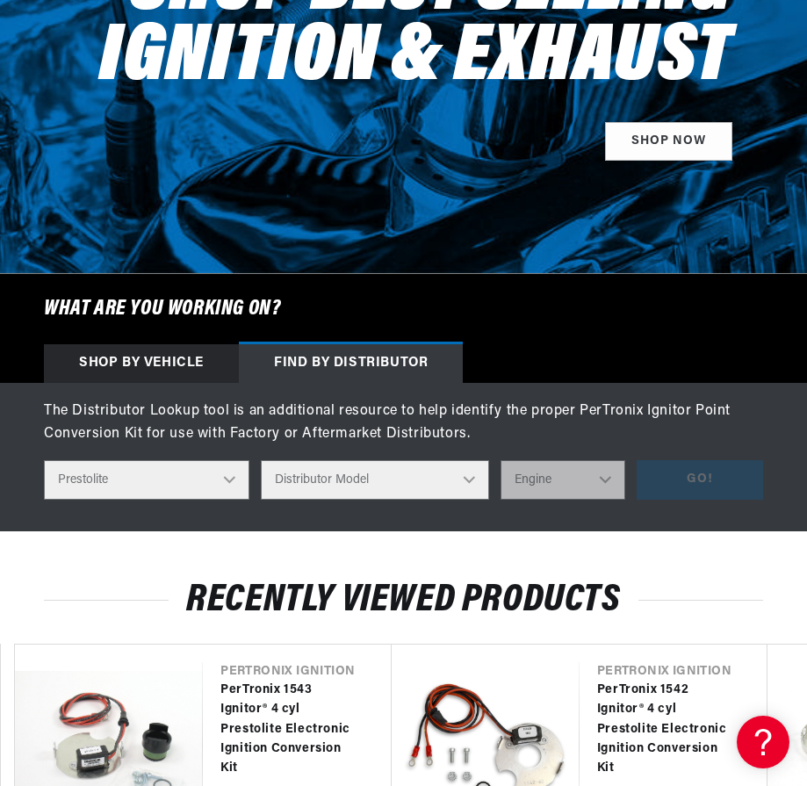
click at [445, 481] on select "Distributor Model 980902 981080 982320 107298 C91 491348-C91 IAD-4008 IAD-4012 …" at bounding box center [375, 480] width 228 height 40
select select "IBT-4106A"
click at [273, 460] on select "Distributor Model 980902 981080 982320 107298 C91 491348-C91 IAD-4008 IAD-4012 …" at bounding box center [375, 480] width 228 height 40
click at [599, 482] on select "Engine 4" at bounding box center [564, 480] width 126 height 40
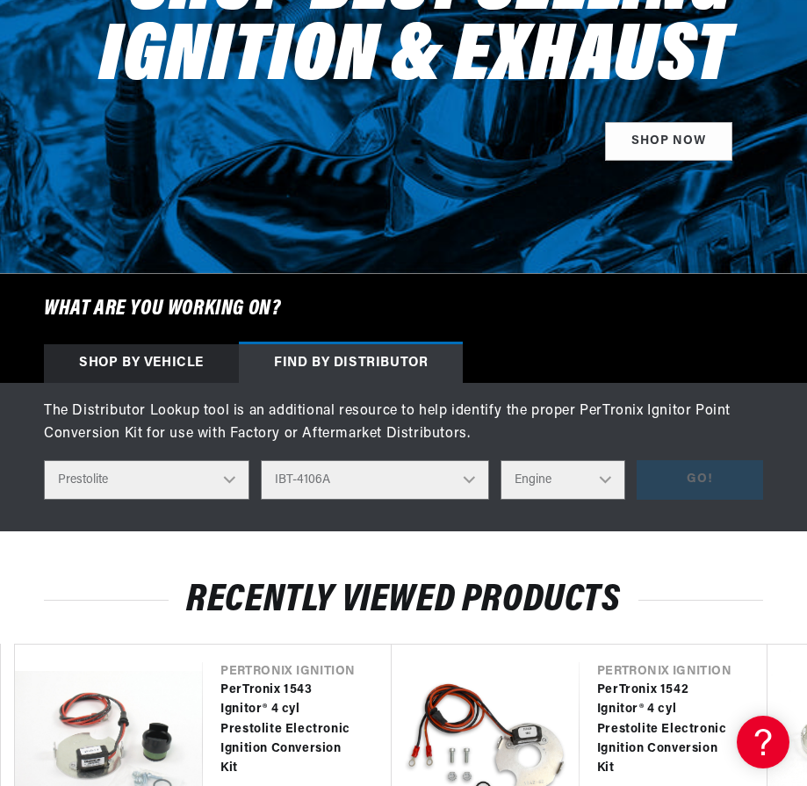
select select "4"
click at [501, 460] on select "Engine 4" at bounding box center [564, 480] width 126 height 40
click at [691, 494] on button "Go!" at bounding box center [700, 480] width 127 height 40
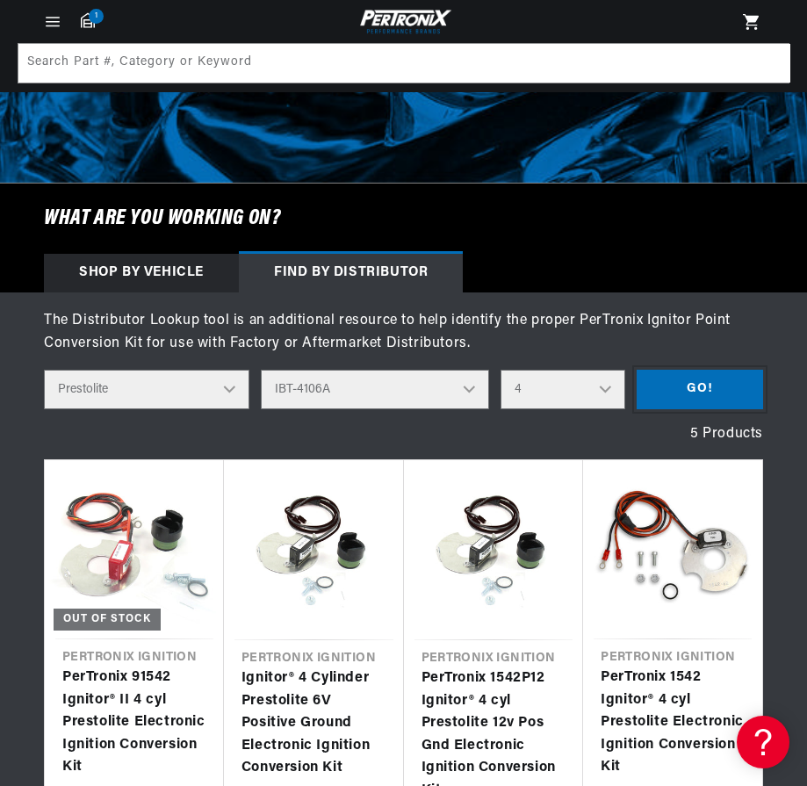
scroll to position [351, 0]
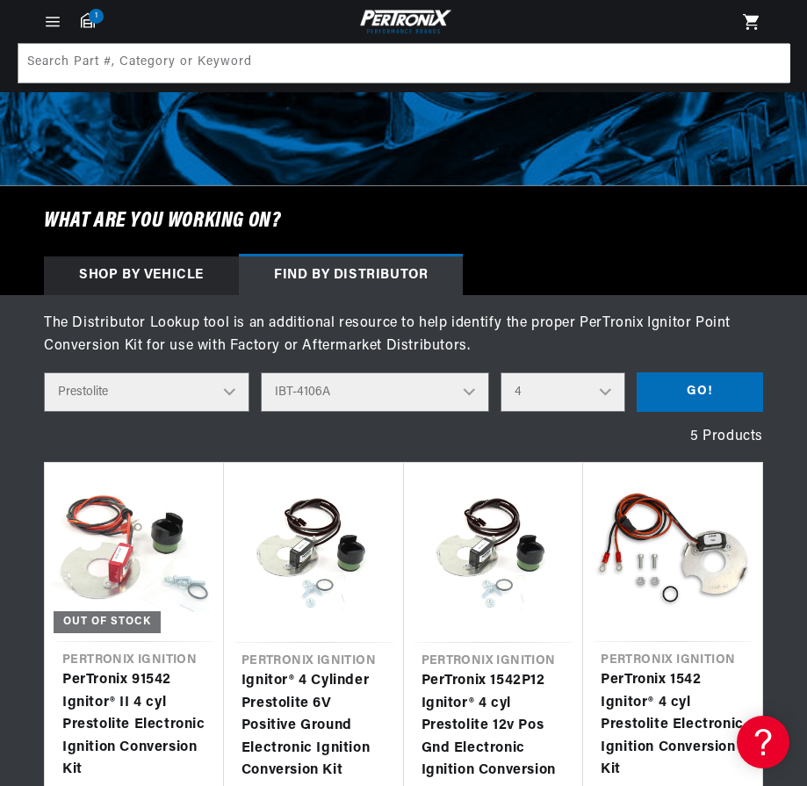
click at [448, 400] on select "Distributor Model 980902 981080 982320 107298 C91 491348-C91 IAD-4008 IAD-4012 …" at bounding box center [375, 392] width 228 height 40
select select "IBT-4106B"
click at [273, 372] on select "Distributor Model 980902 981080 982320 107298 C91 491348-C91 IAD-4008 IAD-4012 …" at bounding box center [375, 392] width 228 height 40
select select
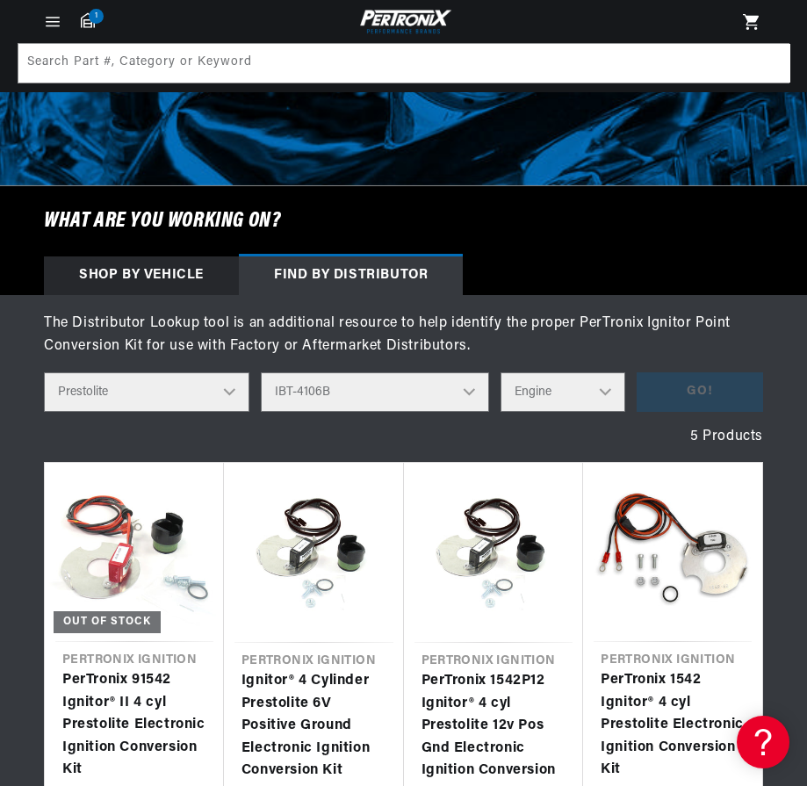
click at [449, 388] on select "Distributor Model 980902 981080 982320 107298 C91 491348-C91 IAD-4008 IAD-4012 …" at bounding box center [375, 392] width 228 height 40
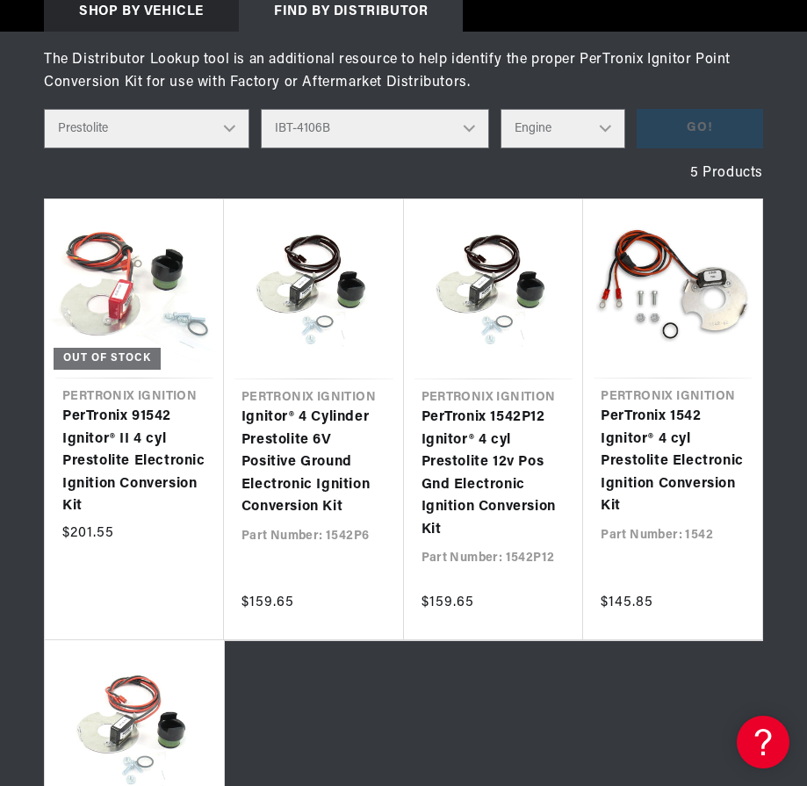
scroll to position [0, 0]
click at [445, 129] on select "Distributor Model 980902 981080 982320 107298 C91 491348-C91 IAD-4008 IAD-4012 …" at bounding box center [375, 129] width 228 height 40
click at [273, 109] on select "Distributor Model 980902 981080 982320 107298 C91 491348-C91 IAD-4008 IAD-4012 …" at bounding box center [375, 129] width 228 height 40
click at [447, 129] on select "Distributor Model 980902 981080 982320 107298 C91 491348-C91 IAD-4008 IAD-4012 …" at bounding box center [375, 129] width 228 height 40
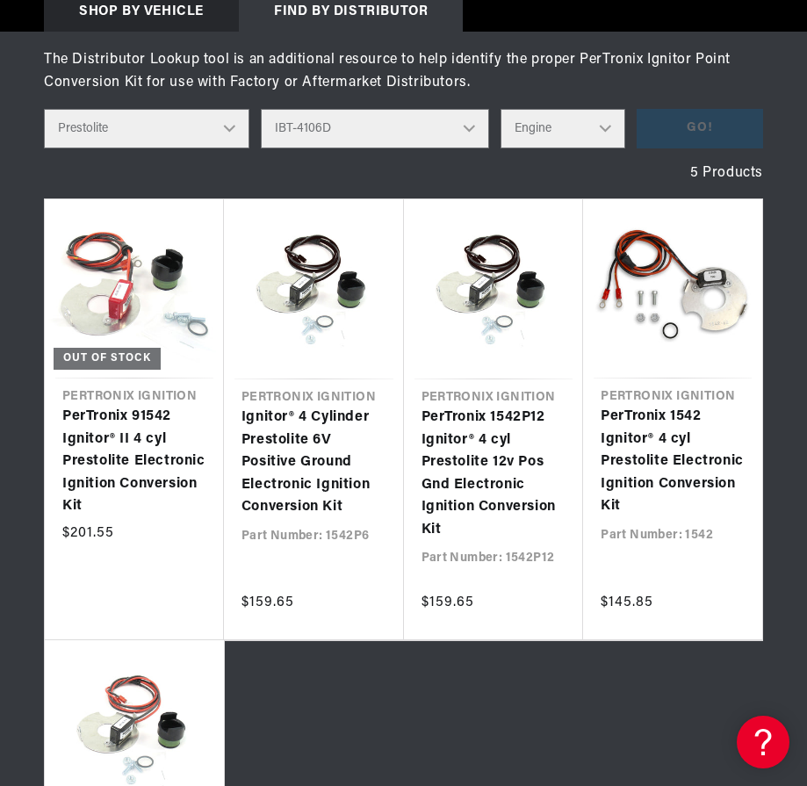
click at [273, 109] on select "Distributor Model 980902 981080 982320 107298 C91 491348-C91 IAD-4008 IAD-4012 …" at bounding box center [375, 129] width 228 height 40
click at [450, 128] on select "Distributor Model 980902 981080 982320 107298 C91 491348-C91 IAD-4008 IAD-4012 …" at bounding box center [375, 129] width 228 height 40
click at [273, 109] on select "Distributor Model 980902 981080 982320 107298 C91 491348-C91 IAD-4008 IAD-4012 …" at bounding box center [375, 129] width 228 height 40
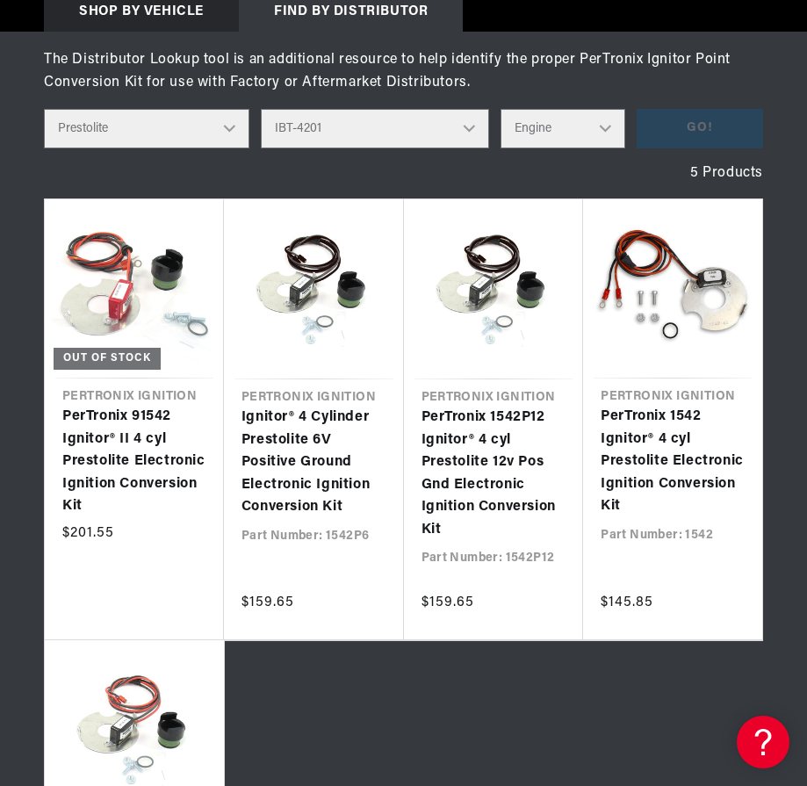
click at [454, 129] on select "Distributor Model 980902 981080 982320 107298 C91 491348-C91 IAD-4008 IAD-4012 …" at bounding box center [375, 129] width 228 height 40
click at [273, 109] on select "Distributor Model 980902 981080 982320 107298 C91 491348-C91 IAD-4008 IAD-4012 …" at bounding box center [375, 129] width 228 height 40
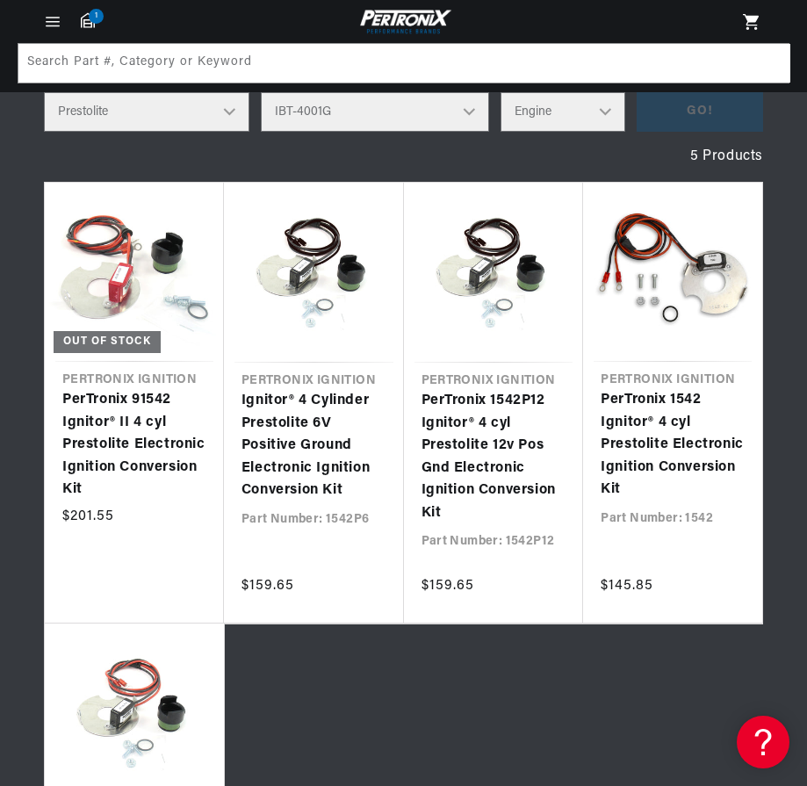
scroll to position [615, 0]
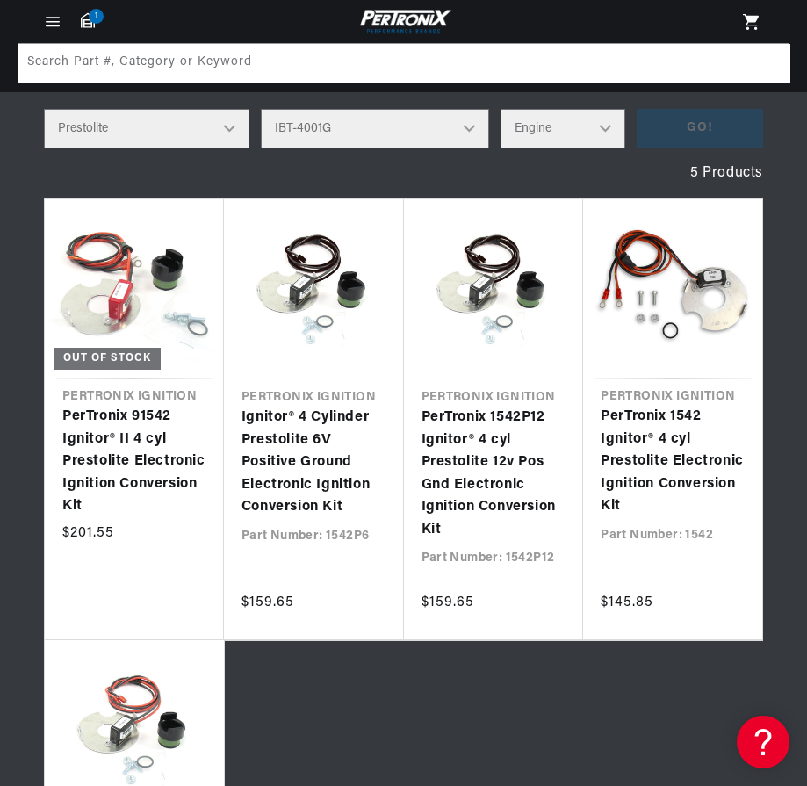
click at [454, 137] on select "Distributor Model 980902 981080 982320 107298 C91 491348-C91 IAD-4008 IAD-4012 …" at bounding box center [375, 129] width 228 height 40
click at [273, 109] on select "Distributor Model 980902 981080 982320 107298 C91 491348-C91 IAD-4008 IAD-4012 …" at bounding box center [375, 129] width 228 height 40
click at [450, 125] on select "Distributor Model 980902 981080 982320 107298 C91 491348-C91 IAD-4008 IAD-4012 …" at bounding box center [375, 129] width 228 height 40
click at [273, 109] on select "Distributor Model 980902 981080 982320 107298 C91 491348-C91 IAD-4008 IAD-4012 …" at bounding box center [375, 129] width 228 height 40
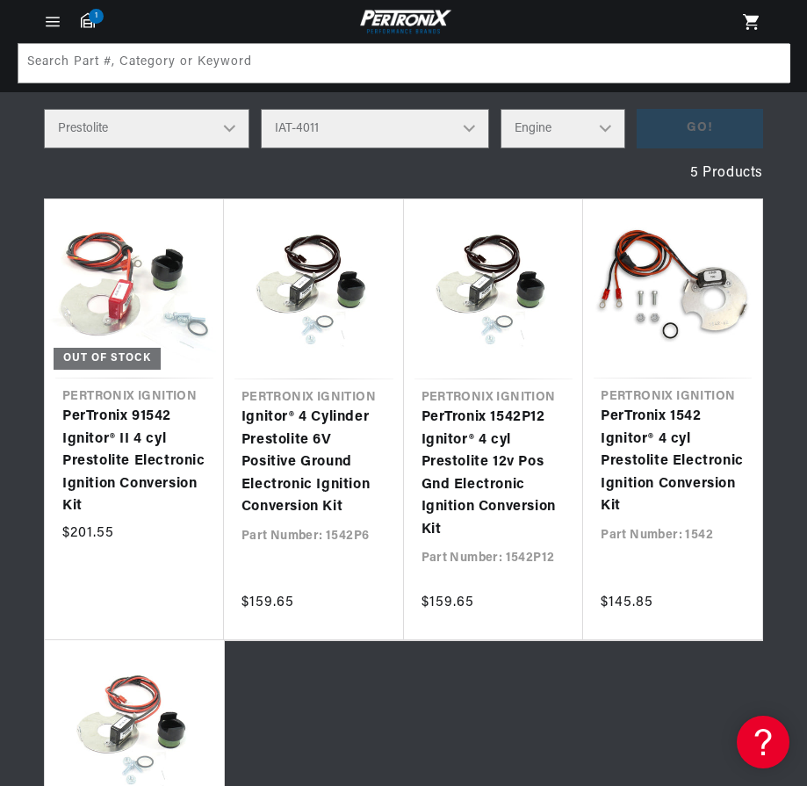
scroll to position [0, 0]
click at [450, 132] on select "Distributor Model 980902 981080 982320 107298 C91 491348-C91 IAD-4008 IAD-4012 …" at bounding box center [375, 129] width 228 height 40
click at [273, 109] on select "Distributor Model 980902 981080 982320 107298 C91 491348-C91 IAD-4008 IAD-4012 …" at bounding box center [375, 129] width 228 height 40
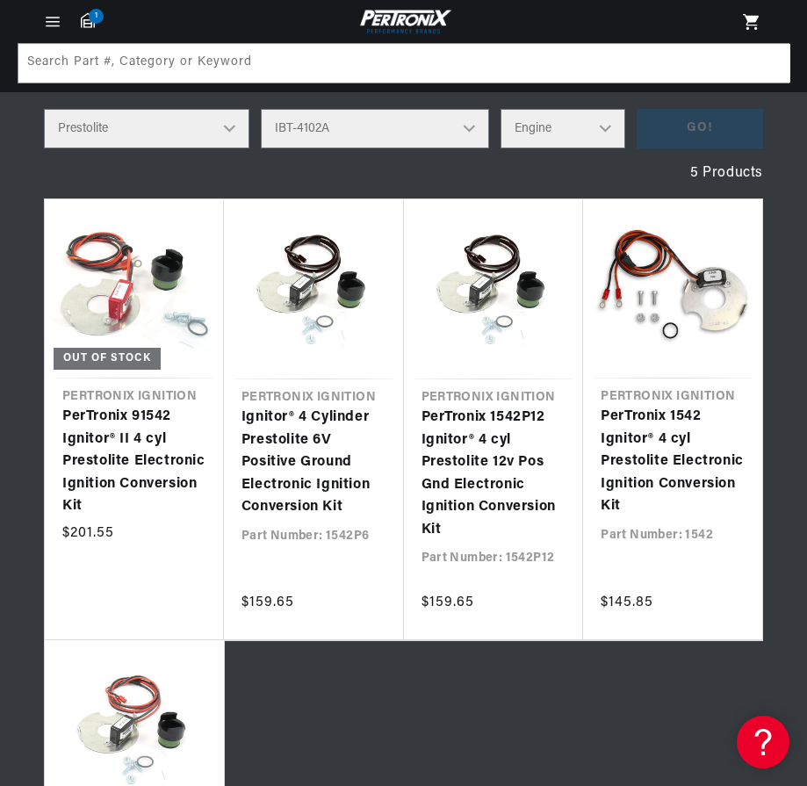
click at [455, 132] on select "Distributor Model 980902 981080 982320 107298 C91 491348-C91 IAD-4008 IAD-4012 …" at bounding box center [375, 129] width 228 height 40
select select "IBT-4106B"
click at [273, 109] on select "Distributor Model 980902 981080 982320 107298 C91 491348-C91 IAD-4008 IAD-4012 …" at bounding box center [375, 129] width 228 height 40
click at [597, 135] on select "Engine 4" at bounding box center [564, 129] width 126 height 40
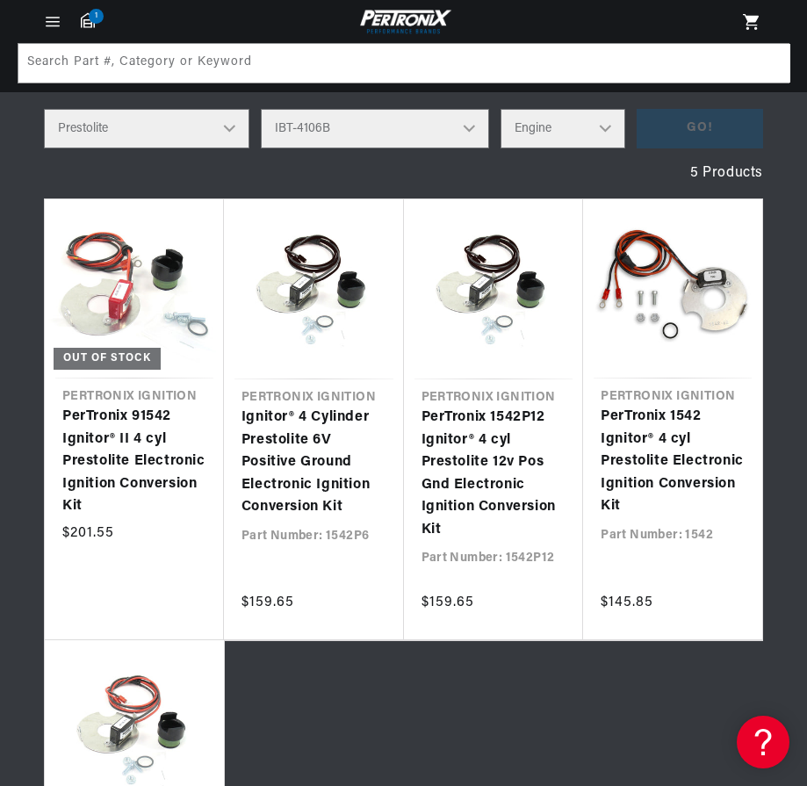
select select "4"
click at [501, 109] on select "Engine 4" at bounding box center [564, 129] width 126 height 40
click at [681, 129] on button "Go!" at bounding box center [700, 129] width 127 height 40
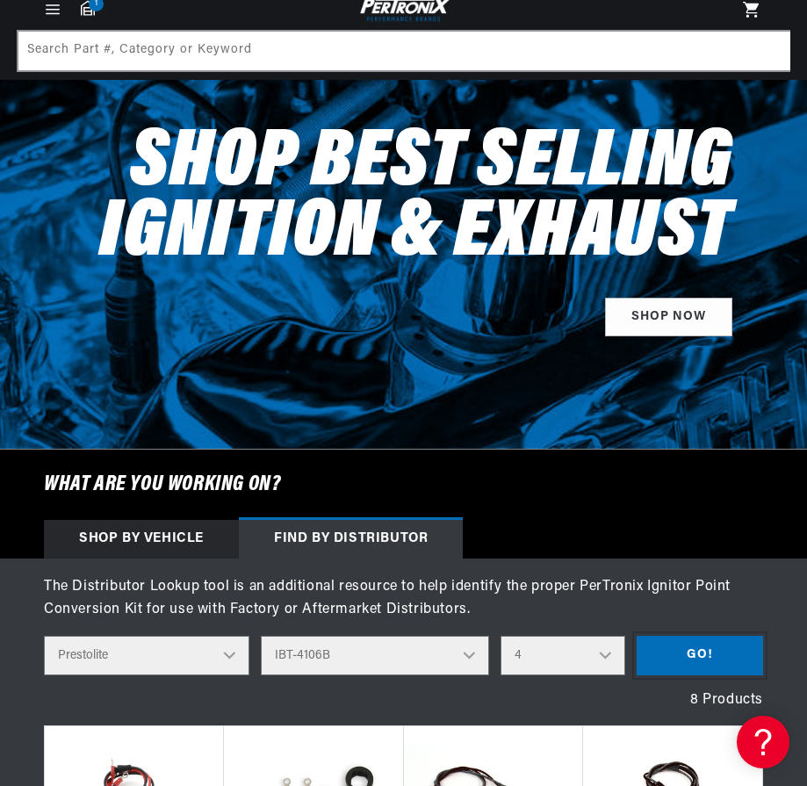
scroll to position [0, 0]
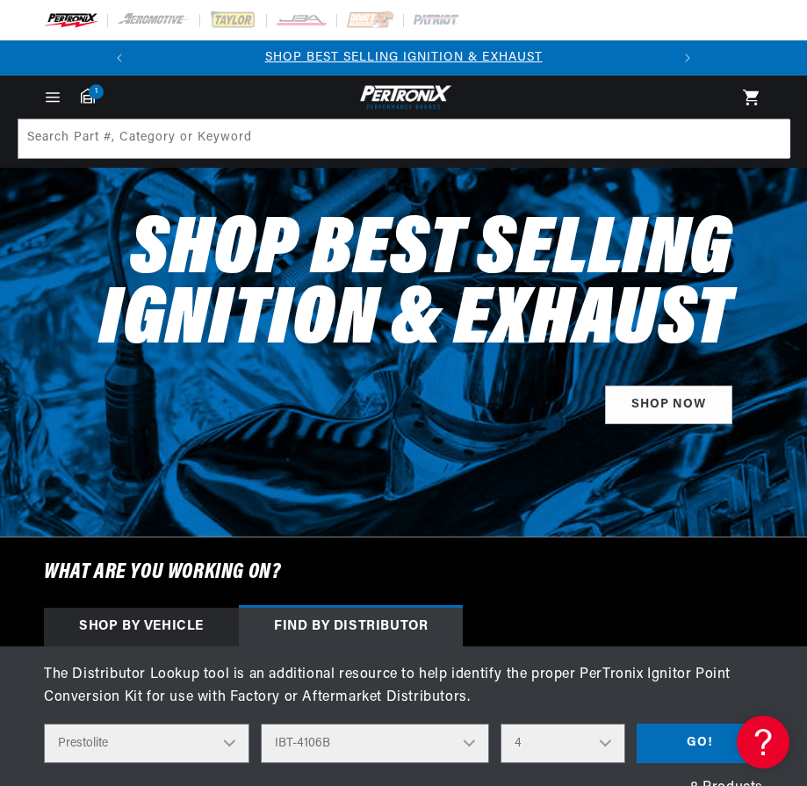
click at [61, 17] on img at bounding box center [71, 20] width 54 height 19
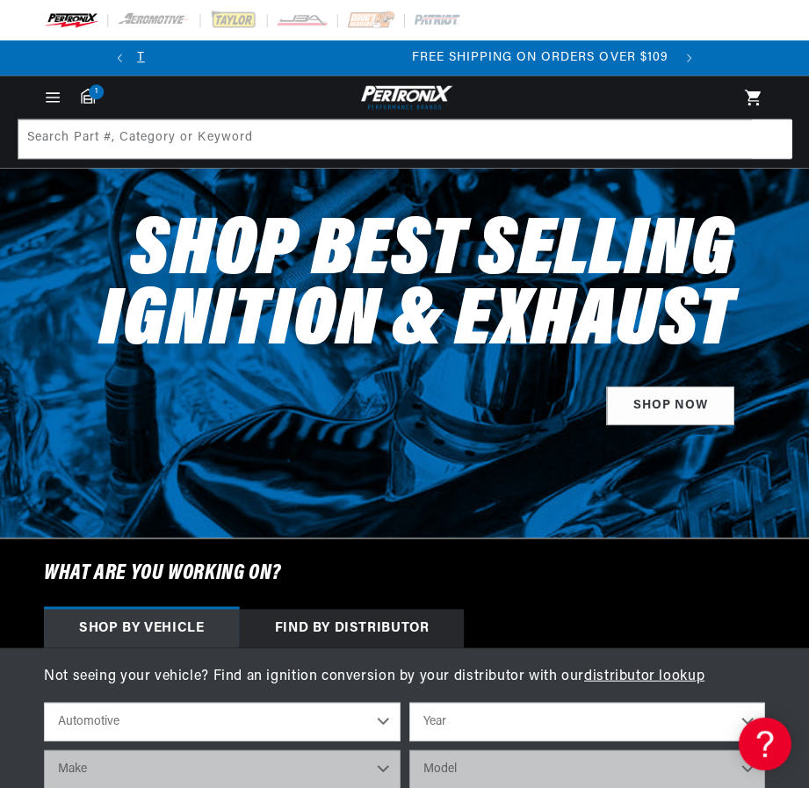
scroll to position [0, 532]
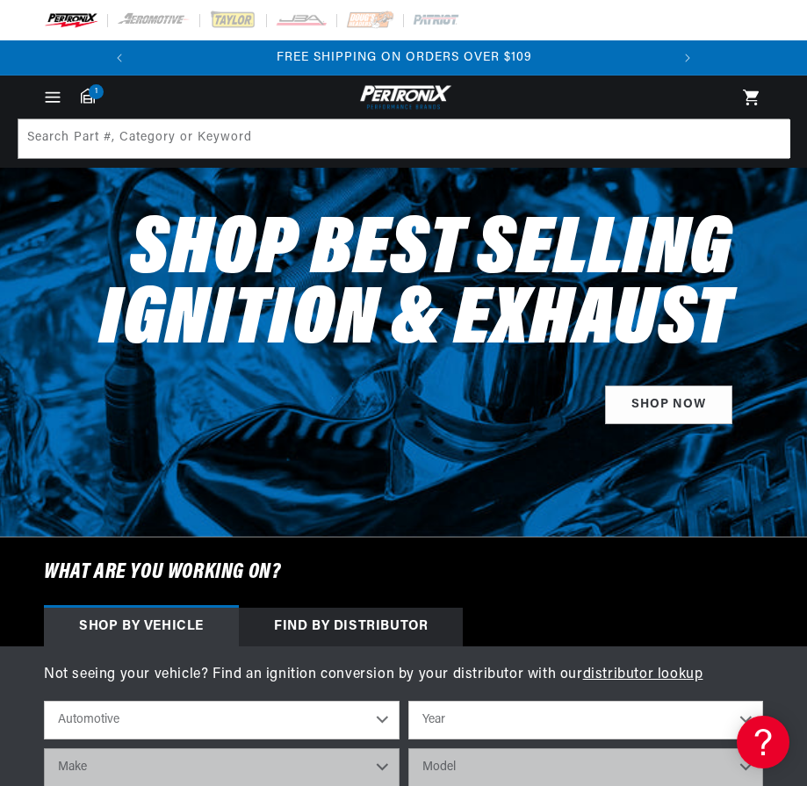
click at [44, 98] on icon "Menu" at bounding box center [52, 97] width 18 height 18
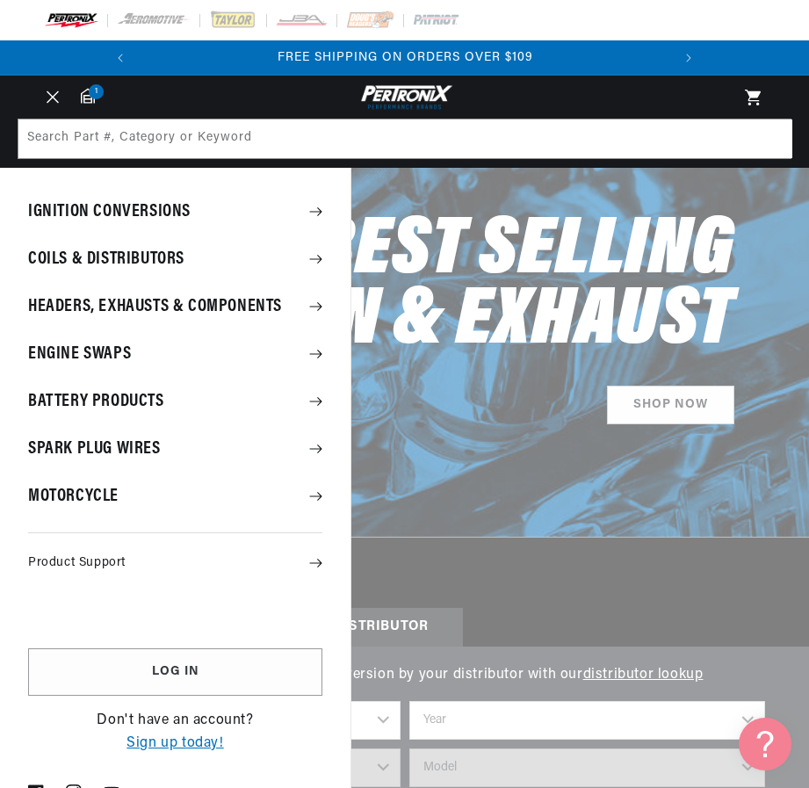
click at [105, 564] on summary "Product Support" at bounding box center [175, 562] width 351 height 33
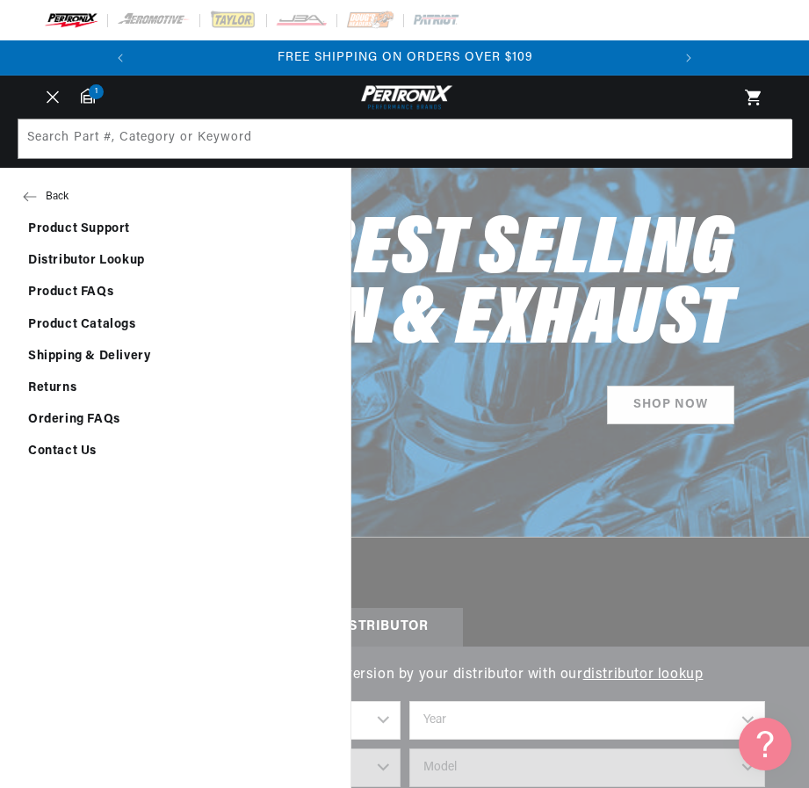
click at [71, 445] on link "Contact Us" at bounding box center [175, 452] width 351 height 30
